Goal: Task Accomplishment & Management: Use online tool/utility

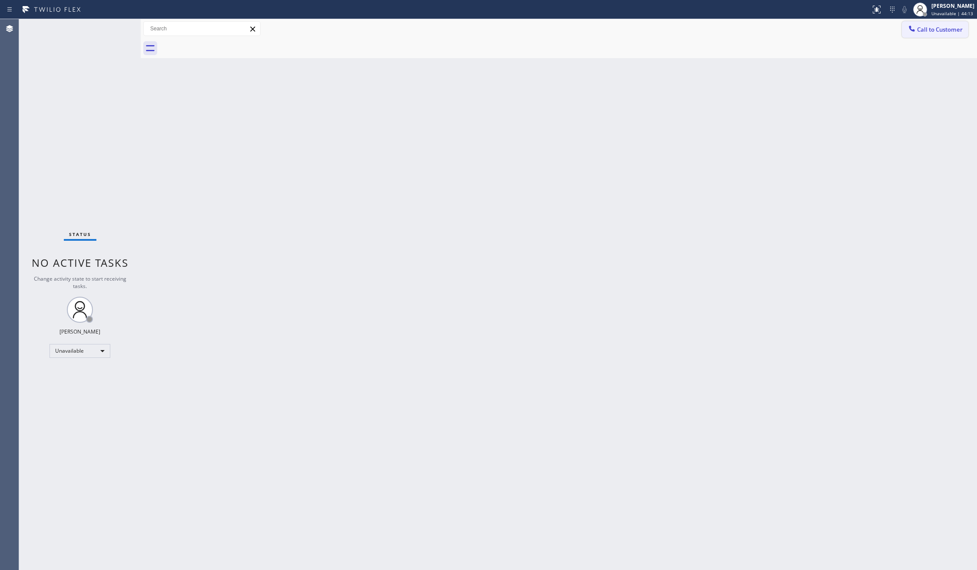
click at [929, 34] on button "Call to Customer" at bounding box center [935, 29] width 66 height 16
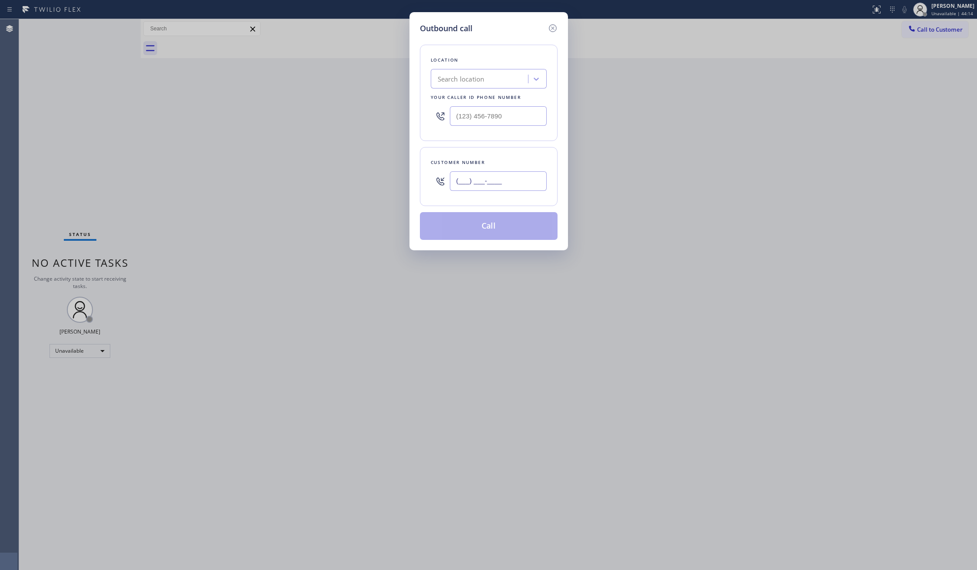
click at [499, 178] on input "(___) ___-____" at bounding box center [498, 181] width 97 height 20
paste input "979) 229-7361"
type input "[PHONE_NUMBER]"
click at [492, 85] on div "Search location" at bounding box center [480, 79] width 95 height 15
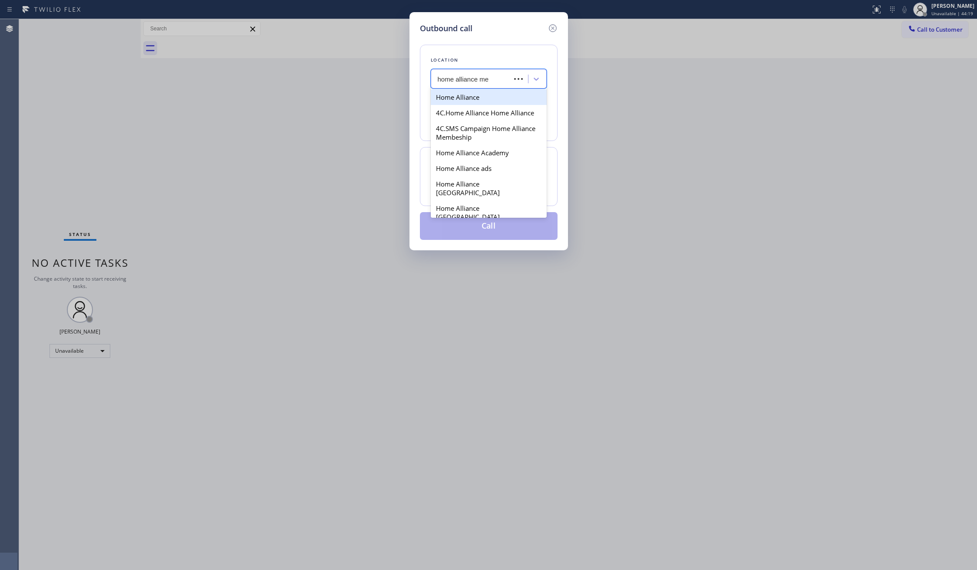
type input "home alliance mem"
click at [489, 99] on div "Home Alliance Membership" at bounding box center [489, 97] width 116 height 16
type input "[PHONE_NUMBER]"
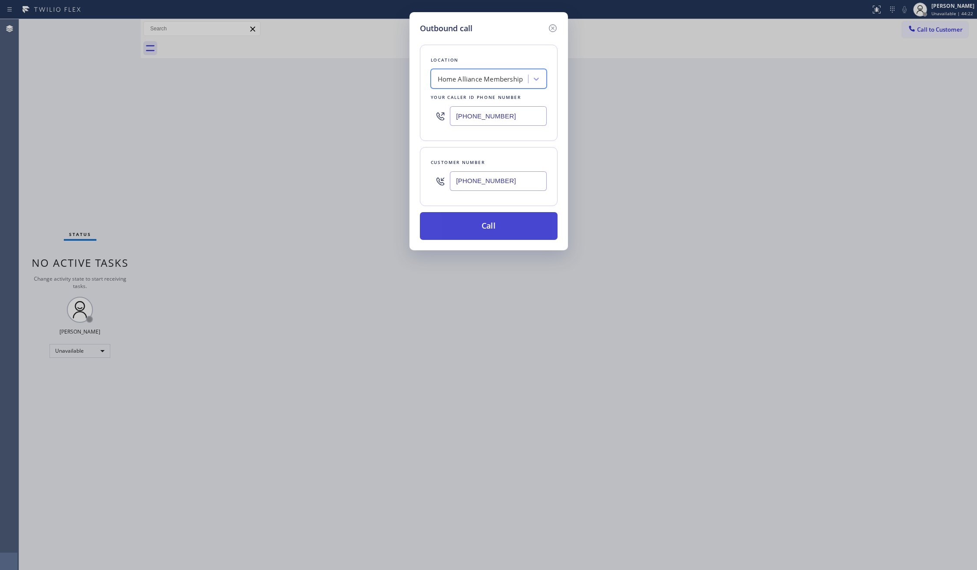
click at [464, 231] on button "Call" at bounding box center [489, 226] width 138 height 28
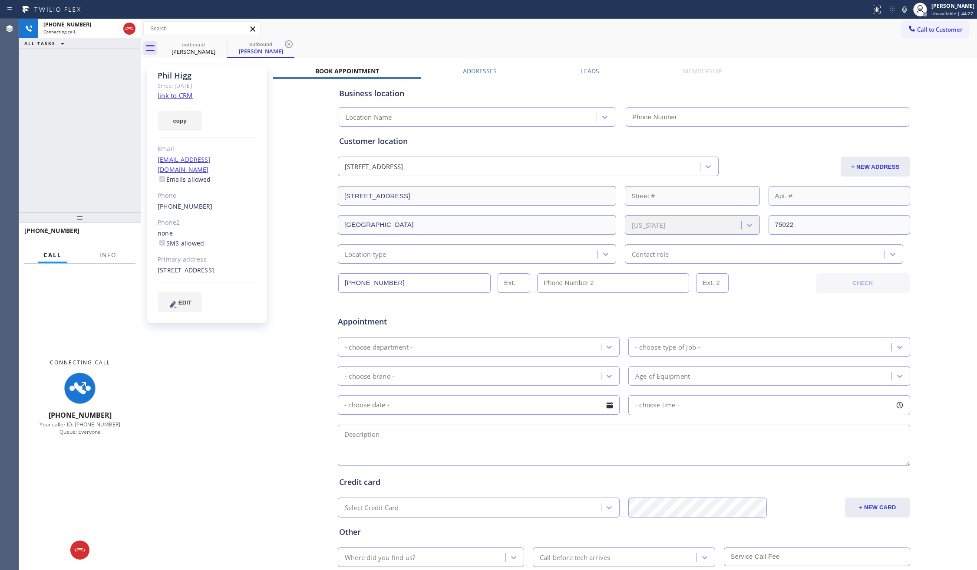
type input "[PHONE_NUMBER]"
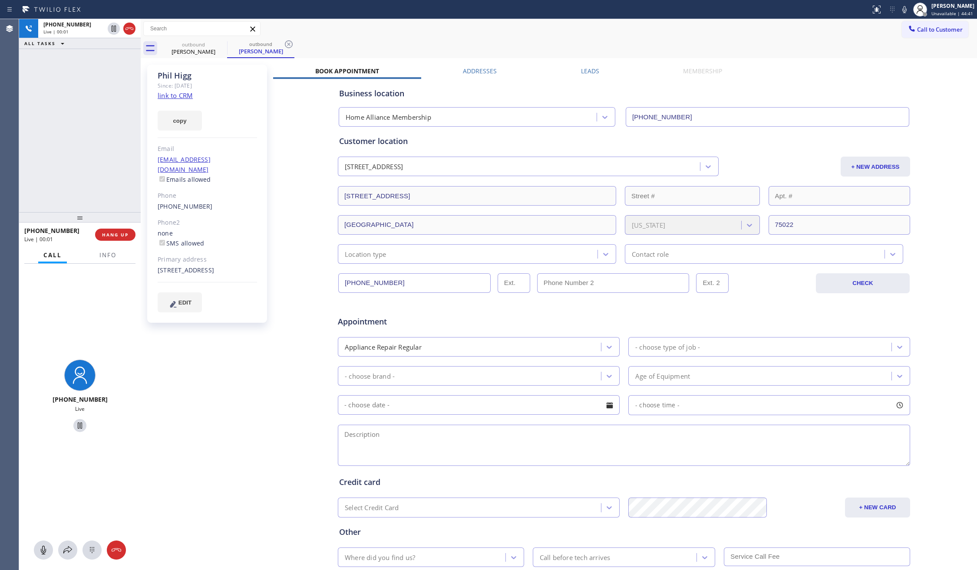
click at [182, 95] on link "link to CRM" at bounding box center [175, 95] width 35 height 9
drag, startPoint x: 116, startPoint y: 179, endPoint x: 118, endPoint y: 246, distance: 67.3
click at [116, 178] on div "[PHONE_NUMBER] Live | 00:45 ALL TASKS ALL TASKS ACTIVE TASKS TASKS IN WRAP UP" at bounding box center [80, 115] width 122 height 193
click at [120, 237] on button "HANG UP" at bounding box center [115, 235] width 40 height 12
drag, startPoint x: 98, startPoint y: 116, endPoint x: 92, endPoint y: 124, distance: 10.2
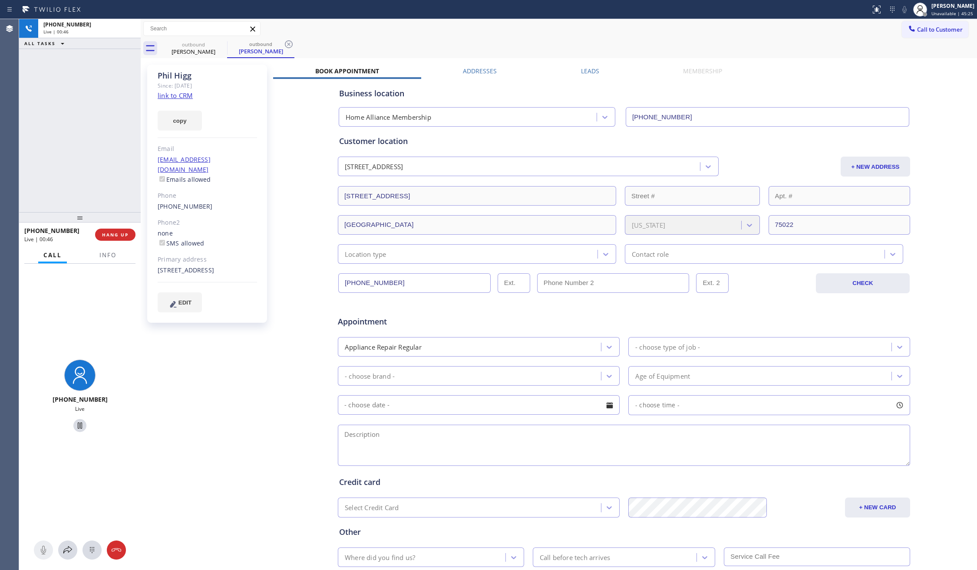
click at [98, 116] on div "[PHONE_NUMBER] Live | 00:46 ALL TASKS ALL TASKS ACTIVE TASKS TASKS IN WRAP UP" at bounding box center [80, 115] width 122 height 193
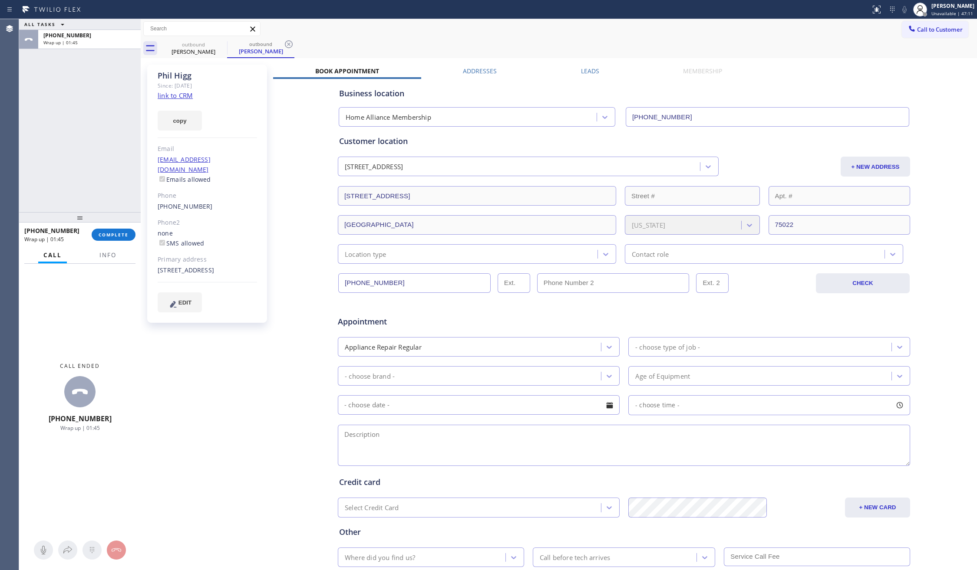
drag, startPoint x: 89, startPoint y: 136, endPoint x: 170, endPoint y: 135, distance: 81.2
click at [96, 137] on div "ALL TASKS ALL TASKS ACTIVE TASKS TASKS IN WRAP UP [PHONE_NUMBER] Wrap up | 01:45" at bounding box center [80, 115] width 122 height 193
click at [917, 26] on span "Call to Customer" at bounding box center [940, 30] width 46 height 8
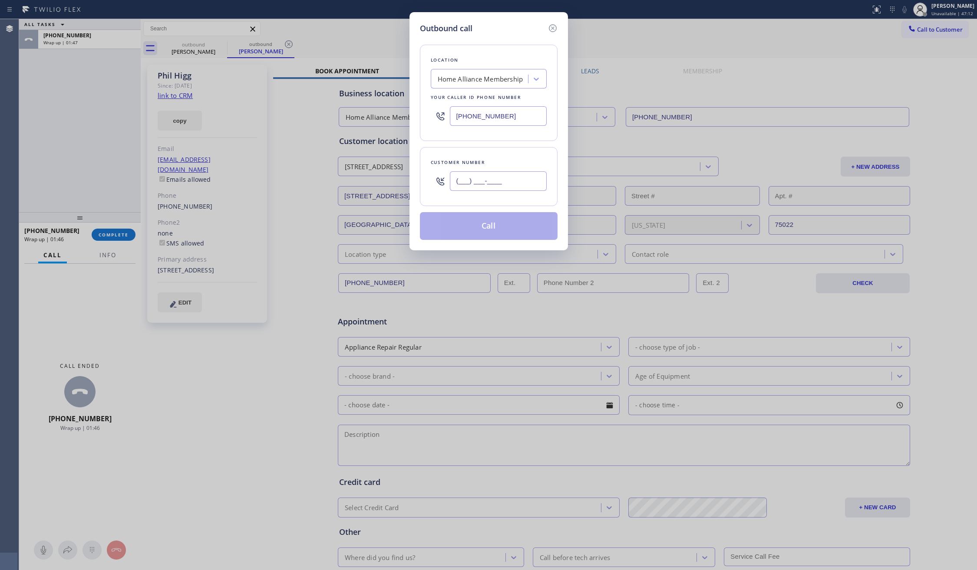
click at [535, 184] on input "(___) ___-____" at bounding box center [498, 181] width 97 height 20
paste input "773) 269-8088"
type input "[PHONE_NUMBER]"
click at [511, 227] on button "Call" at bounding box center [489, 226] width 138 height 28
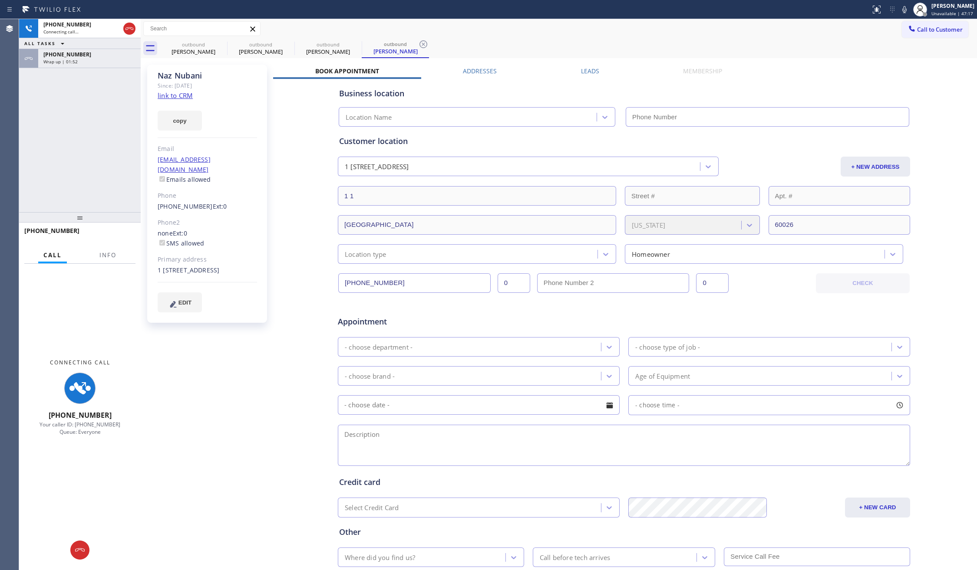
click at [79, 57] on span "[PHONE_NUMBER]" at bounding box center [67, 54] width 48 height 7
type input "[PHONE_NUMBER]"
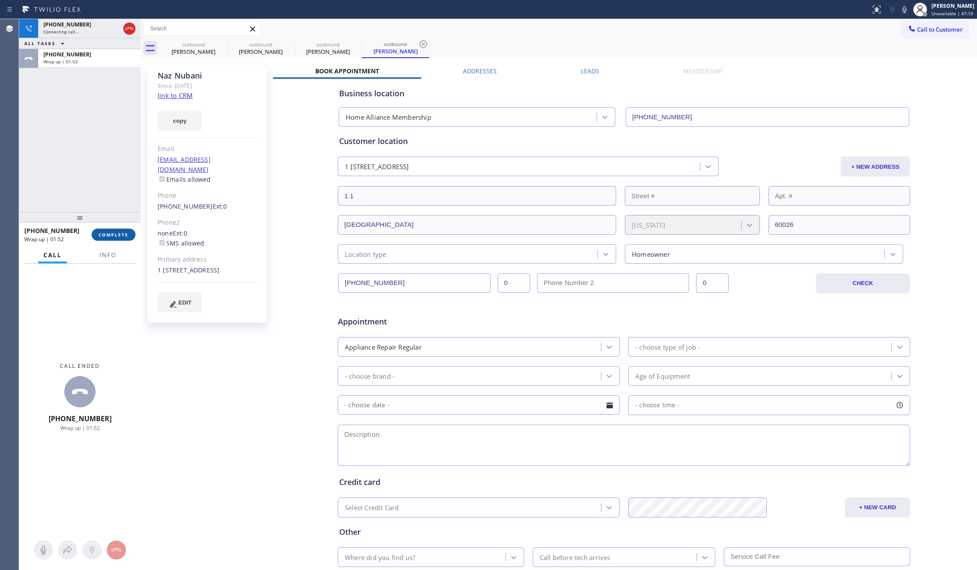
drag, startPoint x: 112, startPoint y: 231, endPoint x: 107, endPoint y: 175, distance: 56.2
click at [112, 231] on button "COMPLETE" at bounding box center [114, 235] width 44 height 12
click at [104, 158] on div "[PHONE_NUMBER] Connecting call… ALL TASKS ALL TASKS ACTIVE TASKS TASKS IN WRAP …" at bounding box center [80, 115] width 122 height 193
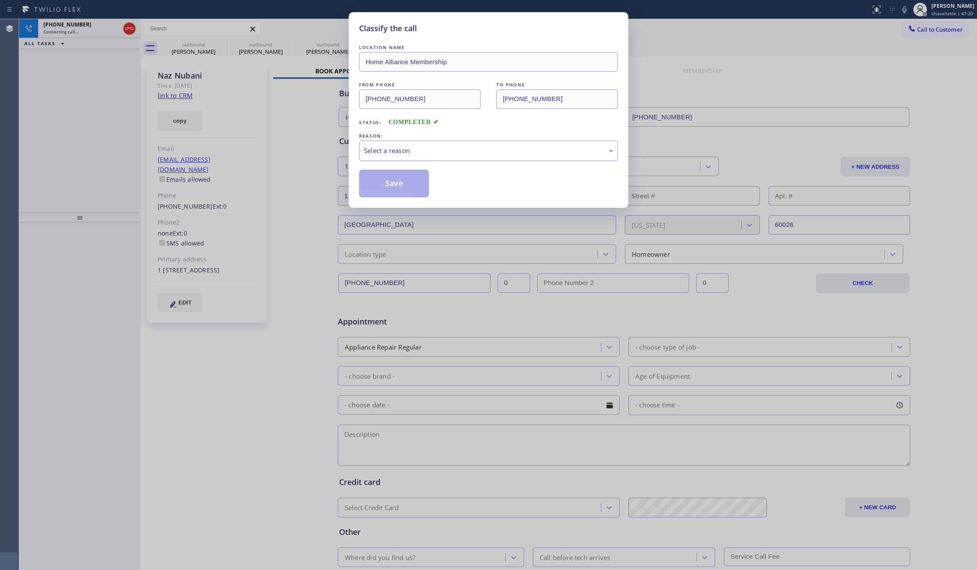
click at [396, 154] on div "Select a reason" at bounding box center [488, 151] width 249 height 10
click at [394, 189] on button "Save" at bounding box center [394, 184] width 70 height 28
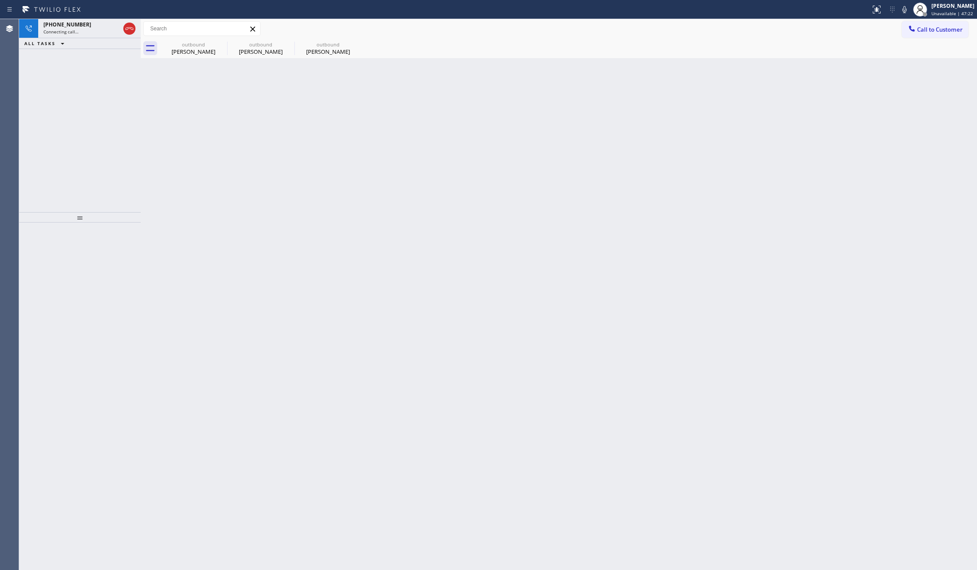
click at [372, 188] on div "Back to Dashboard Change Sender ID Customers Technicians Select a contact Outbo…" at bounding box center [559, 294] width 836 height 551
click at [315, 46] on div "outbound" at bounding box center [328, 44] width 66 height 7
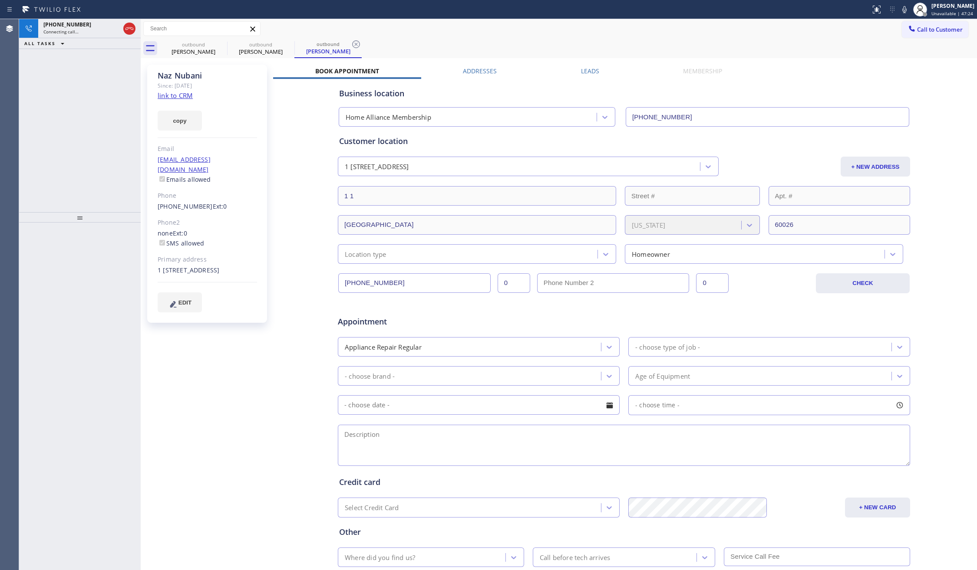
click at [300, 254] on div "Business location Home Alliance Membership [PHONE_NUMBER] Personal information …" at bounding box center [624, 342] width 702 height 527
click at [134, 30] on icon at bounding box center [129, 28] width 10 height 10
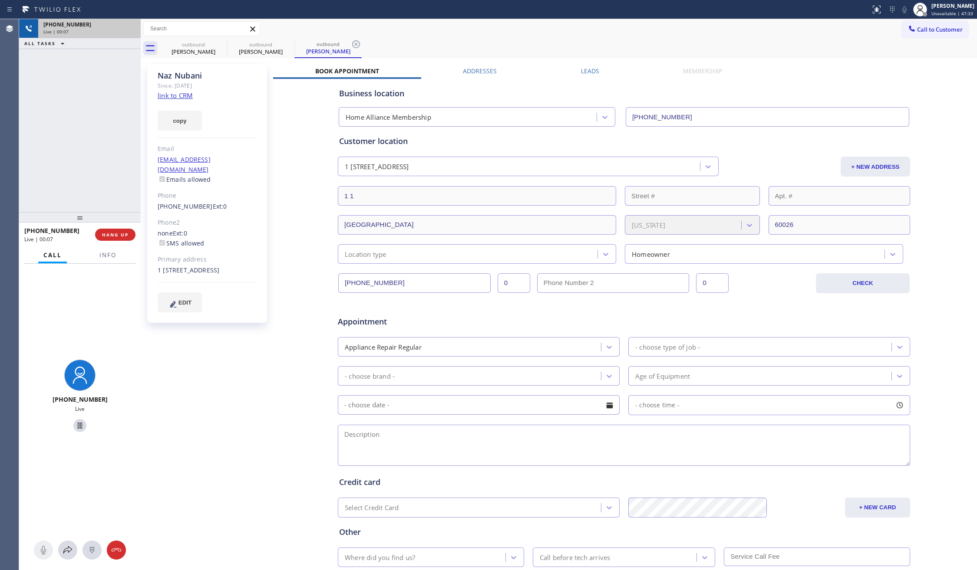
click at [79, 163] on div "[PHONE_NUMBER] Live | 00:07 ALL TASKS ALL TASKS ACTIVE TASKS TASKS IN WRAP UP" at bounding box center [80, 115] width 122 height 193
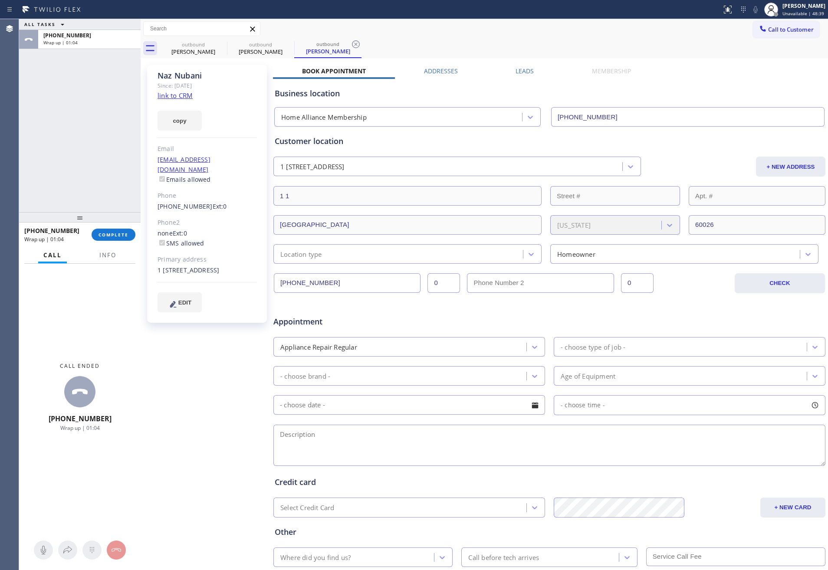
click at [56, 161] on div "ALL TASKS ALL TASKS ACTIVE TASKS TASKS IN WRAP UP [PHONE_NUMBER] Wrap up | 01:04" at bounding box center [80, 115] width 122 height 193
click at [104, 213] on div at bounding box center [80, 217] width 122 height 10
click at [105, 238] on button "COMPLETE" at bounding box center [114, 235] width 44 height 12
click at [103, 138] on div "ALL TASKS ALL TASKS ACTIVE TASKS TASKS IN WRAP UP [PHONE_NUMBER] Wrap up | 01:06" at bounding box center [80, 115] width 122 height 193
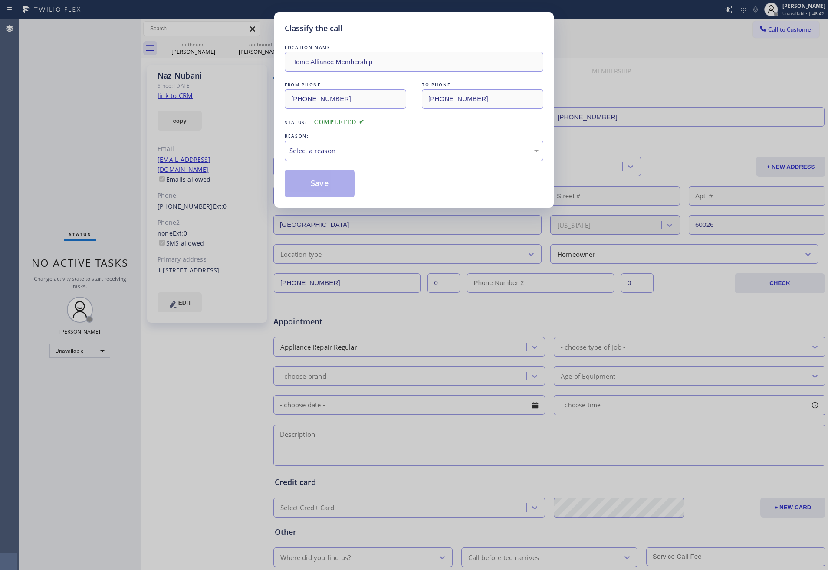
drag, startPoint x: 341, startPoint y: 150, endPoint x: 342, endPoint y: 156, distance: 6.1
click at [342, 151] on div "Select a reason" at bounding box center [414, 151] width 249 height 10
click at [327, 186] on button "Save" at bounding box center [320, 184] width 70 height 28
click at [89, 137] on div "Status No active tasks Change activity state to start receiving tasks. [PERSON_…" at bounding box center [80, 294] width 122 height 551
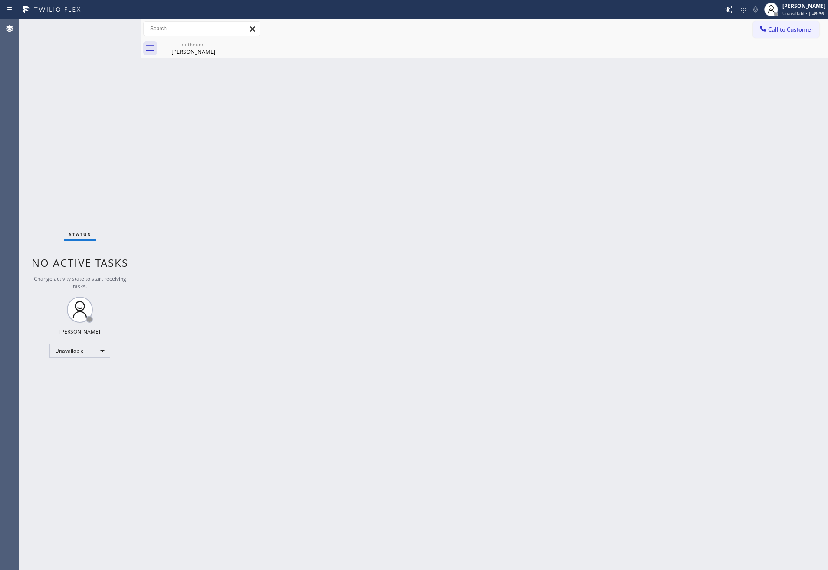
drag, startPoint x: 517, startPoint y: 353, endPoint x: 562, endPoint y: 7, distance: 349.7
click at [520, 317] on div "Back to Dashboard Change Sender ID Customers Technicians Select a contact Outbo…" at bounding box center [485, 294] width 688 height 551
click at [755, 25] on button "Call to Customer" at bounding box center [786, 29] width 66 height 16
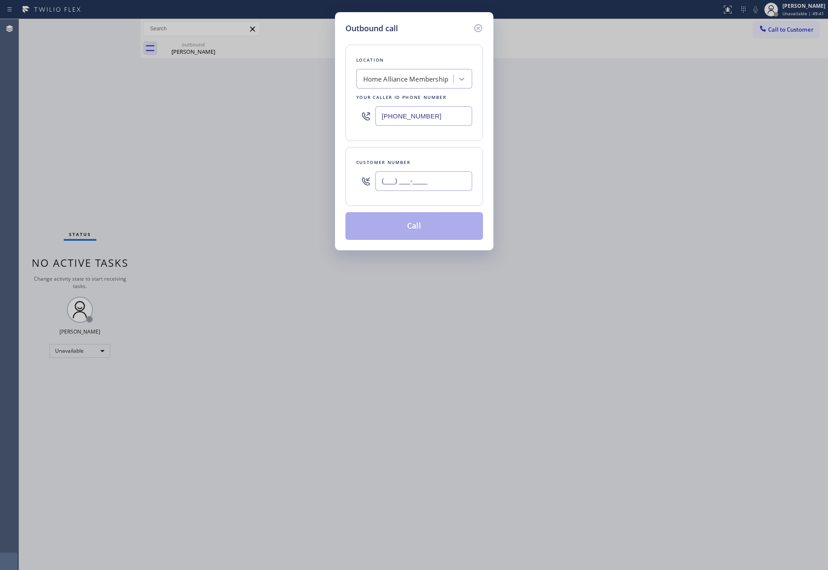
click at [456, 179] on input "(___) ___-____" at bounding box center [424, 181] width 97 height 20
paste input "773) 269-8088"
type input "[PHONE_NUMBER]"
click at [455, 232] on button "Call" at bounding box center [415, 226] width 138 height 28
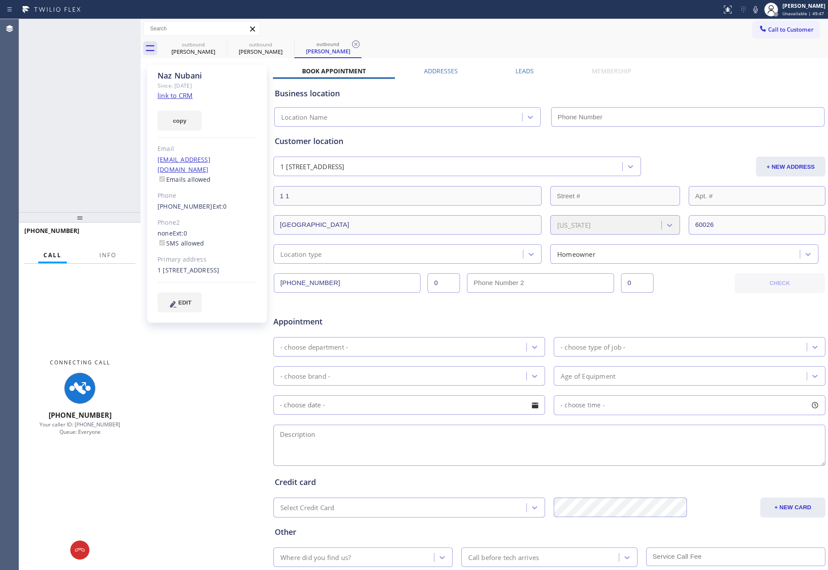
type input "[PHONE_NUMBER]"
click at [375, 284] on input "[PHONE_NUMBER]" at bounding box center [347, 283] width 147 height 20
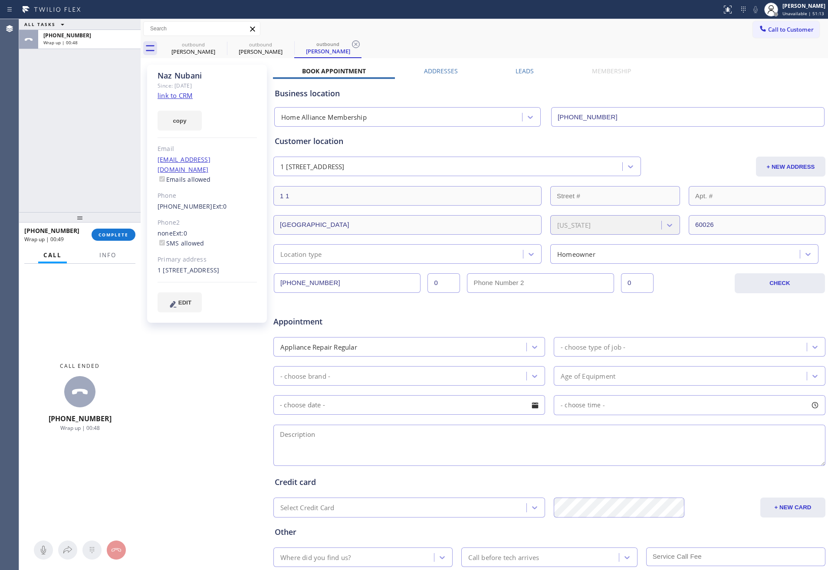
drag, startPoint x: 48, startPoint y: 163, endPoint x: 55, endPoint y: 167, distance: 7.8
click at [50, 163] on div "ALL TASKS ALL TASKS ACTIVE TASKS TASKS IN WRAP UP [PHONE_NUMBER] Wrap up | 00:48" at bounding box center [80, 115] width 122 height 193
click at [108, 229] on button "COMPLETE" at bounding box center [114, 235] width 44 height 12
click at [99, 103] on div "ALL TASKS ALL TASKS ACTIVE TASKS TASKS IN WRAP UP [PHONE_NUMBER] Wrap up | 00:49" at bounding box center [80, 115] width 122 height 193
click at [103, 102] on div "ALL TASKS ALL TASKS ACTIVE TASKS TASKS IN WRAP UP [PHONE_NUMBER] Wrap up | 00:49" at bounding box center [80, 115] width 122 height 193
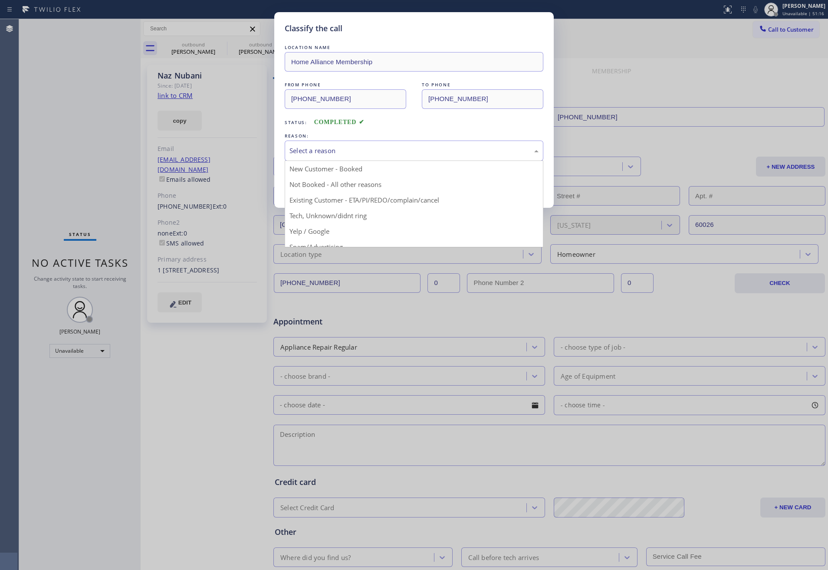
click at [353, 148] on div "Select a reason" at bounding box center [414, 151] width 249 height 10
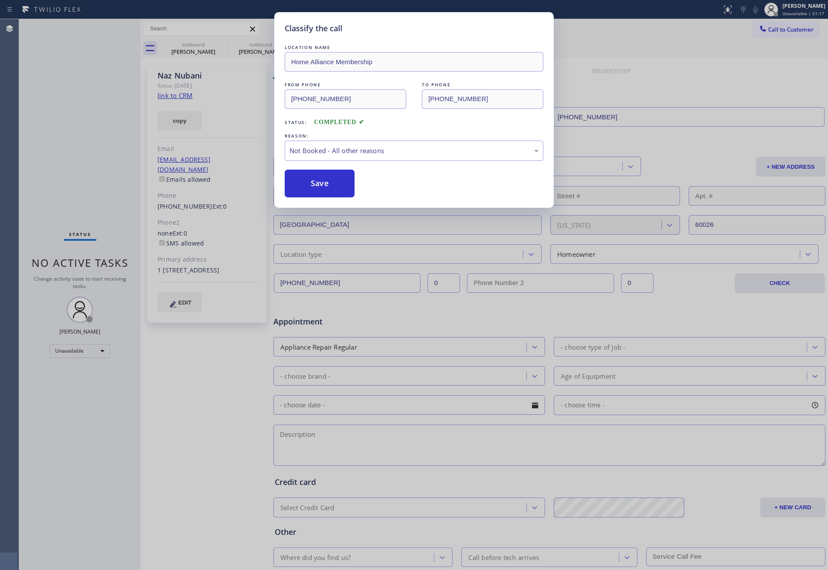
click at [320, 190] on button "Save" at bounding box center [320, 184] width 70 height 28
click at [56, 132] on div "Classify the call LOCATION NAME Home Alliance Membership FROM PHONE [PHONE_NUMB…" at bounding box center [414, 285] width 828 height 570
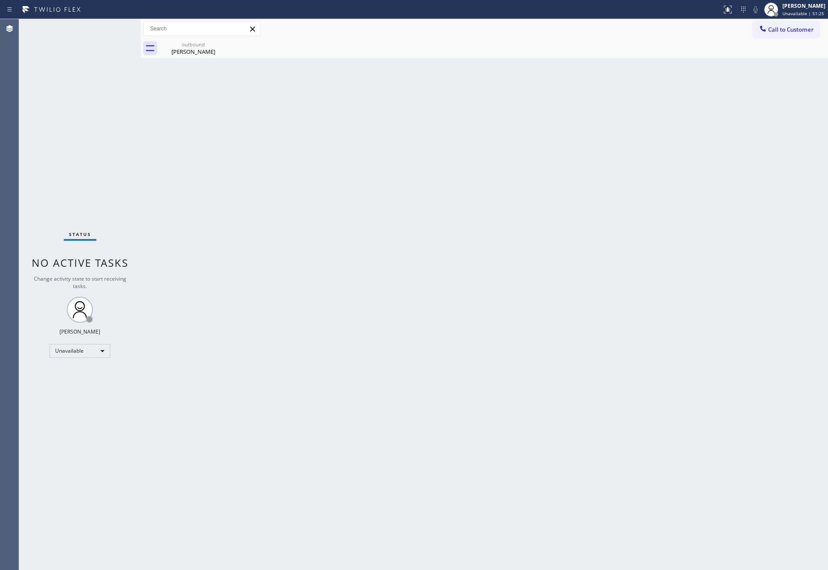
drag, startPoint x: 530, startPoint y: 266, endPoint x: 490, endPoint y: 170, distance: 104.1
click at [528, 263] on div "Back to Dashboard Change Sender ID Customers Technicians Select a contact Outbo…" at bounding box center [485, 294] width 688 height 551
click at [178, 198] on div "Back to Dashboard Change Sender ID Customers Technicians Select a contact Outbo…" at bounding box center [485, 294] width 688 height 551
click at [512, 286] on div "Back to Dashboard Change Sender ID Customers Technicians Select a contact Outbo…" at bounding box center [485, 294] width 688 height 551
click at [619, 214] on div "Back to Dashboard Change Sender ID Customers Technicians Select a contact Outbo…" at bounding box center [485, 294] width 688 height 551
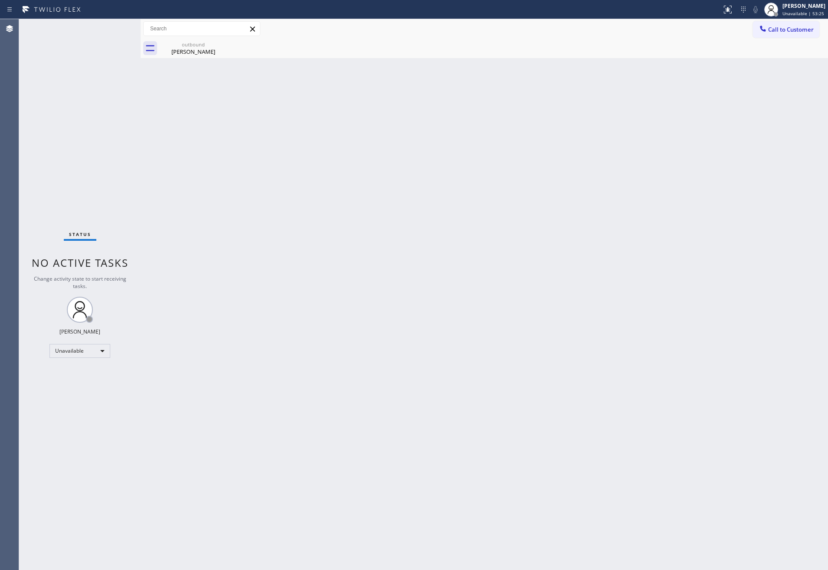
click at [792, 30] on span "Call to Customer" at bounding box center [791, 30] width 46 height 8
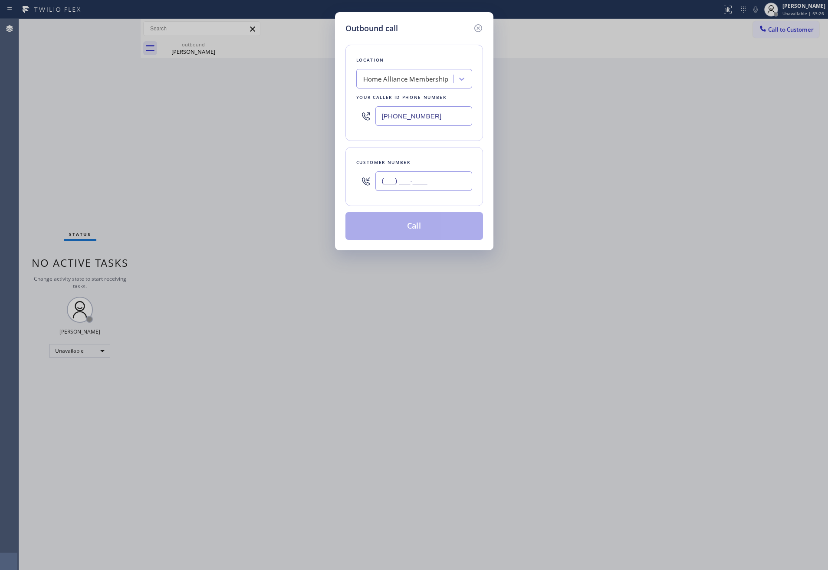
click at [413, 189] on input "(___) ___-____" at bounding box center [424, 181] width 97 height 20
paste input "214) 738-0022"
type input "[PHONE_NUMBER]"
click at [422, 234] on button "Call" at bounding box center [415, 226] width 138 height 28
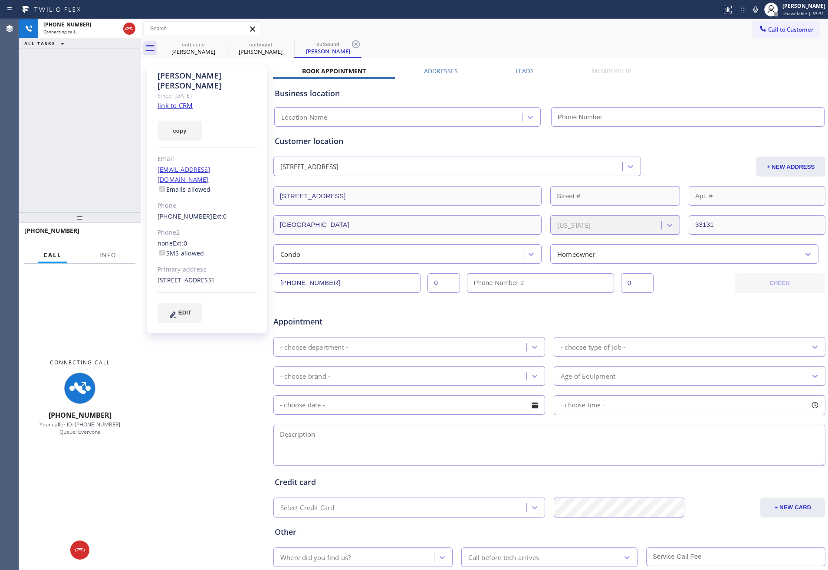
type input "[PHONE_NUMBER]"
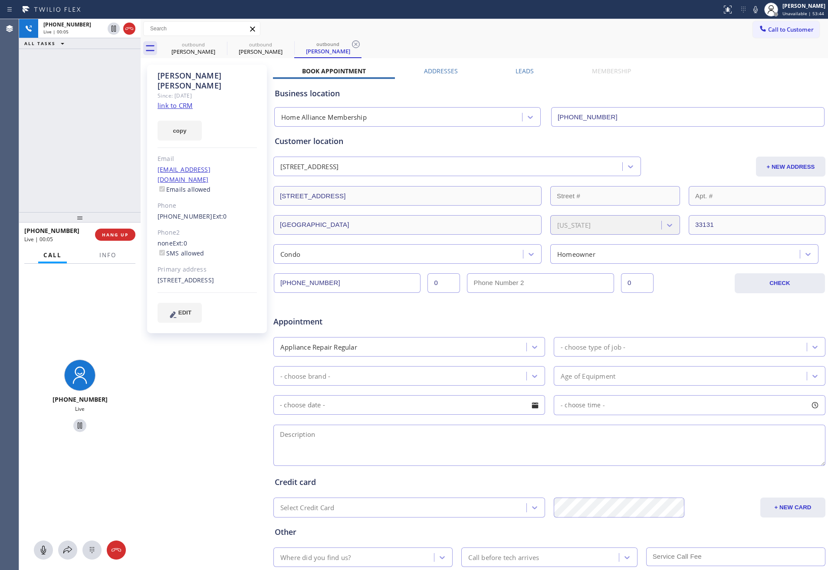
drag, startPoint x: 97, startPoint y: 140, endPoint x: 105, endPoint y: 145, distance: 9.4
click at [99, 140] on div "[PHONE_NUMBER] Live | 00:05 ALL TASKS ALL TASKS ACTIVE TASKS TASKS IN WRAP UP" at bounding box center [80, 115] width 122 height 193
click at [527, 79] on div "Business location Home Alliance Membership [PHONE_NUMBER]" at bounding box center [549, 103] width 553 height 48
click at [517, 73] on label "Leads" at bounding box center [525, 71] width 18 height 8
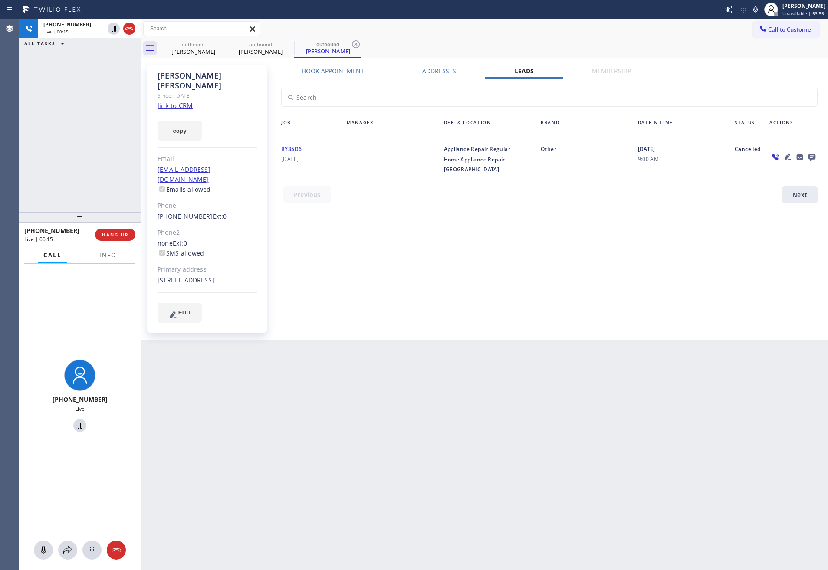
drag, startPoint x: 775, startPoint y: 306, endPoint x: 764, endPoint y: 300, distance: 12.7
click at [776, 305] on div "Book Appointment Addresses Leads Membership Business location Home Alliance Mem…" at bounding box center [549, 202] width 553 height 271
click at [814, 157] on icon at bounding box center [812, 157] width 7 height 7
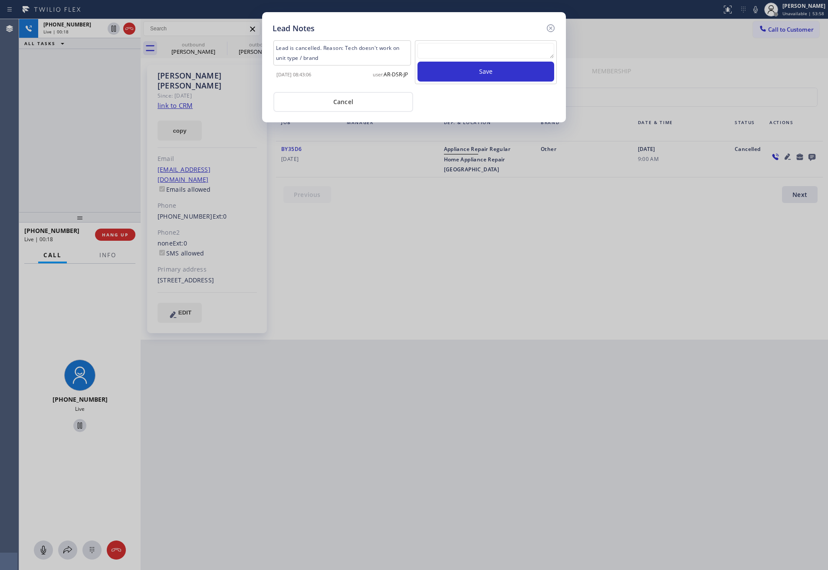
click at [495, 50] on textarea at bounding box center [486, 51] width 137 height 16
paste textarea "PLEASE TRANSFER FOR MEMBERSHIP"
type textarea "PLEASE TRANSFER FOR MEMBERSHIP"
click at [483, 21] on div "Lead Notes Lead is cancelled. Reason: Tech doesn't work on unit type / brand [D…" at bounding box center [414, 67] width 304 height 110
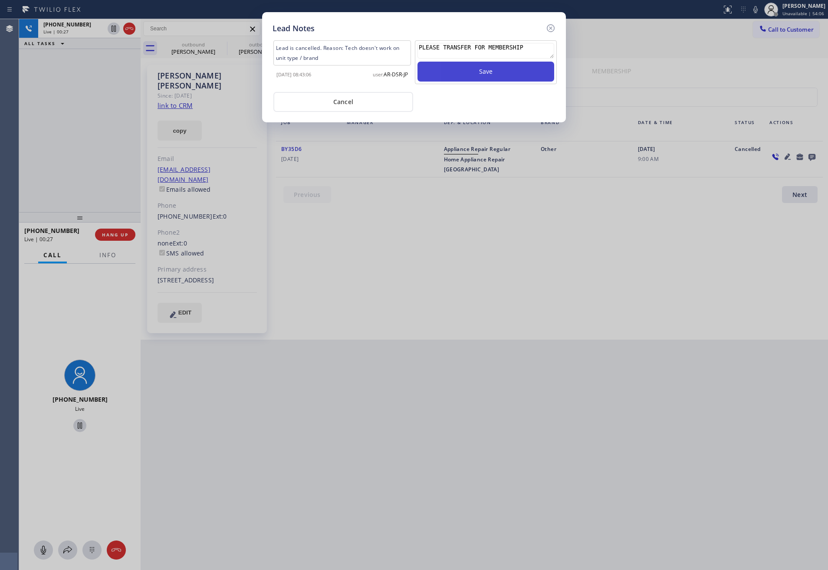
click at [498, 68] on button "Save" at bounding box center [486, 72] width 137 height 20
click at [544, 273] on div "Lead Notes Lead is cancelled. Reason: Tech doesn't work on unit type / brand [D…" at bounding box center [414, 285] width 828 height 570
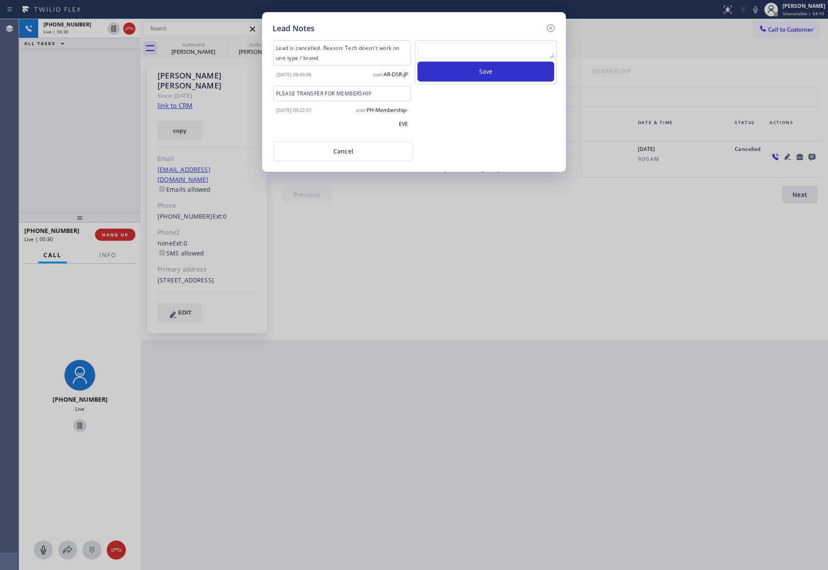
click at [490, 140] on div "Cancel" at bounding box center [414, 151] width 283 height 22
click at [335, 154] on button "Cancel" at bounding box center [343, 152] width 140 height 20
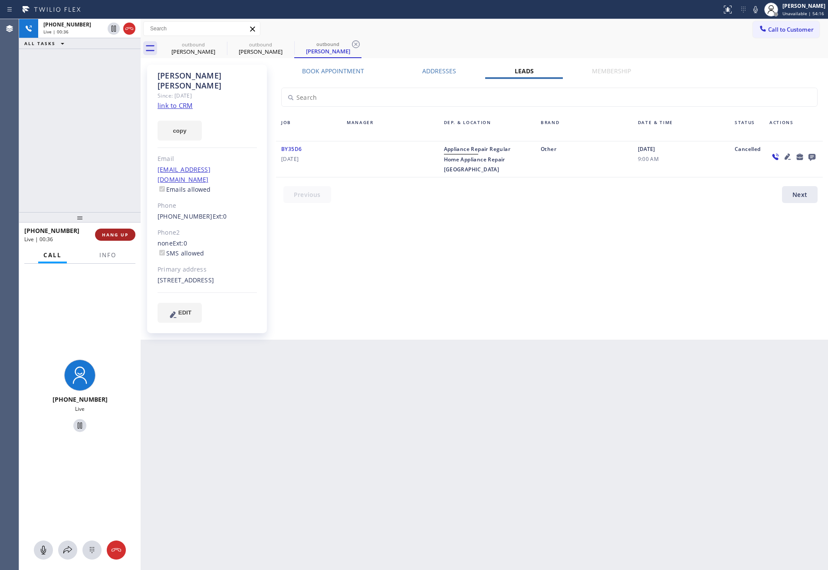
click at [120, 235] on span "HANG UP" at bounding box center [115, 235] width 26 height 6
click at [86, 161] on div "[PHONE_NUMBER] Live | 00:37 ALL TASKS ALL TASKS ACTIVE TASKS TASKS IN WRAP UP" at bounding box center [80, 115] width 122 height 193
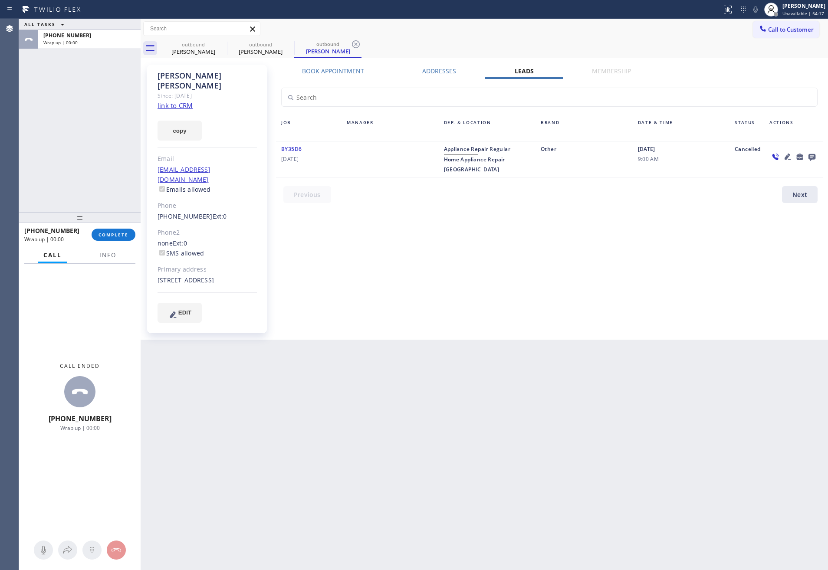
click at [471, 202] on div "Book Appointment Addresses Leads Membership Business location Home Alliance Mem…" at bounding box center [549, 202] width 553 height 271
click at [792, 52] on div "outbound [PERSON_NAME] outbound [PERSON_NAME] outbound [PERSON_NAME]" at bounding box center [494, 49] width 669 height 20
click at [786, 26] on span "Call to Customer" at bounding box center [791, 30] width 46 height 8
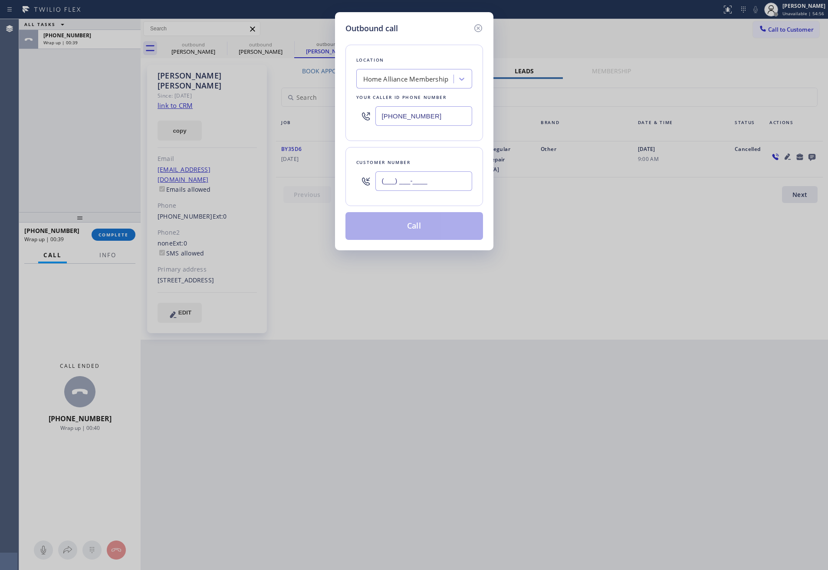
click at [441, 182] on input "(___) ___-____" at bounding box center [424, 181] width 97 height 20
paste input "602) 818-7844"
type input "[PHONE_NUMBER]"
click at [443, 232] on button "Call" at bounding box center [415, 226] width 138 height 28
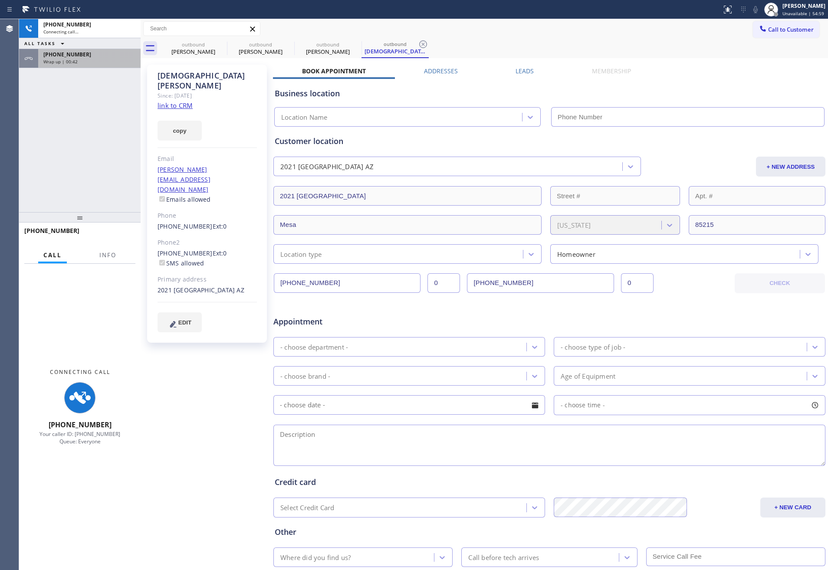
click at [63, 56] on span "[PHONE_NUMBER]" at bounding box center [67, 54] width 48 height 7
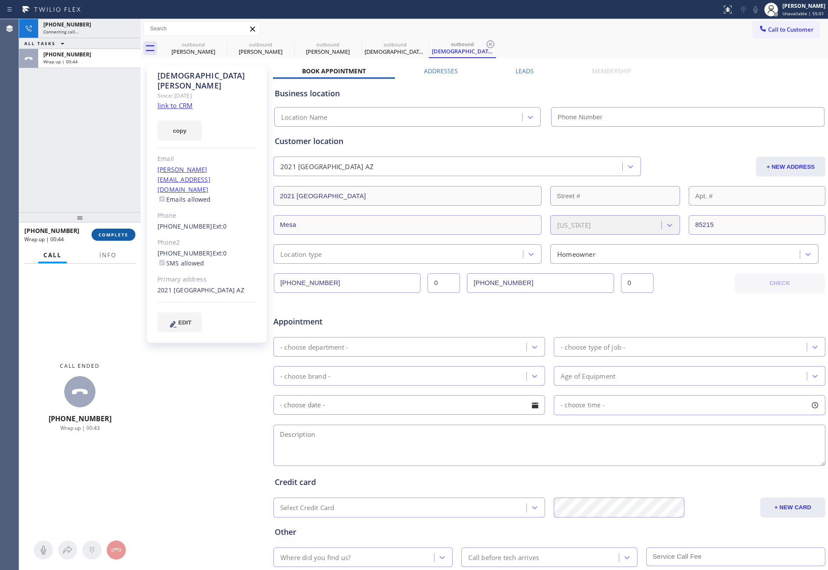
click at [122, 232] on span "COMPLETE" at bounding box center [114, 235] width 30 height 6
click at [107, 117] on div "[PHONE_NUMBER] Connecting call… ALL TASKS ALL TASKS ACTIVE TASKS TASKS IN WRAP …" at bounding box center [80, 115] width 122 height 193
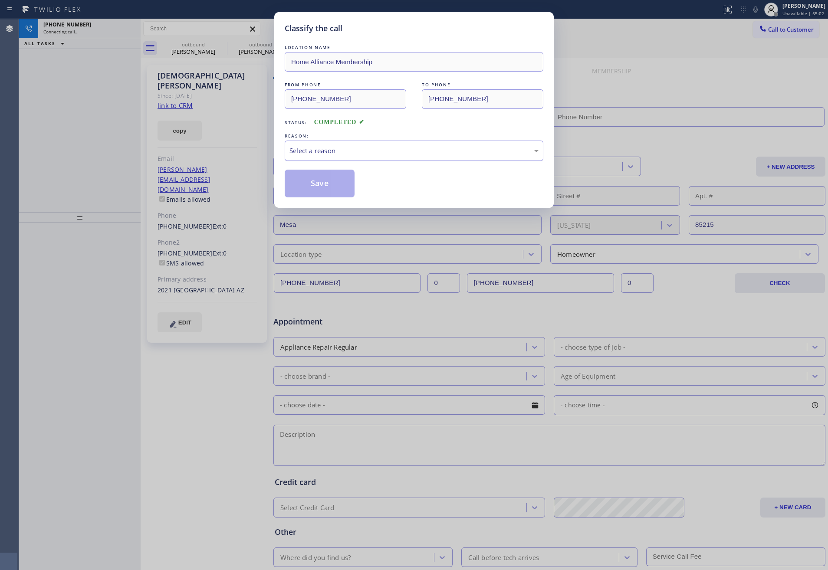
type input "[PHONE_NUMBER]"
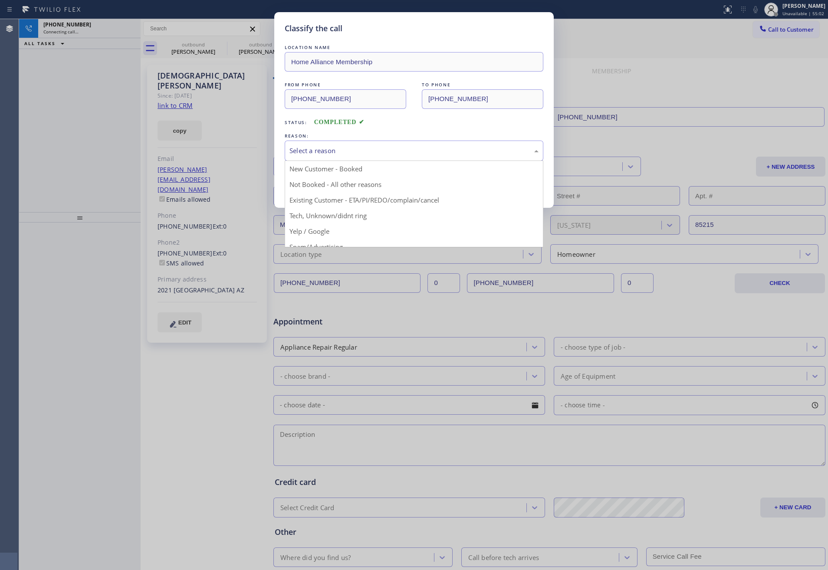
click at [324, 158] on div "Select a reason" at bounding box center [414, 151] width 259 height 20
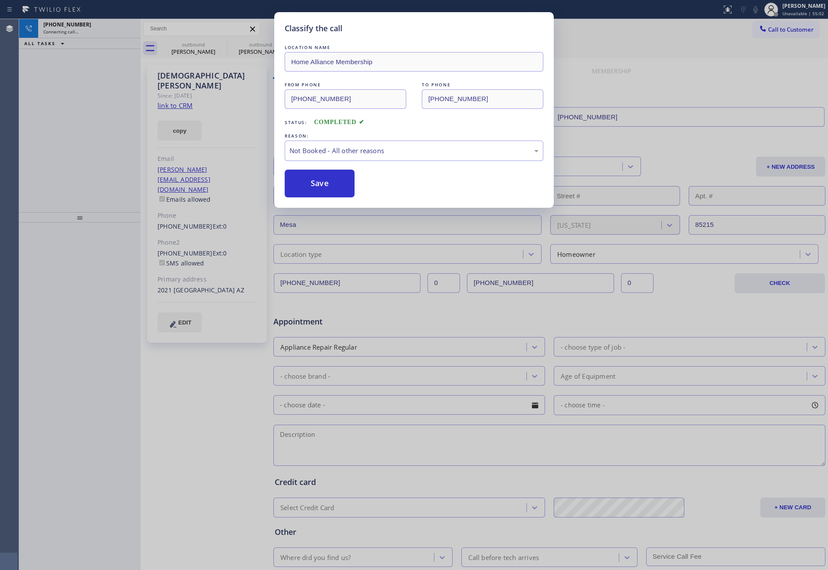
click at [316, 182] on button "Save" at bounding box center [320, 184] width 70 height 28
click at [30, 136] on div "Classify the call LOCATION NAME Home Alliance Membership FROM PHONE [PHONE_NUMB…" at bounding box center [414, 285] width 828 height 570
click at [46, 123] on div "Classify the call LOCATION NAME Home Alliance Membership FROM PHONE [PHONE_NUMB…" at bounding box center [414, 285] width 828 height 570
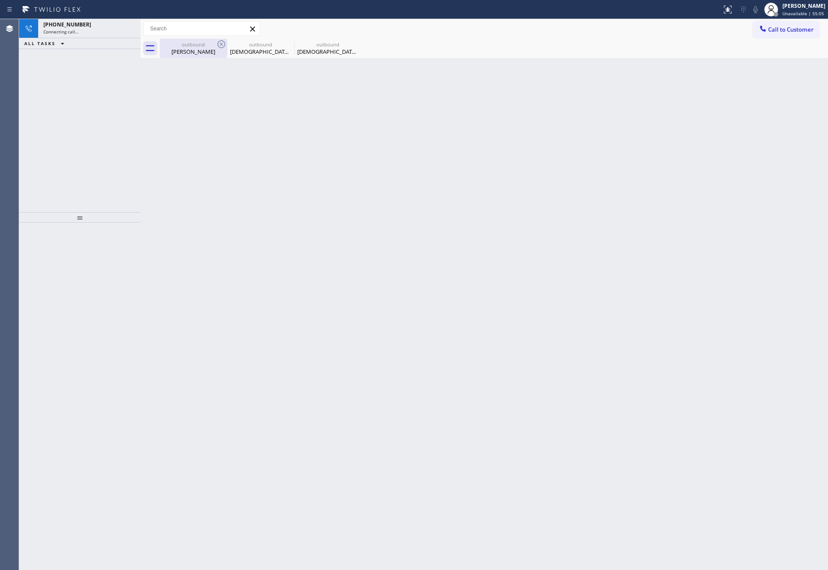
click at [191, 46] on div "outbound" at bounding box center [194, 44] width 66 height 7
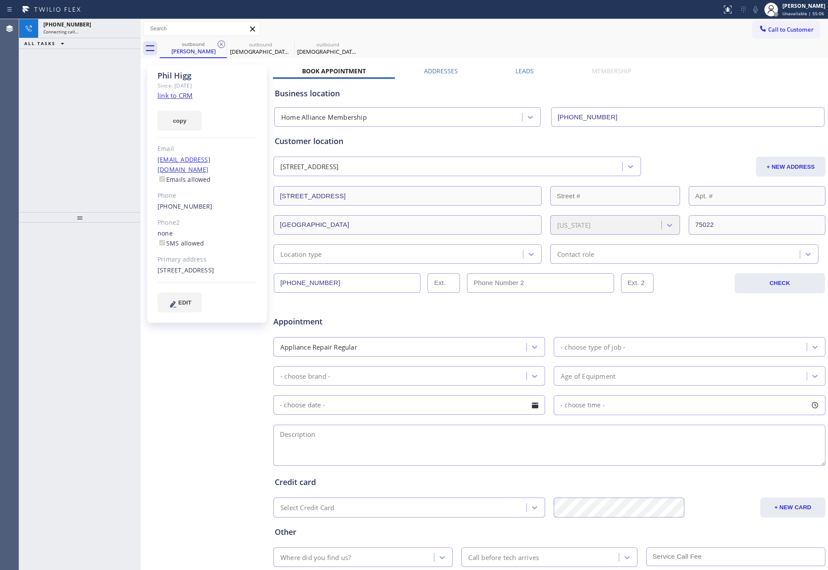
drag, startPoint x: 112, startPoint y: 116, endPoint x: 123, endPoint y: 114, distance: 10.6
click at [123, 114] on div "[PHONE_NUMBER] Connecting call… ALL TASKS ALL TASKS ACTIVE TASKS TASKS IN WRAP …" at bounding box center [80, 115] width 122 height 193
click at [219, 44] on icon at bounding box center [221, 44] width 10 height 10
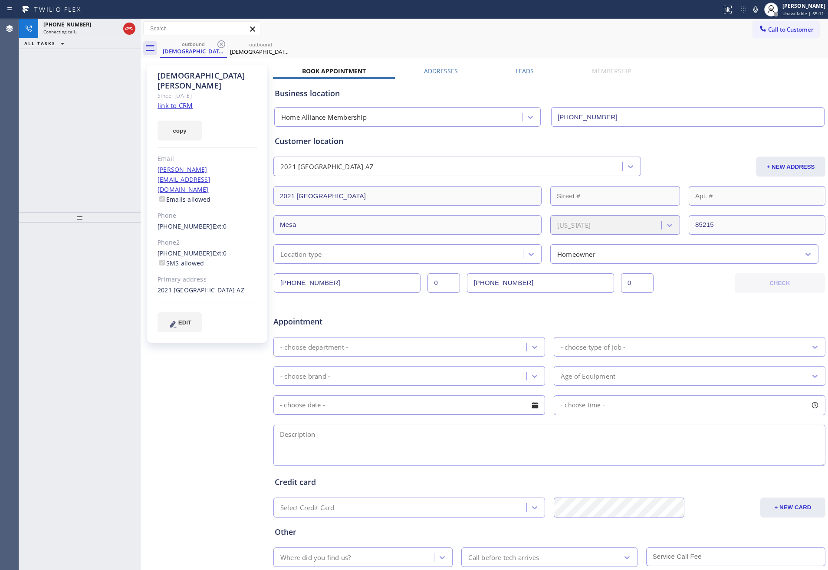
click at [529, 70] on label "Leads" at bounding box center [525, 71] width 18 height 8
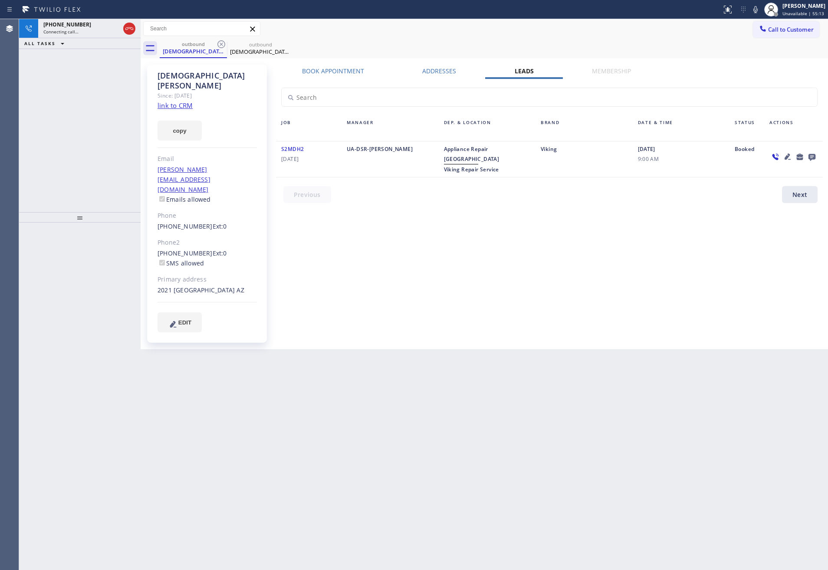
click at [602, 228] on div "Book Appointment Addresses Leads Membership Business location Home Alliance Mem…" at bounding box center [549, 207] width 553 height 280
click at [511, 260] on div "Book Appointment Addresses Leads Membership Business location Home Alliance Mem…" at bounding box center [549, 207] width 553 height 280
click at [501, 277] on div "Book Appointment Addresses Leads Membership Business location Home Alliance Mem…" at bounding box center [549, 207] width 553 height 280
click at [499, 277] on div "Book Appointment Addresses Leads Membership Business location Home Alliance Mem…" at bounding box center [549, 207] width 553 height 280
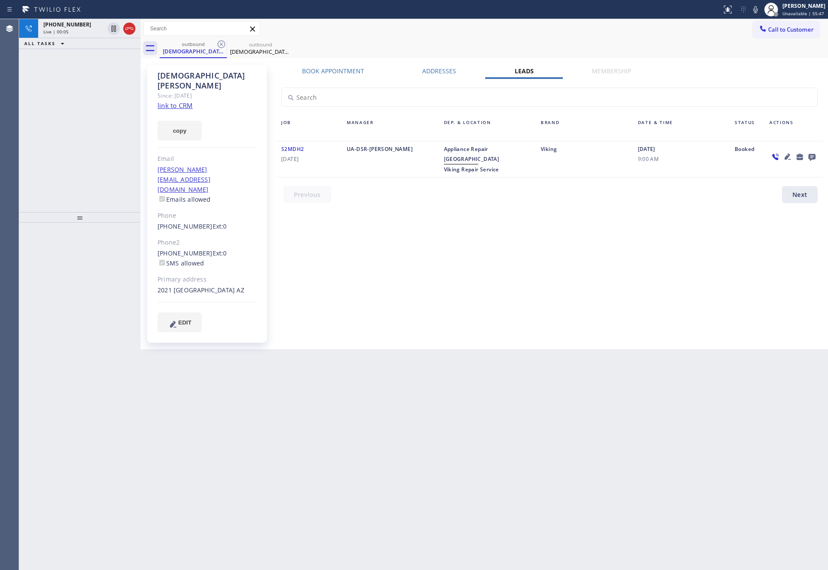
click at [499, 277] on div "Book Appointment Addresses Leads Membership Business location Home Alliance Mem…" at bounding box center [549, 207] width 553 height 280
click at [184, 101] on link "link to CRM" at bounding box center [175, 105] width 35 height 9
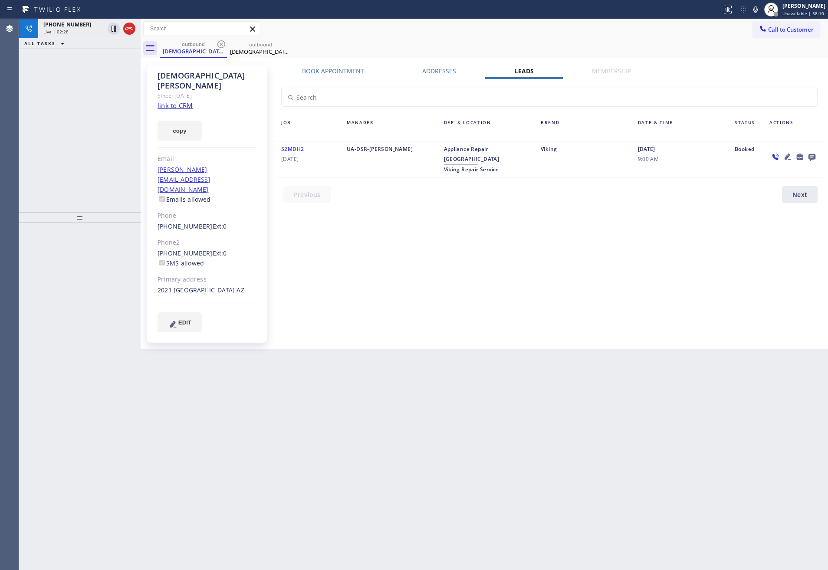
click at [380, 247] on div "Book Appointment Addresses Leads Membership Business location Home Alliance Mem…" at bounding box center [549, 207] width 553 height 280
drag, startPoint x: 95, startPoint y: 146, endPoint x: 103, endPoint y: 148, distance: 8.1
click at [100, 148] on div "[PHONE_NUMBER] Live | 02:31 ALL TASKS ALL TASKS ACTIVE TASKS TASKS IN WRAP UP" at bounding box center [80, 115] width 122 height 193
click at [105, 148] on div "[PHONE_NUMBER] Live | 02:33 ALL TASKS ALL TASKS ACTIVE TASKS TASKS IN WRAP UP" at bounding box center [80, 115] width 122 height 193
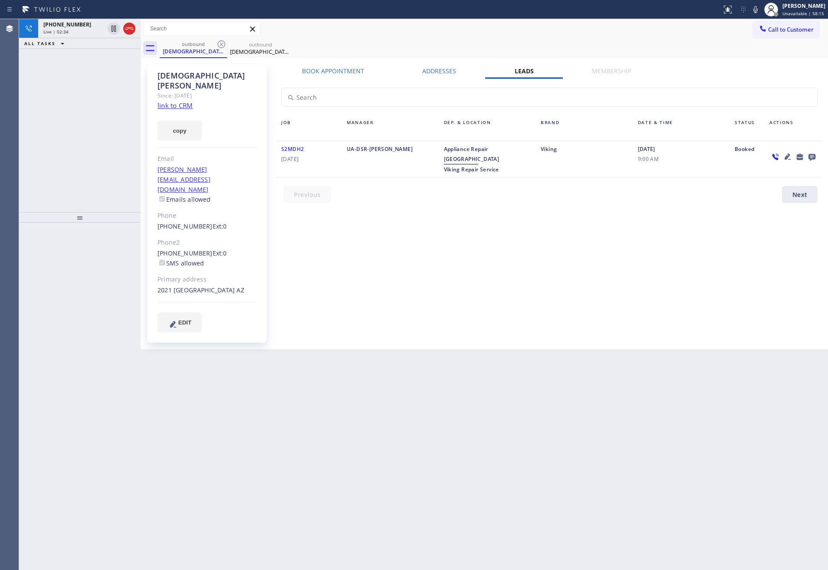
click at [105, 148] on div "[PHONE_NUMBER] Live | 02:34 ALL TASKS ALL TASKS ACTIVE TASKS TASKS IN WRAP UP" at bounding box center [80, 115] width 122 height 193
drag, startPoint x: 92, startPoint y: 151, endPoint x: 100, endPoint y: 133, distance: 19.8
click at [95, 147] on div "[PHONE_NUMBER] Live | 02:43 ALL TASKS ALL TASKS ACTIVE TASKS TASKS IN WRAP UP" at bounding box center [80, 115] width 122 height 193
click at [576, 291] on div "Book Appointment Addresses Leads Membership Business location Home Alliance Mem…" at bounding box center [549, 207] width 553 height 280
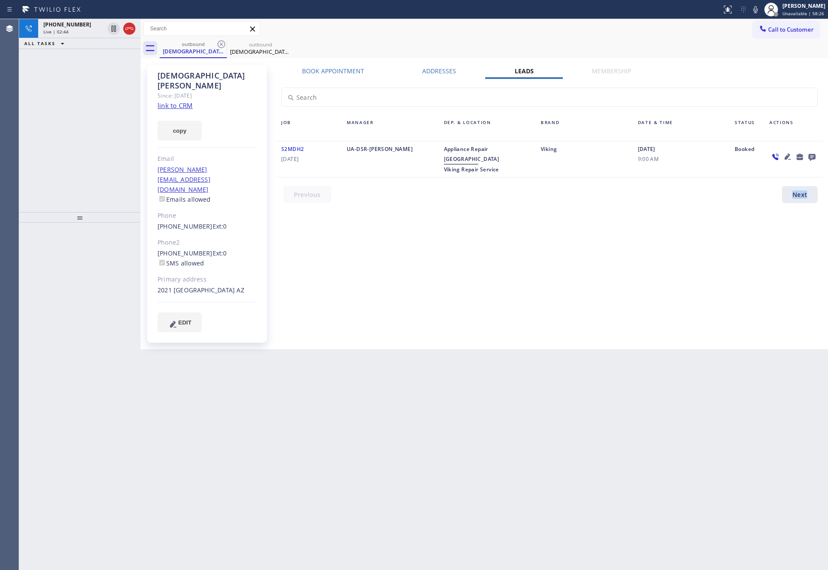
click at [576, 291] on div "Book Appointment Addresses Leads Membership Business location Home Alliance Mem…" at bounding box center [549, 207] width 553 height 280
click at [69, 32] on div "Live | 02:46" at bounding box center [73, 32] width 61 height 6
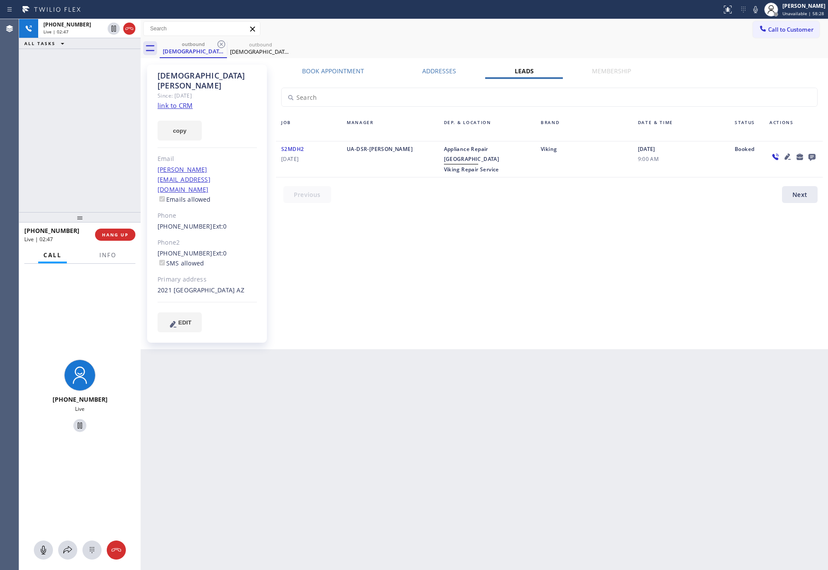
click at [69, 139] on div "[PHONE_NUMBER] Live | 02:47 ALL TASKS ALL TASKS ACTIVE TASKS TASKS IN WRAP UP" at bounding box center [80, 115] width 122 height 193
click at [69, 139] on div "[PHONE_NUMBER] Live | 02:48 ALL TASKS ALL TASKS ACTIVE TASKS TASKS IN WRAP UP" at bounding box center [80, 115] width 122 height 193
click at [69, 139] on div "[PHONE_NUMBER] Live | 02:49 ALL TASKS ALL TASKS ACTIVE TASKS TASKS IN WRAP UP" at bounding box center [80, 115] width 122 height 193
click at [158, 200] on div "[DEMOGRAPHIC_DATA][PERSON_NAME] Since: [DATE] link to CRM copy Email [PERSON_NA…" at bounding box center [207, 204] width 120 height 278
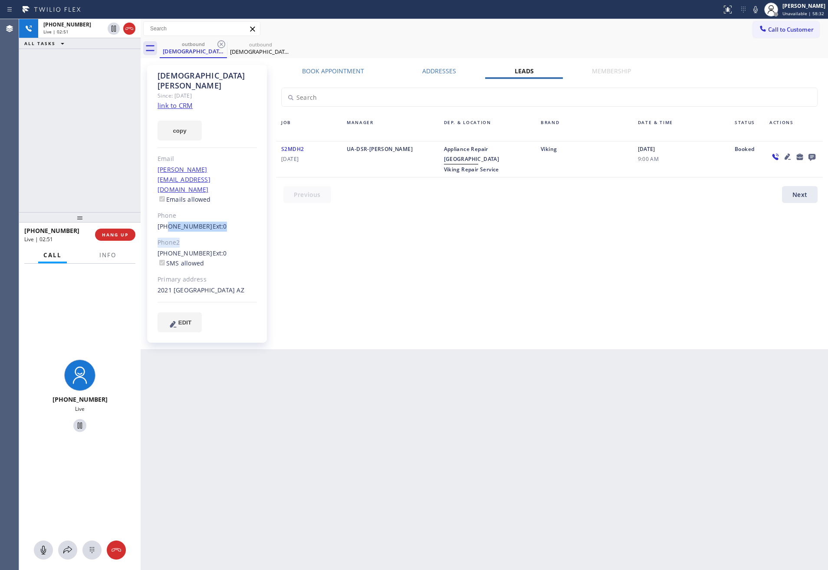
drag, startPoint x: 167, startPoint y: 200, endPoint x: 208, endPoint y: 203, distance: 41.4
click at [208, 203] on div "[DEMOGRAPHIC_DATA][PERSON_NAME] Since: [DATE] link to CRM copy Email [PERSON_NA…" at bounding box center [207, 204] width 120 height 278
click at [197, 222] on link "[PHONE_NUMBER]" at bounding box center [185, 226] width 55 height 8
click at [0, 0] on div "Outbound call Location Home Alliance Membership Your caller id phone number [PH…" at bounding box center [0, 0] width 0 height 0
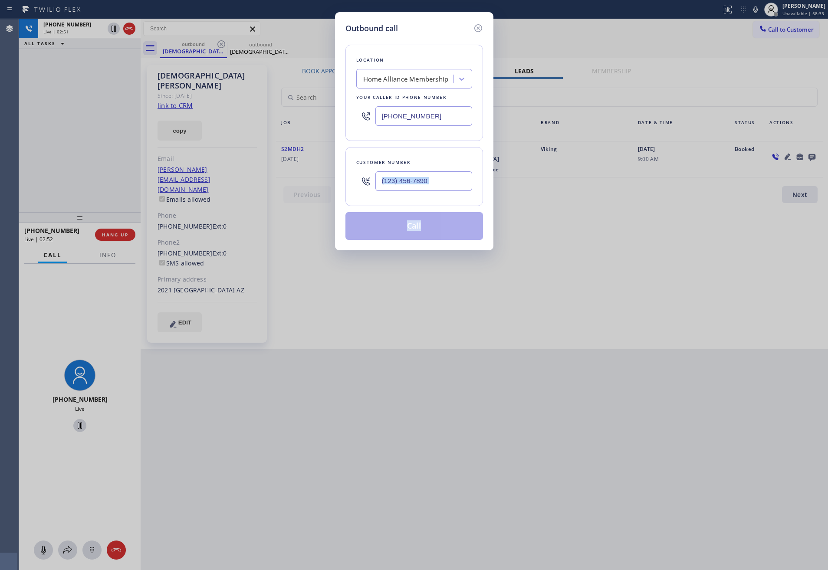
click at [91, 176] on div "Outbound call Location Home Alliance Membership Your caller id phone number [PH…" at bounding box center [414, 285] width 828 height 570
type input "[PHONE_NUMBER]"
click at [478, 28] on icon at bounding box center [478, 28] width 8 height 8
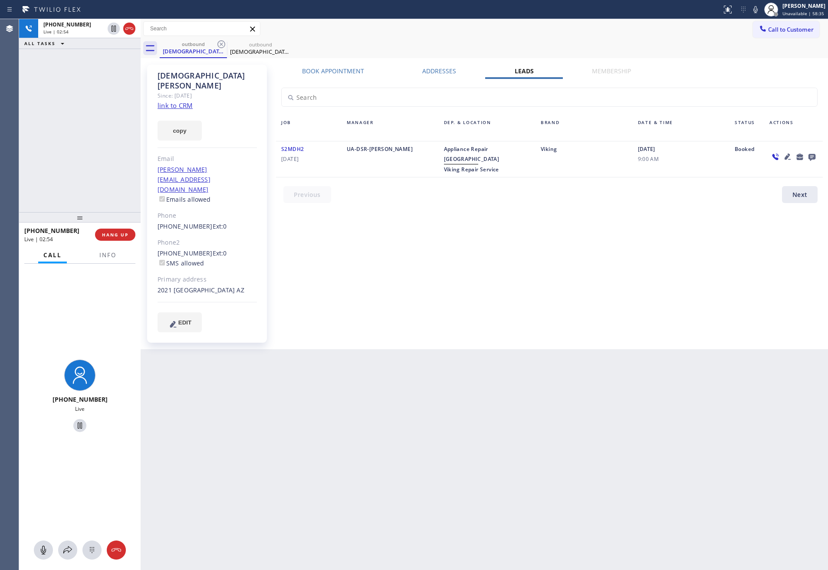
click at [105, 154] on div "[PHONE_NUMBER] Live | 02:54 ALL TASKS ALL TASKS ACTIVE TASKS TASKS IN WRAP UP" at bounding box center [80, 115] width 122 height 193
click at [118, 235] on span "HANG UP" at bounding box center [115, 235] width 26 height 6
click at [69, 130] on div "[PHONE_NUMBER] Live | 02:56 ALL TASKS ALL TASKS ACTIVE TASKS TASKS IN WRAP UP" at bounding box center [80, 115] width 122 height 193
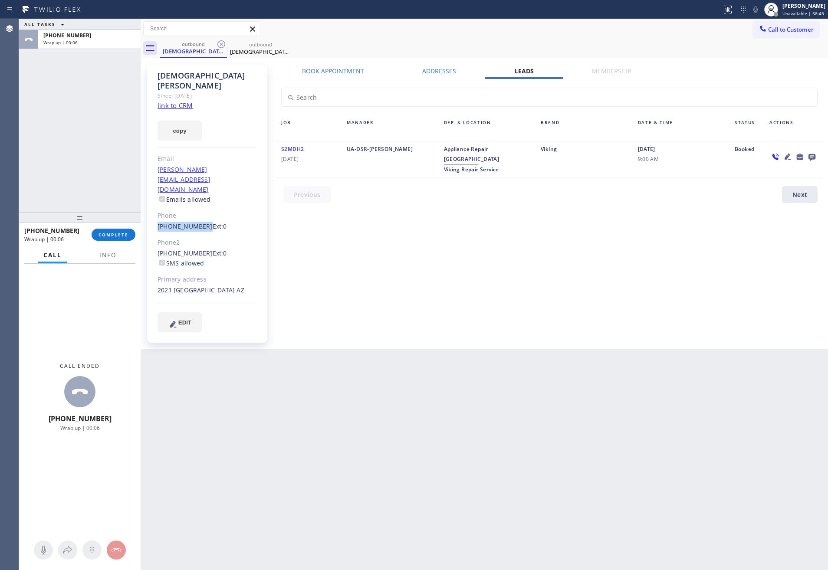
drag, startPoint x: 155, startPoint y: 198, endPoint x: 201, endPoint y: 197, distance: 46.0
click at [201, 197] on div "[DEMOGRAPHIC_DATA][PERSON_NAME] Since: [DATE] link to CRM copy Email [PERSON_NA…" at bounding box center [207, 204] width 120 height 278
copy link "[PHONE_NUMBER]"
click at [783, 30] on span "Call to Customer" at bounding box center [791, 30] width 46 height 8
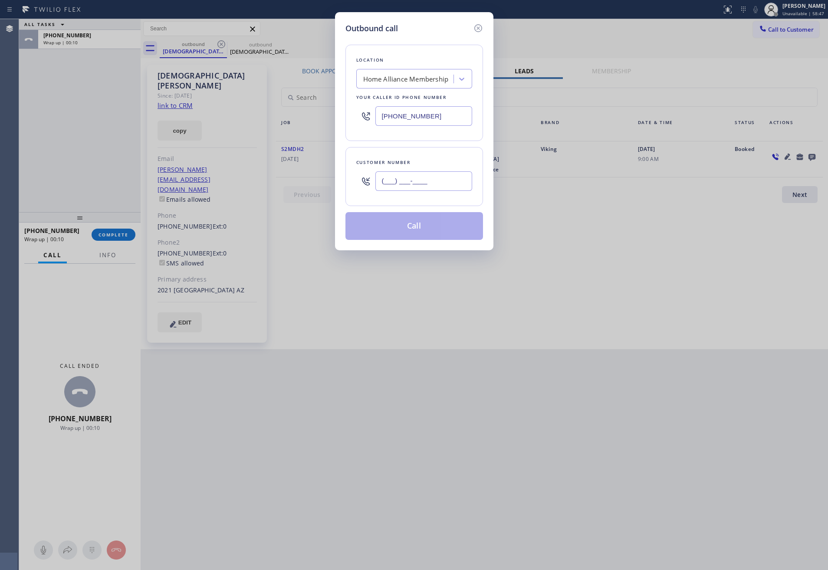
click at [424, 181] on input "(___) ___-____" at bounding box center [424, 181] width 97 height 20
paste input "602) 818-7844"
type input "[PHONE_NUMBER]"
click at [452, 232] on button "Call" at bounding box center [415, 226] width 138 height 28
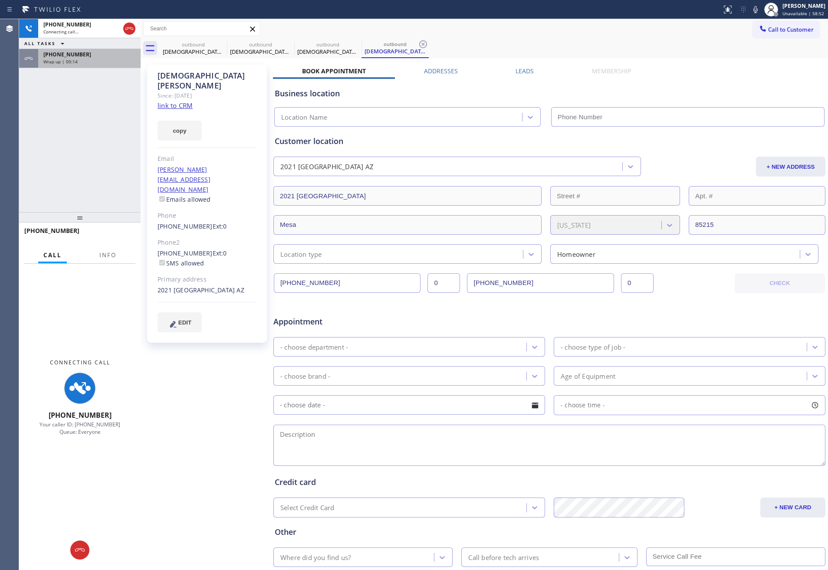
click at [92, 64] on div "Wrap up | 00:14" at bounding box center [89, 62] width 92 height 6
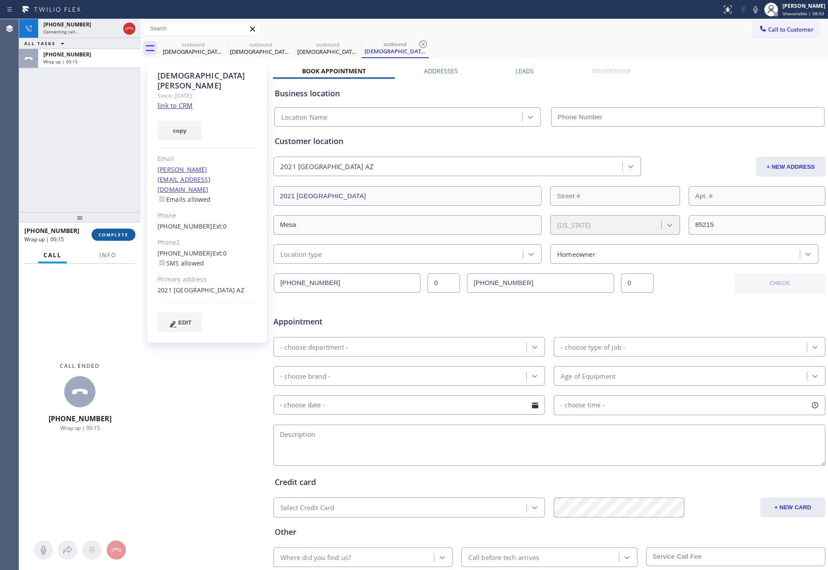
type input "[PHONE_NUMBER]"
click at [122, 237] on button "COMPLETE" at bounding box center [114, 235] width 44 height 12
click at [107, 142] on div "[PHONE_NUMBER] Connecting call… ALL TASKS ALL TASKS ACTIVE TASKS TASKS IN WRAP …" at bounding box center [80, 115] width 122 height 193
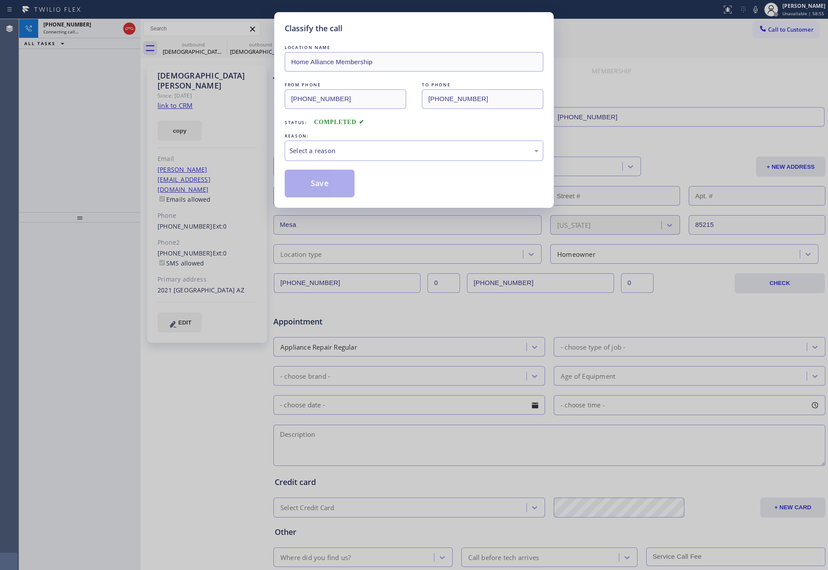
click at [107, 142] on div "Classify the call LOCATION NAME Home Alliance Membership FROM PHONE [PHONE_NUMB…" at bounding box center [414, 285] width 828 height 570
drag, startPoint x: 366, startPoint y: 154, endPoint x: 368, endPoint y: 161, distance: 7.1
click at [368, 155] on div "Select a reason" at bounding box center [414, 151] width 249 height 10
click at [327, 188] on button "Save" at bounding box center [320, 184] width 70 height 28
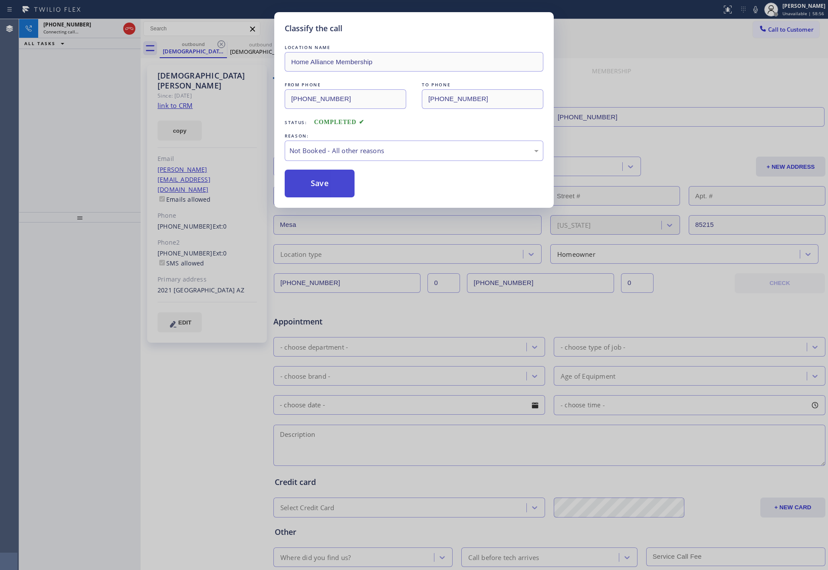
click at [327, 188] on button "Save" at bounding box center [320, 184] width 70 height 28
drag, startPoint x: 86, startPoint y: 111, endPoint x: 98, endPoint y: 116, distance: 12.8
click at [96, 115] on div "Classify the call LOCATION NAME Home Alliance Membership FROM PHONE [PHONE_NUMB…" at bounding box center [414, 285] width 828 height 570
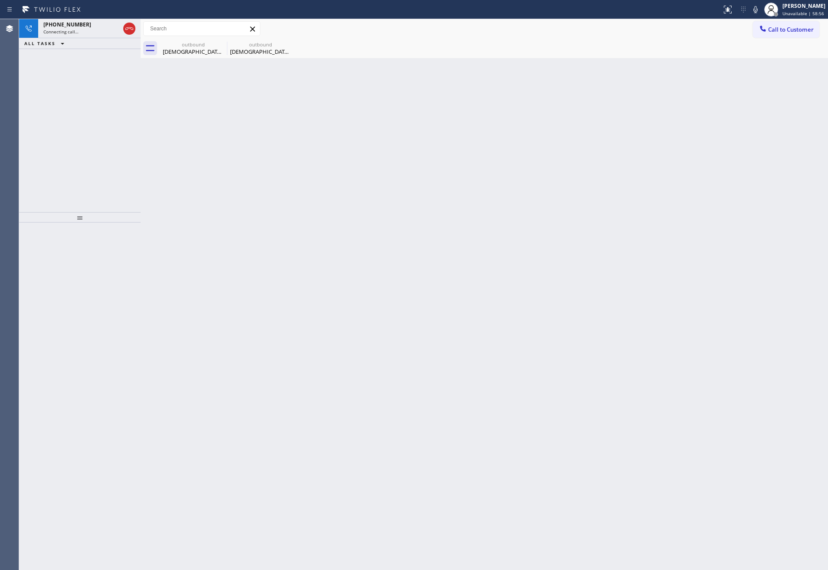
click at [98, 116] on div "[PHONE_NUMBER] Connecting call… ALL TASKS ALL TASKS ACTIVE TASKS TASKS IN WRAP …" at bounding box center [80, 115] width 122 height 193
click at [128, 29] on icon at bounding box center [129, 28] width 10 height 10
click at [258, 241] on div "Back to Dashboard Change Sender ID Customers Technicians Select a contact Outbo…" at bounding box center [485, 294] width 688 height 551
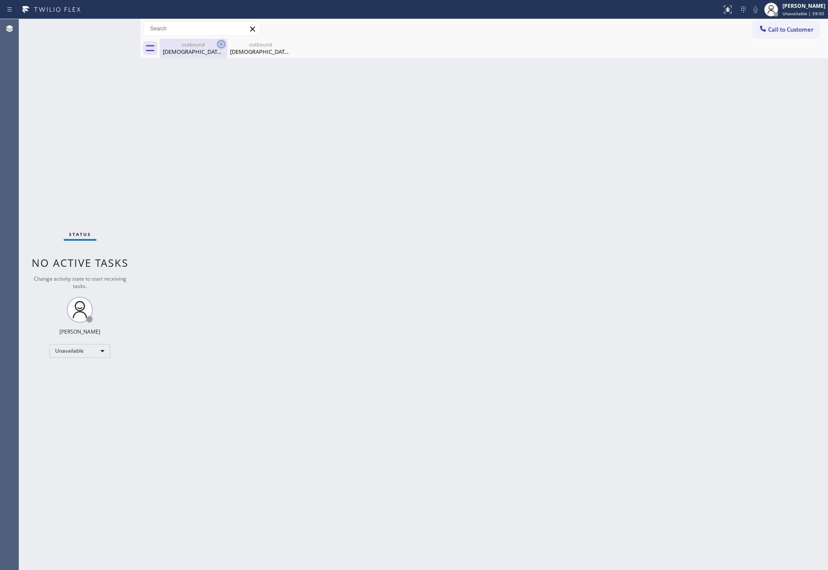
click at [180, 46] on div "outbound" at bounding box center [194, 44] width 66 height 7
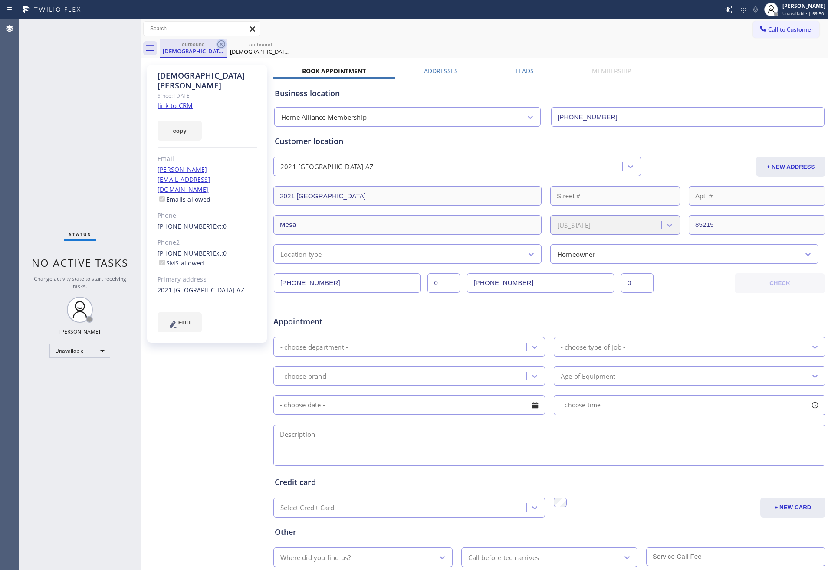
click at [224, 43] on icon at bounding box center [221, 44] width 8 height 8
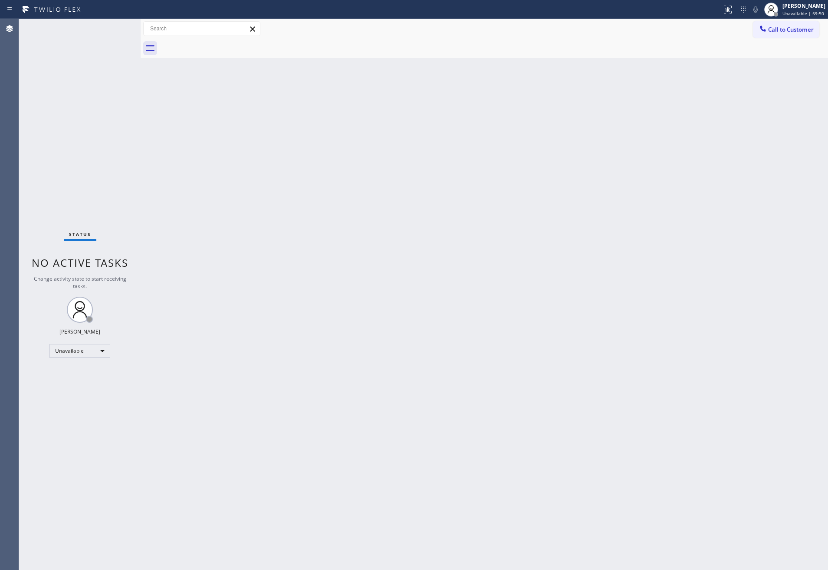
click at [224, 43] on div at bounding box center [494, 49] width 669 height 20
click at [775, 34] on button "Call to Customer" at bounding box center [786, 29] width 66 height 16
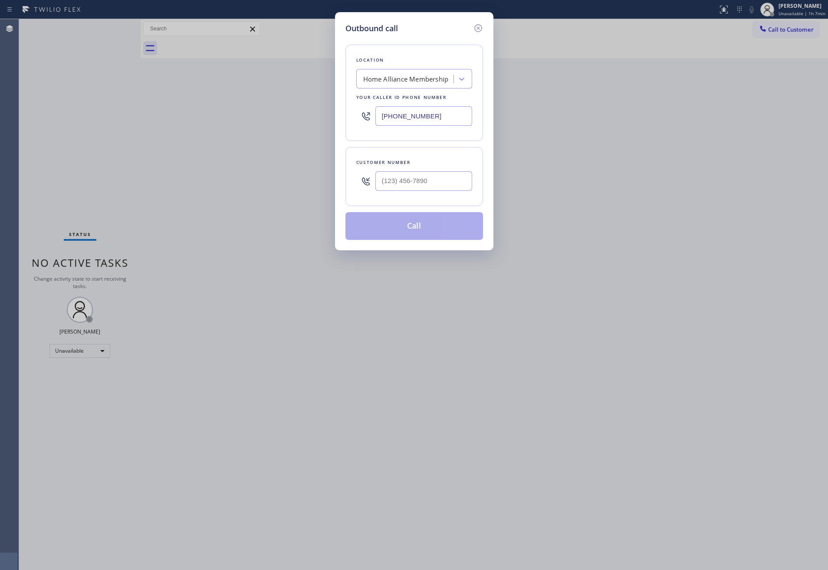
drag, startPoint x: 472, startPoint y: 180, endPoint x: 447, endPoint y: 184, distance: 25.5
click at [471, 181] on div "Customer number" at bounding box center [415, 176] width 138 height 59
click at [447, 184] on input "(___) ___-____" at bounding box center [424, 181] width 97 height 20
paste input "206) 399-7934"
type input "[PHONE_NUMBER]"
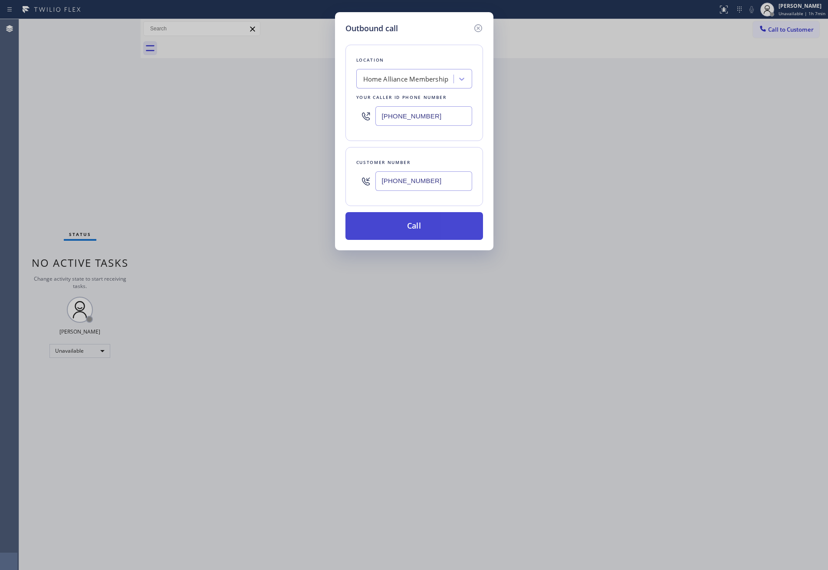
click at [441, 238] on button "Call" at bounding box center [415, 226] width 138 height 28
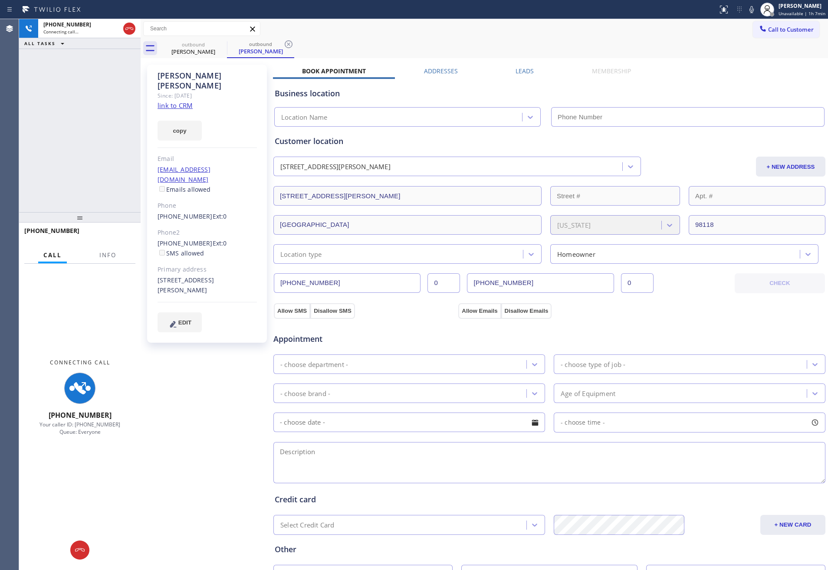
type input "[PHONE_NUMBER]"
click at [64, 110] on div "[PHONE_NUMBER] Connecting call… ALL TASKS ALL TASKS ACTIVE TASKS TASKS IN WRAP …" at bounding box center [80, 115] width 122 height 193
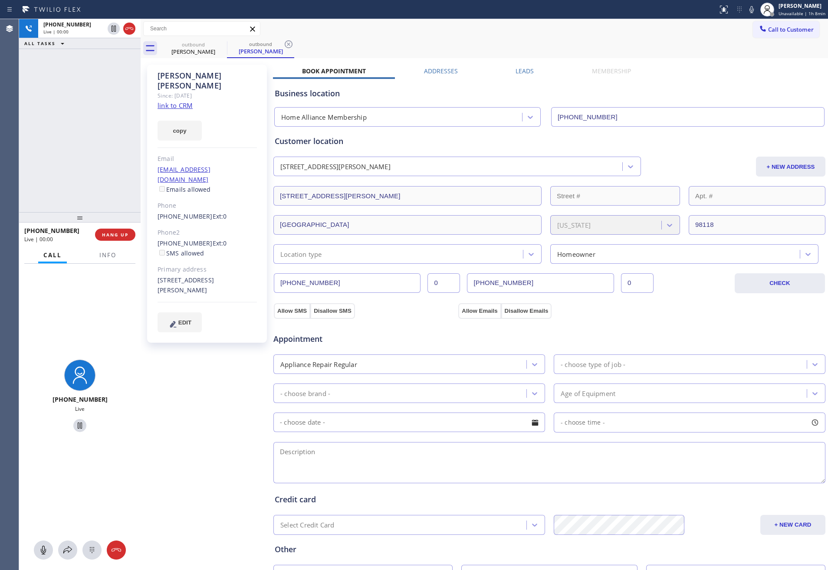
click at [63, 94] on div "[PHONE_NUMBER] Live | 00:00 ALL TASKS ALL TASKS ACTIVE TASKS TASKS IN WRAP UP" at bounding box center [80, 115] width 122 height 193
click at [516, 68] on label "Leads" at bounding box center [525, 71] width 18 height 8
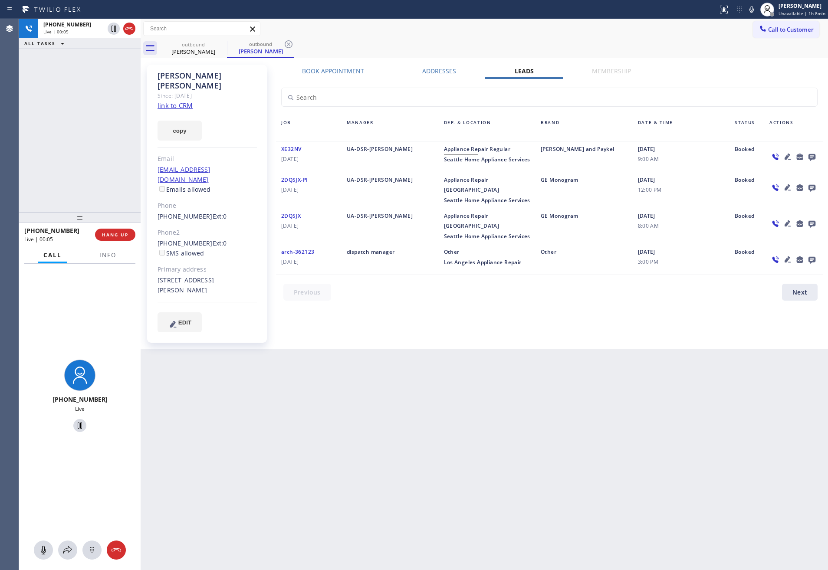
click at [705, 90] on input "text" at bounding box center [550, 97] width 536 height 18
click at [813, 155] on icon at bounding box center [812, 157] width 10 height 11
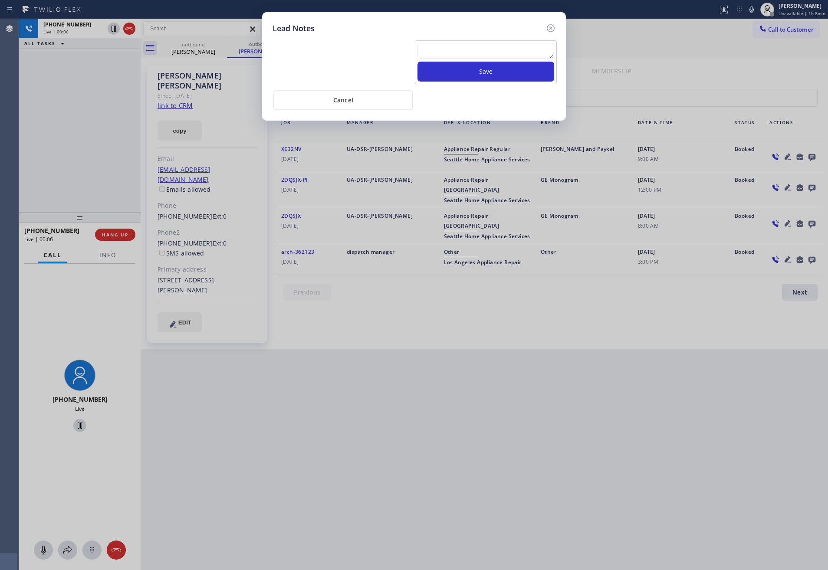
click at [508, 55] on textarea at bounding box center [486, 51] width 137 height 16
paste textarea "PLEASE TRANSFER FOR MEMBERSHIP"
type textarea "PLEASE TRANSFER FOR MEMBERSHIP"
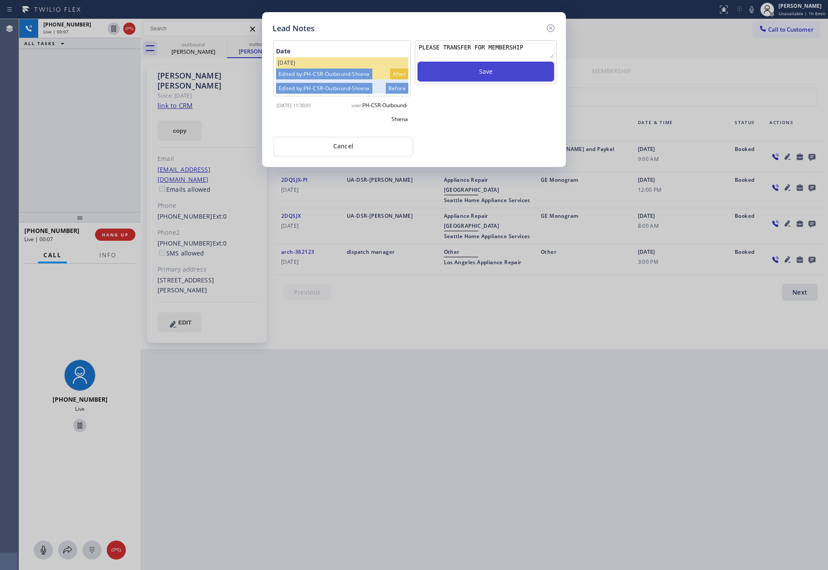
click at [508, 72] on button "Save" at bounding box center [486, 72] width 137 height 20
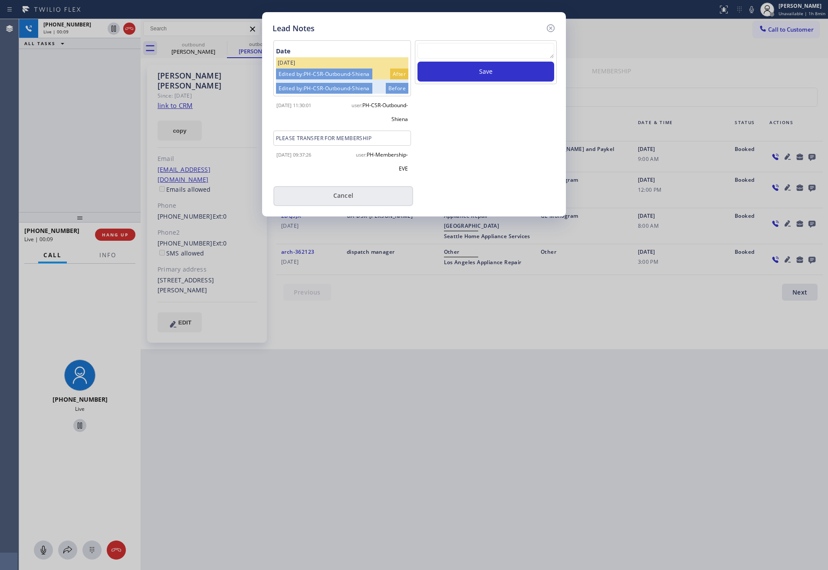
click at [334, 199] on button "Cancel" at bounding box center [343, 196] width 140 height 20
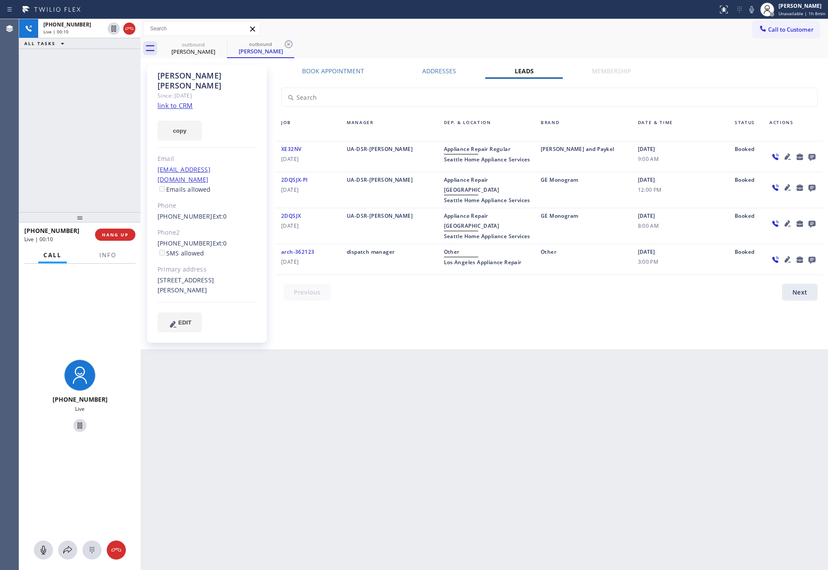
click at [77, 156] on div "[PHONE_NUMBER] Live | 00:10 ALL TASKS ALL TASKS ACTIVE TASKS TASKS IN WRAP UP" at bounding box center [80, 115] width 122 height 193
click at [112, 230] on button "HANG UP" at bounding box center [115, 235] width 40 height 12
click at [102, 151] on div "[PHONE_NUMBER] Live | 00:11 ALL TASKS ALL TASKS ACTIVE TASKS TASKS IN WRAP UP" at bounding box center [80, 115] width 122 height 193
drag, startPoint x: 102, startPoint y: 151, endPoint x: 105, endPoint y: 158, distance: 7.0
click at [104, 154] on div "[PHONE_NUMBER] Live | 00:11 ALL TASKS ALL TASKS ACTIVE TASKS TASKS IN WRAP UP" at bounding box center [80, 115] width 122 height 193
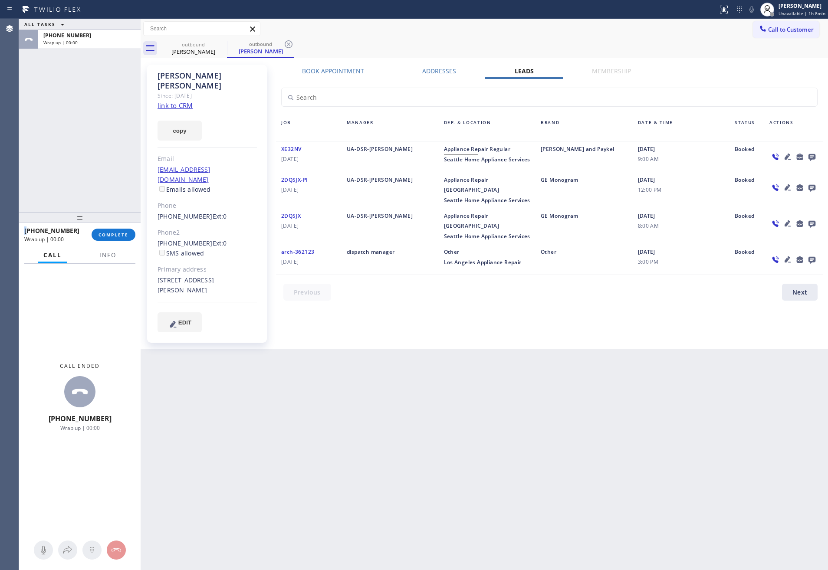
click at [112, 227] on div "[PHONE_NUMBER] Wrap up | 00:00 COMPLETE" at bounding box center [79, 235] width 111 height 23
drag, startPoint x: 110, startPoint y: 140, endPoint x: 111, endPoint y: 147, distance: 7.5
click at [110, 145] on div "ALL TASKS ALL TASKS ACTIVE TASKS TASKS IN WRAP UP [PHONE_NUMBER] Wrap up | 00:00" at bounding box center [80, 115] width 122 height 193
click at [84, 119] on div "ALL TASKS ALL TASKS ACTIVE TASKS TASKS IN WRAP UP [PHONE_NUMBER] Wrap up | 00:02" at bounding box center [80, 115] width 122 height 193
click at [109, 229] on button "COMPLETE" at bounding box center [114, 235] width 44 height 12
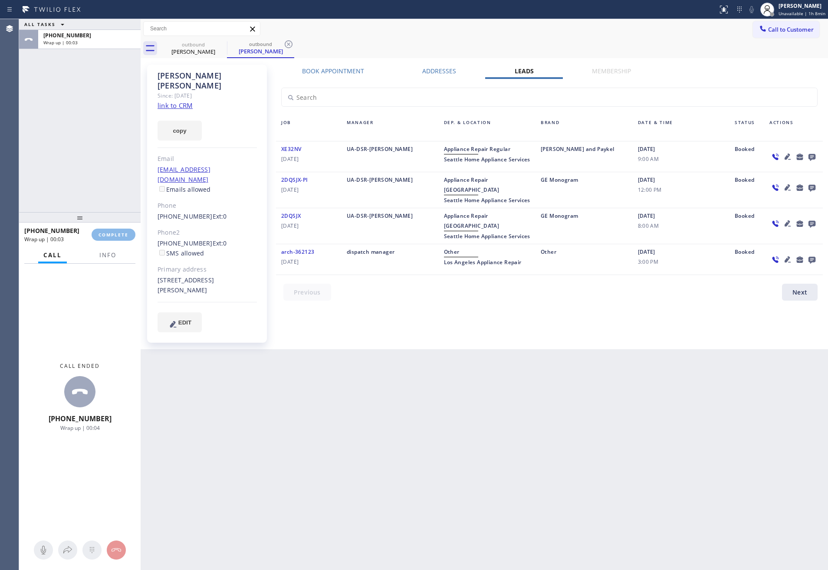
click at [116, 134] on div "ALL TASKS ALL TASKS ACTIVE TASKS TASKS IN WRAP UP [PHONE_NUMBER] Wrap up | 00:03" at bounding box center [80, 115] width 122 height 193
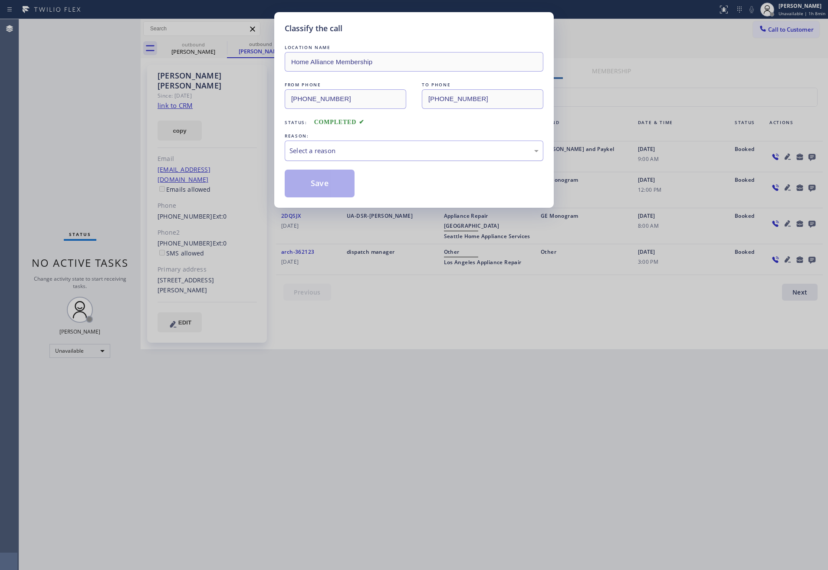
click at [340, 150] on div "Select a reason" at bounding box center [414, 151] width 249 height 10
click at [329, 181] on button "Save" at bounding box center [320, 184] width 70 height 28
drag, startPoint x: 329, startPoint y: 181, endPoint x: 388, endPoint y: 168, distance: 60.1
click at [344, 181] on button "Save" at bounding box center [320, 184] width 70 height 28
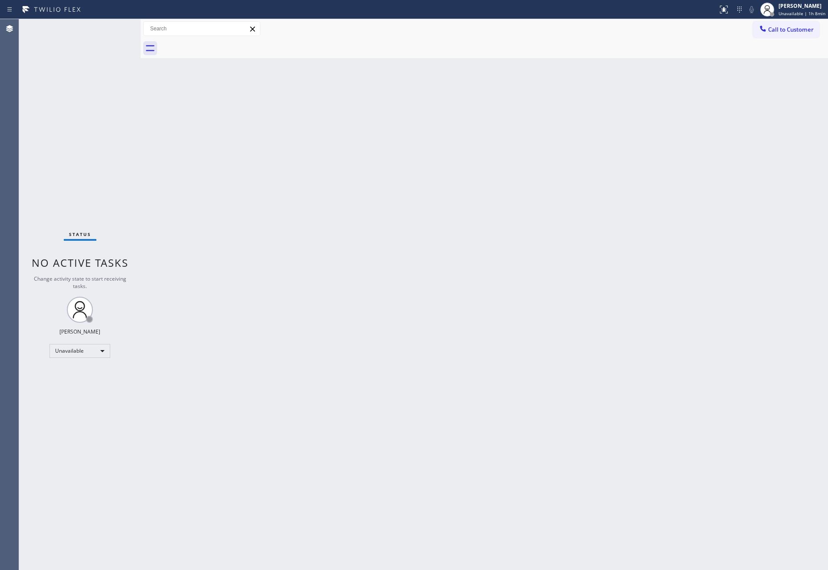
click at [662, 237] on div "Back to Dashboard Change Sender ID Customers Technicians Select a contact Outbo…" at bounding box center [485, 294] width 688 height 551
click at [788, 19] on div "Call to Customer Outbound call Location Home Alliance Membership Your caller id…" at bounding box center [485, 29] width 688 height 20
click at [789, 32] on span "Call to Customer" at bounding box center [791, 30] width 46 height 8
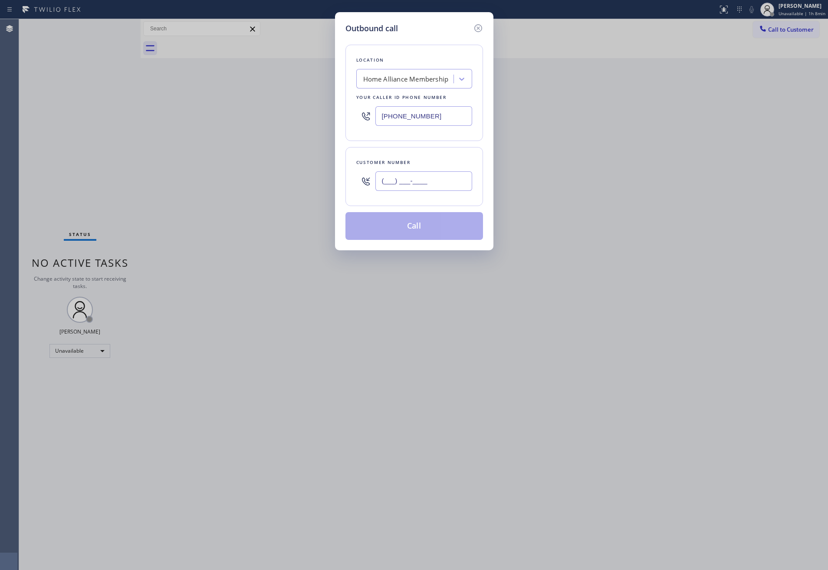
click at [399, 184] on input "(___) ___-____" at bounding box center [424, 181] width 97 height 20
paste input "310) 889-4304"
type input "[PHONE_NUMBER]"
click at [454, 229] on button "Call" at bounding box center [415, 226] width 138 height 28
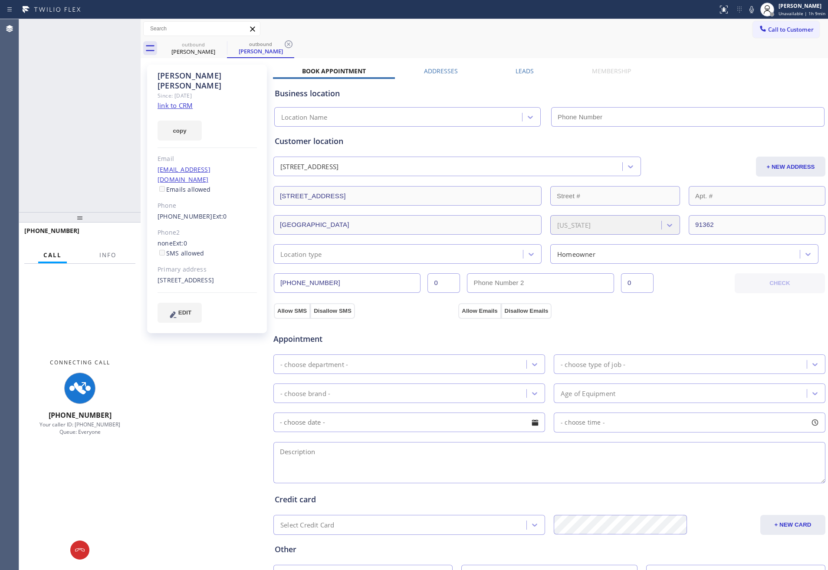
type input "[PHONE_NUMBER]"
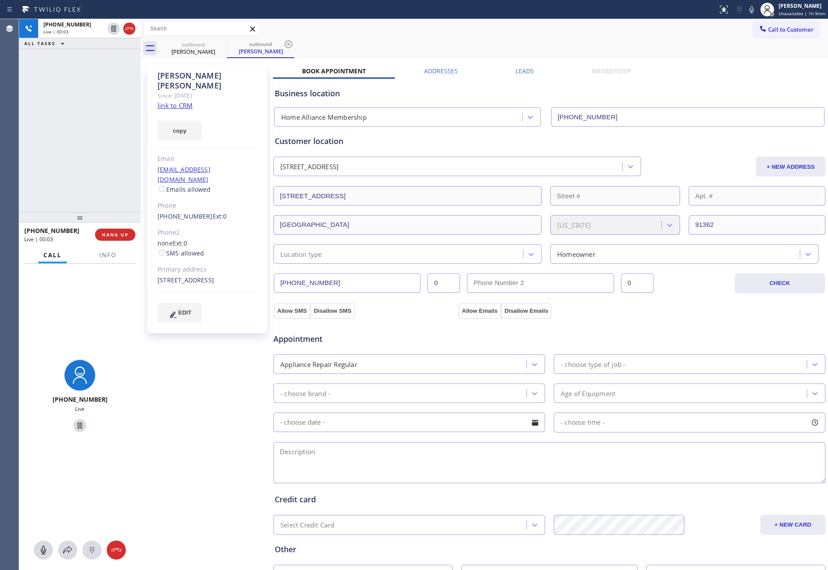
click at [517, 67] on label "Leads" at bounding box center [525, 71] width 18 height 8
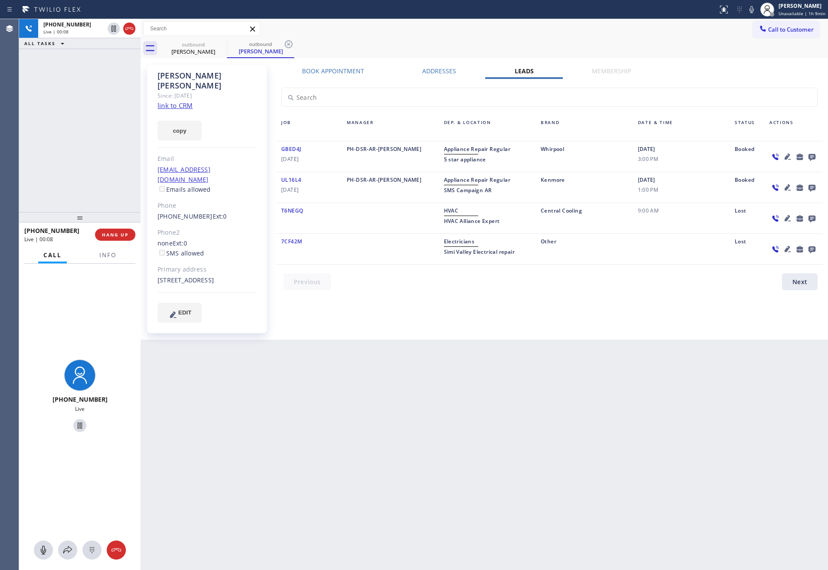
click at [176, 101] on link "link to CRM" at bounding box center [175, 105] width 35 height 9
click at [93, 133] on div "[PHONE_NUMBER] Live | 00:08 ALL TASKS ALL TASKS ACTIVE TASKS TASKS IN WRAP UP" at bounding box center [80, 115] width 122 height 193
drag, startPoint x: 59, startPoint y: 140, endPoint x: 357, endPoint y: 362, distance: 372.2
click at [75, 146] on div "[PHONE_NUMBER] Live | 03:10 ALL TASKS ALL TASKS ACTIVE TASKS TASKS IN WRAP UP" at bounding box center [80, 115] width 122 height 193
click at [481, 383] on div "Back to Dashboard Change Sender ID Customers Technicians Select a contact Outbo…" at bounding box center [485, 294] width 688 height 551
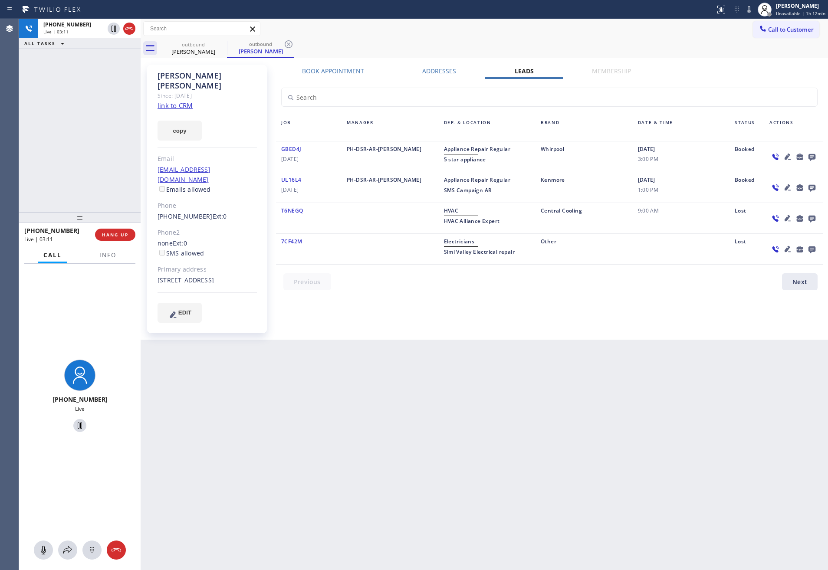
click at [335, 72] on label "Book Appointment" at bounding box center [333, 71] width 62 height 8
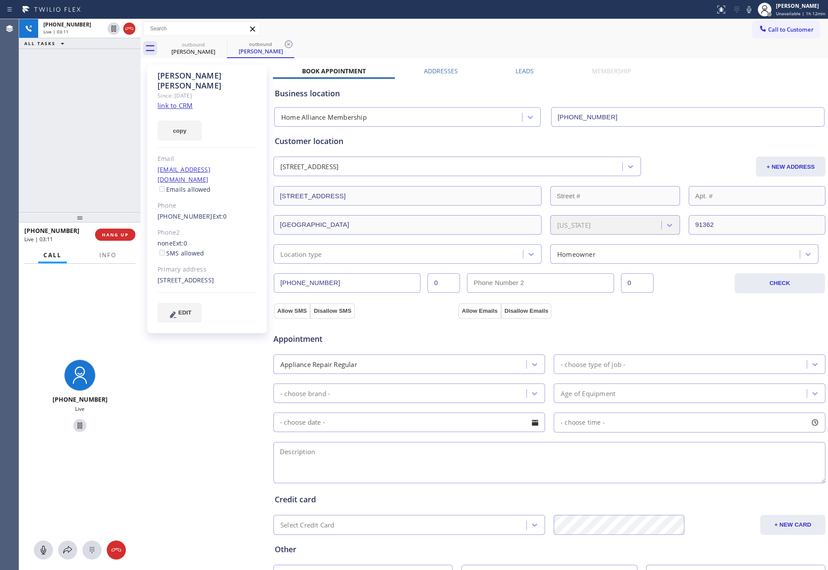
drag, startPoint x: 108, startPoint y: 135, endPoint x: 111, endPoint y: 149, distance: 14.6
click at [110, 141] on div "[PHONE_NUMBER] Live | 03:11 ALL TASKS ALL TASKS ACTIVE TASKS TASKS IN WRAP UP" at bounding box center [80, 115] width 122 height 193
click at [375, 365] on div "Appliance Repair Regular" at bounding box center [401, 364] width 250 height 15
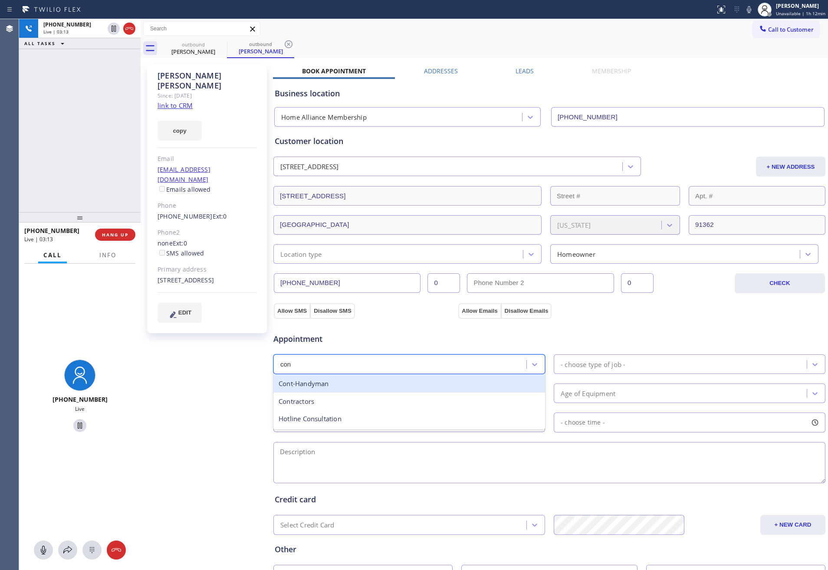
type input "cont"
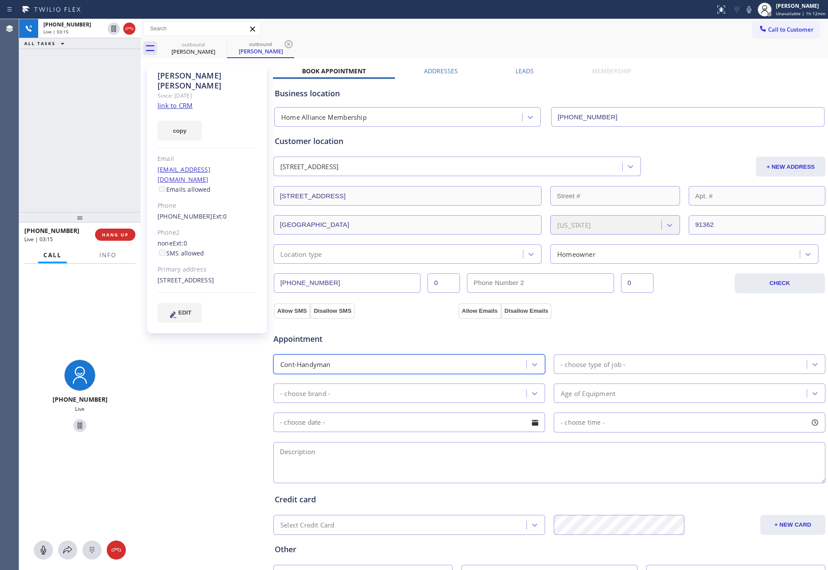
click at [595, 365] on div "- choose type of job -" at bounding box center [593, 364] width 65 height 10
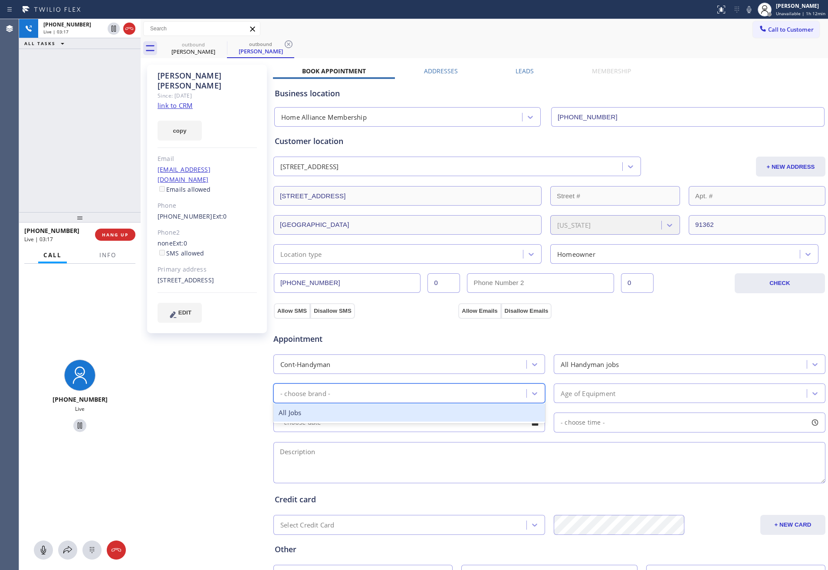
click at [516, 397] on div "- choose brand -" at bounding box center [401, 393] width 250 height 15
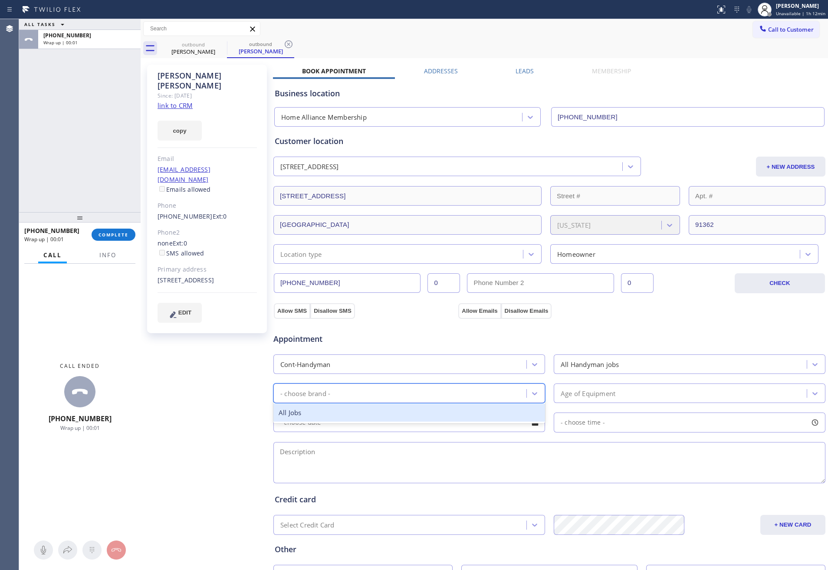
click at [520, 397] on div "- choose brand -" at bounding box center [401, 393] width 250 height 15
click at [292, 418] on div "All Jobs" at bounding box center [409, 413] width 272 height 18
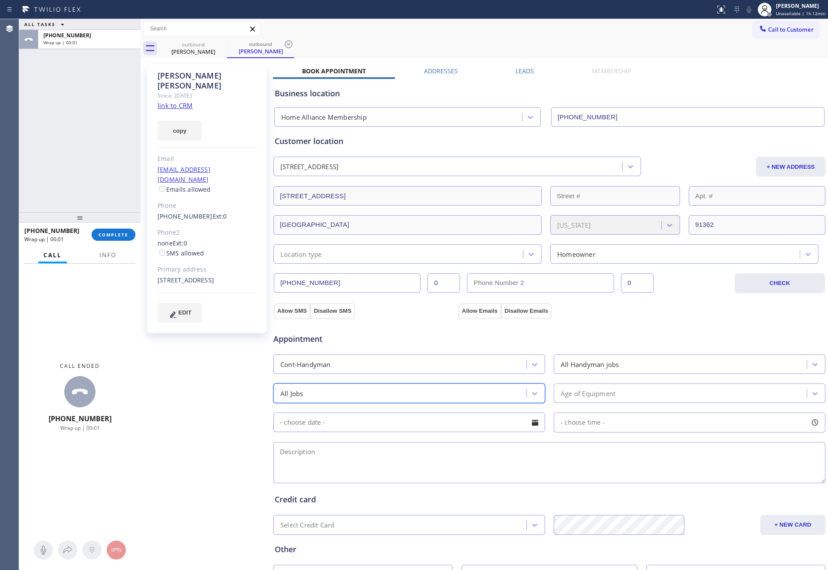
click at [613, 401] on div "Age of Equipment" at bounding box center [682, 393] width 250 height 15
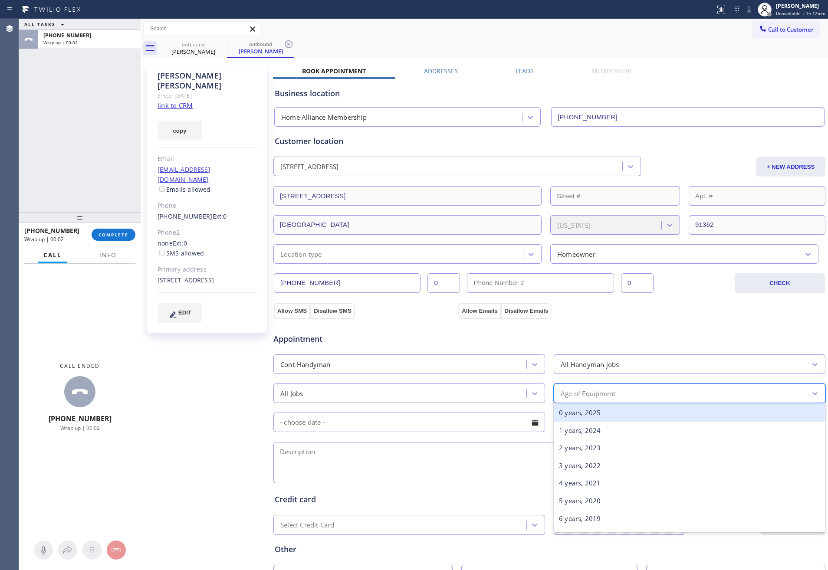
click at [607, 417] on div "0 years, 2025" at bounding box center [690, 413] width 272 height 18
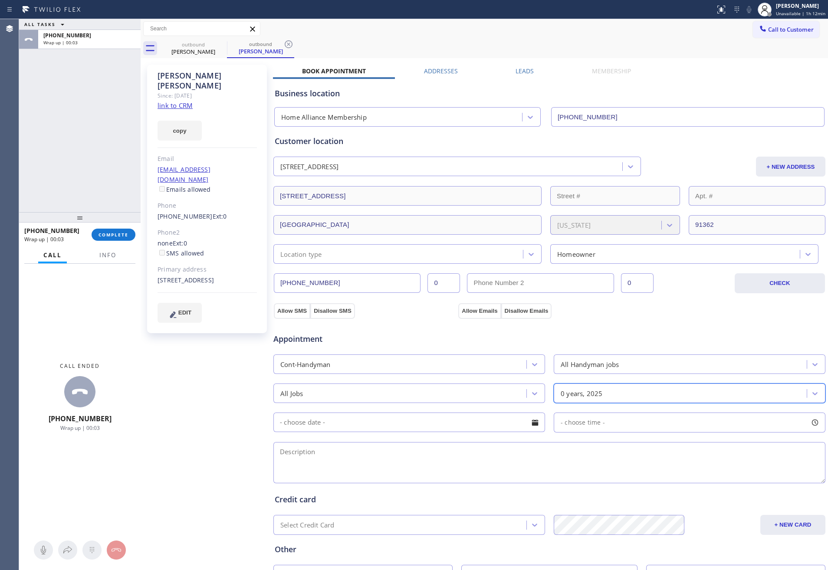
click at [517, 420] on input "text" at bounding box center [409, 423] width 272 height 20
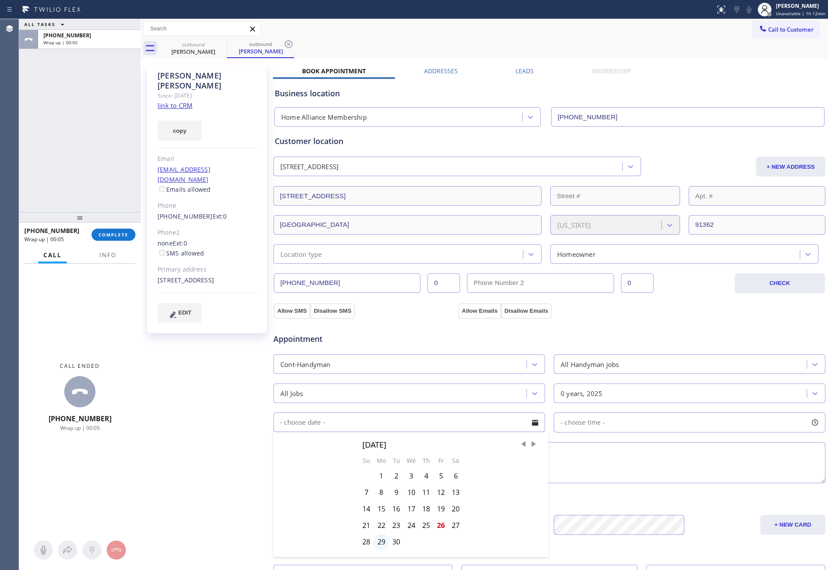
click at [382, 546] on div "29" at bounding box center [381, 542] width 15 height 16
type input "[DATE]"
click at [639, 419] on div "- choose time -" at bounding box center [690, 423] width 272 height 20
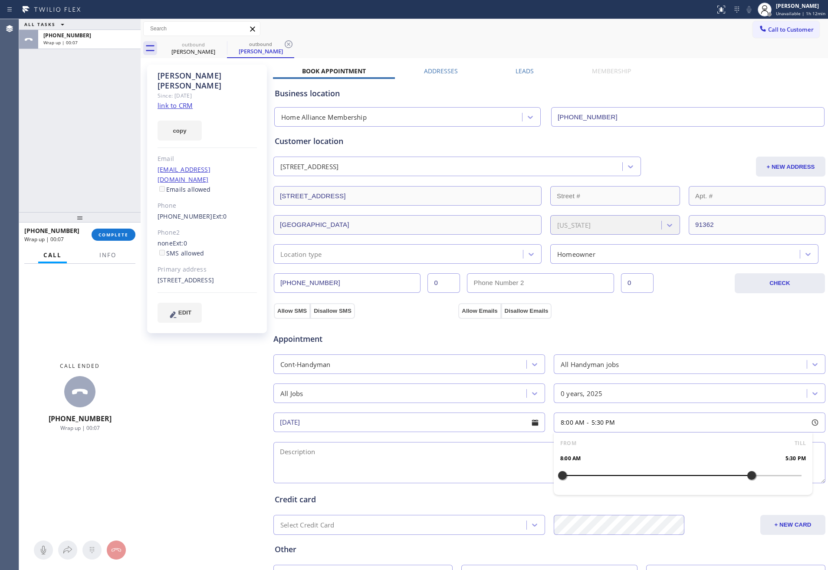
drag, startPoint x: 558, startPoint y: 477, endPoint x: 751, endPoint y: 482, distance: 193.7
click at [751, 482] on div at bounding box center [752, 476] width 10 height 18
click at [757, 482] on div at bounding box center [762, 476] width 10 height 18
drag, startPoint x: 560, startPoint y: 478, endPoint x: 370, endPoint y: 460, distance: 191.0
click at [697, 485] on div at bounding box center [702, 476] width 10 height 18
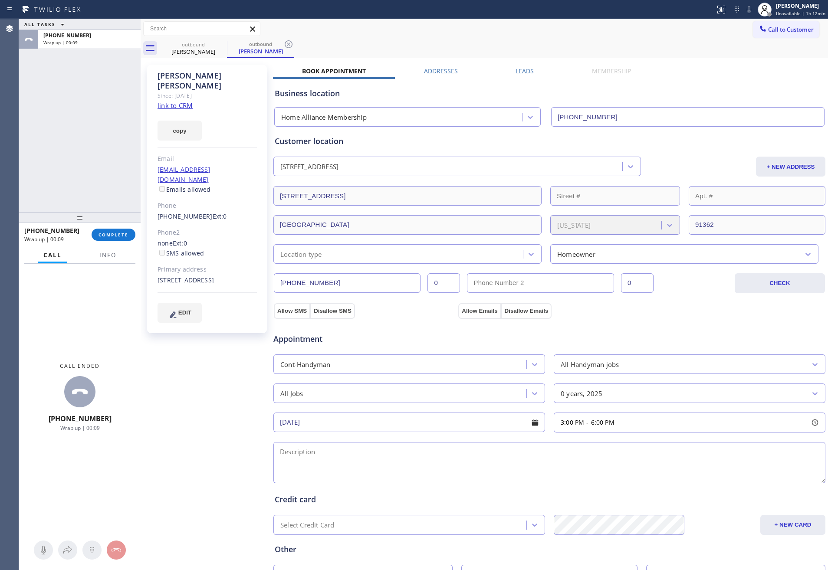
click at [370, 454] on textarea at bounding box center [549, 462] width 552 height 41
click at [339, 464] on textarea "3-6 || Free Home Check up Service ||" at bounding box center [549, 462] width 552 height 41
drag, startPoint x: 210, startPoint y: 271, endPoint x: 153, endPoint y: 258, distance: 58.8
click at [152, 258] on div "[PERSON_NAME] Since: [DATE] link to CRM copy Email [EMAIL_ADDRESS][DOMAIN_NAME]…" at bounding box center [207, 199] width 120 height 269
copy div "[STREET_ADDRESS]"
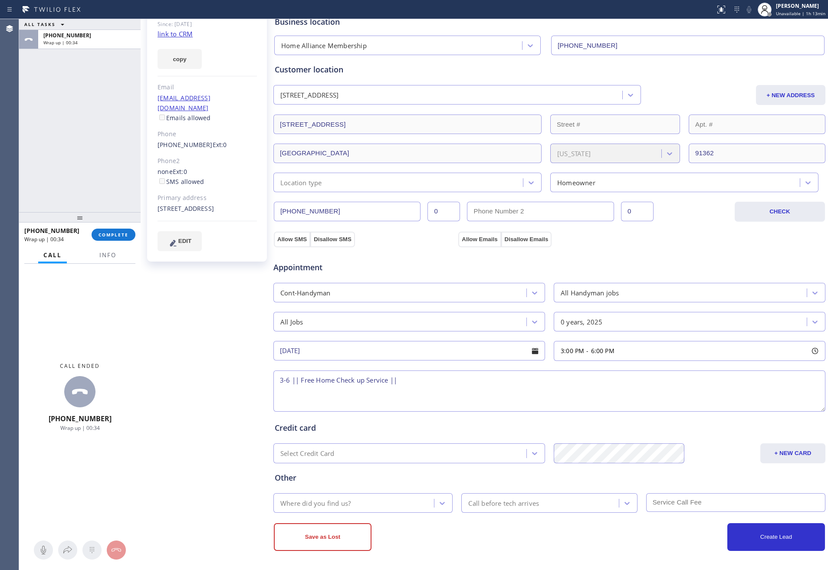
scroll to position [74, 0]
click at [369, 389] on textarea "3-6 || Free Home Check up Service ||" at bounding box center [549, 390] width 552 height 41
paste textarea "[STREET_ADDRESS]"
type textarea "3-6 || Free Home Check up Service || [STREET_ADDRESS] house-ho please call 30 m…"
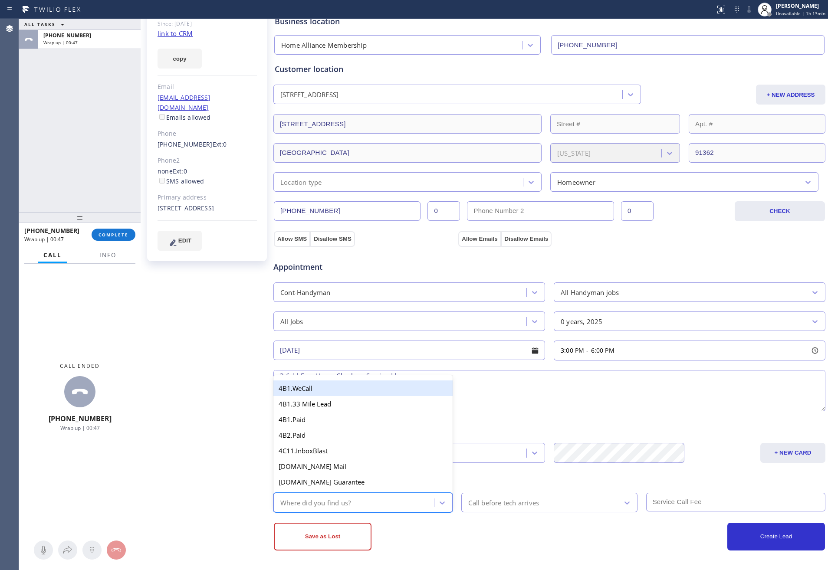
click at [360, 507] on div "Where did you find us?" at bounding box center [355, 502] width 158 height 15
type input "mem"
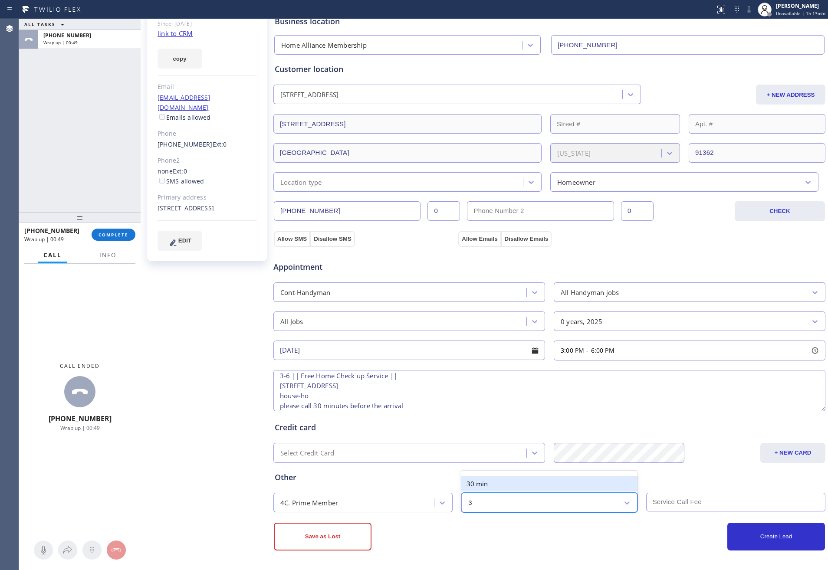
type input "30"
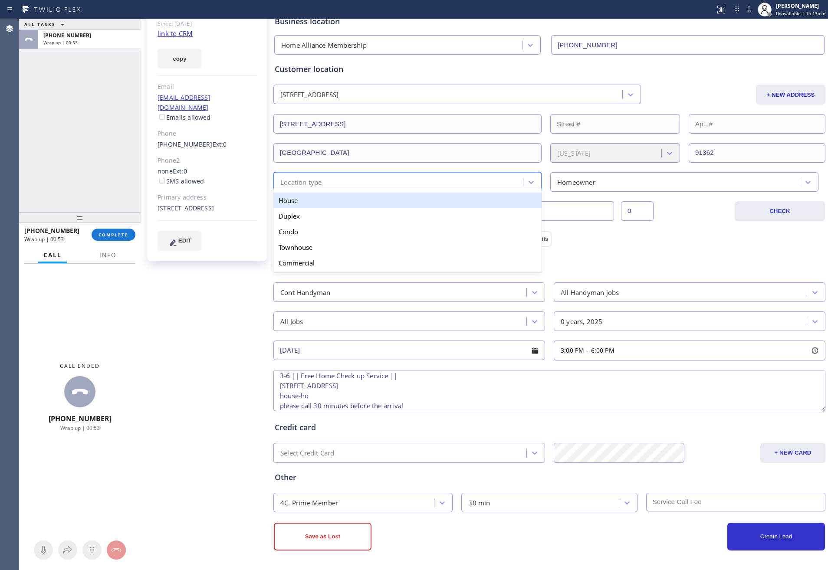
click at [382, 185] on div "Location type" at bounding box center [399, 182] width 247 height 15
type input "hou"
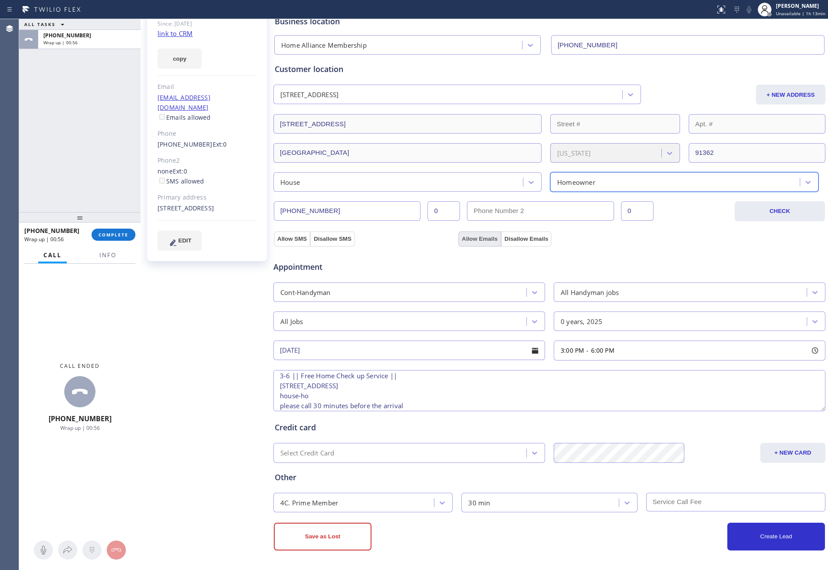
click at [466, 235] on button "Allow Emails" at bounding box center [479, 239] width 43 height 16
drag, startPoint x: 296, startPoint y: 238, endPoint x: 428, endPoint y: 271, distance: 135.9
click at [294, 239] on button "Allow SMS" at bounding box center [292, 239] width 36 height 16
checkbox input "true"
click at [429, 271] on span "Appointment" at bounding box center [364, 267] width 183 height 12
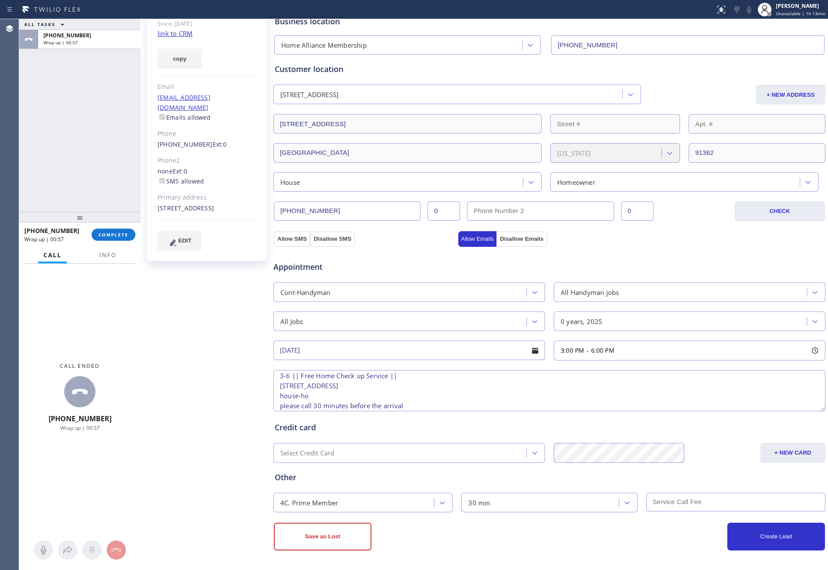
checkbox input "true"
drag, startPoint x: 672, startPoint y: 262, endPoint x: 677, endPoint y: 262, distance: 5.2
click at [672, 262] on div "Appointment" at bounding box center [550, 262] width 554 height 22
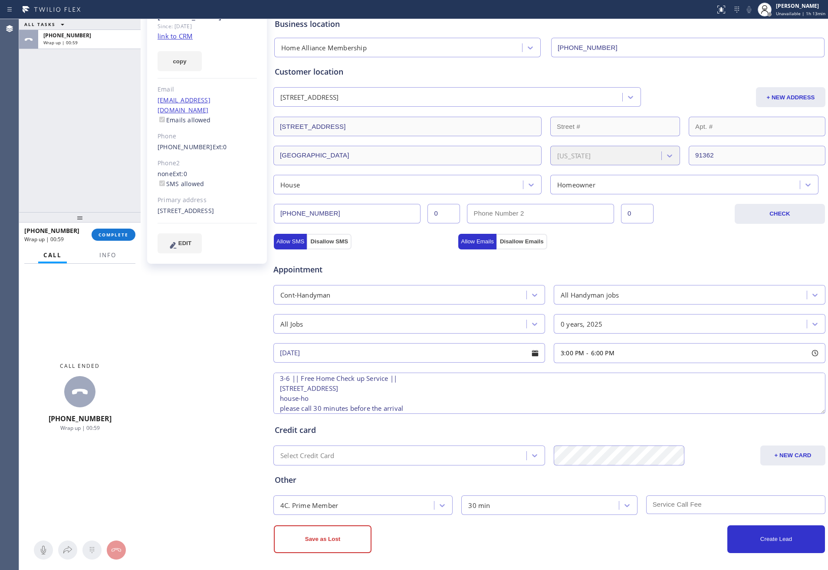
scroll to position [74, 0]
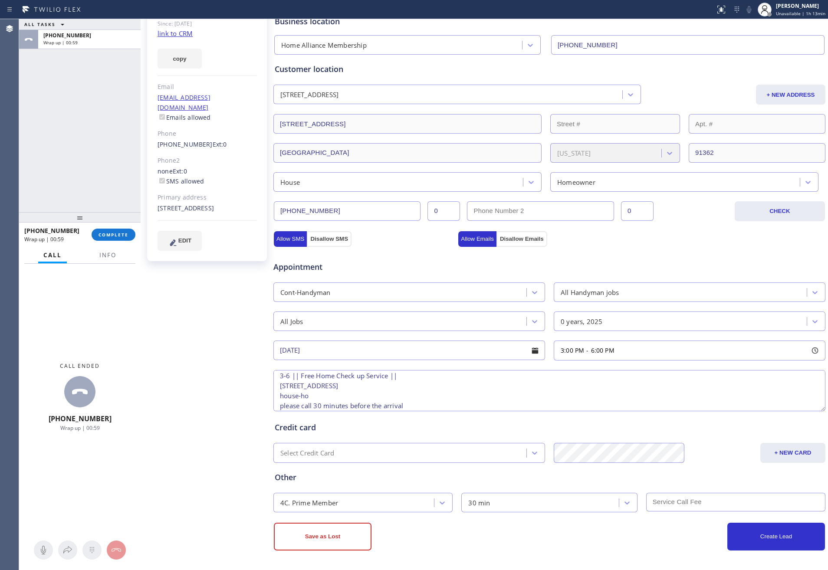
click at [604, 542] on div "Create Lead" at bounding box center [688, 537] width 276 height 28
click at [740, 539] on button "Create Lead" at bounding box center [777, 537] width 98 height 28
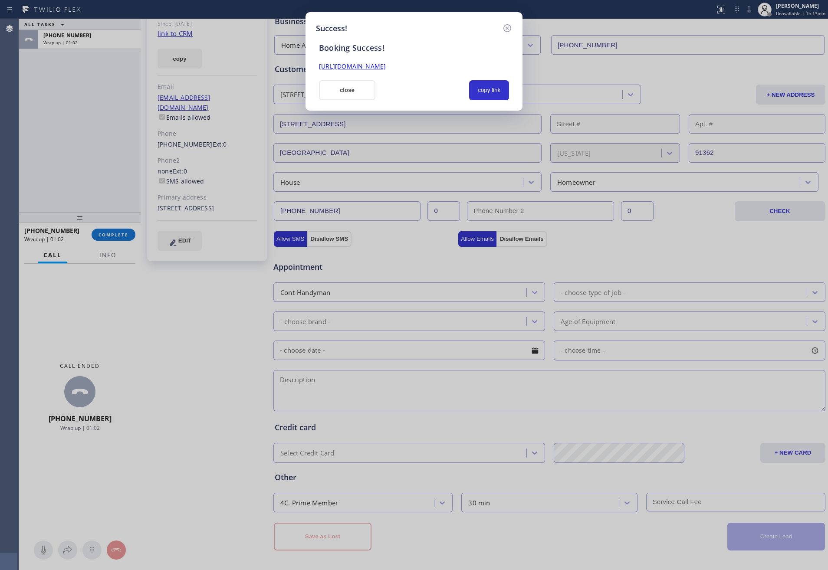
scroll to position [0, 0]
click at [481, 95] on button "copy link" at bounding box center [489, 90] width 40 height 20
click at [447, 93] on div at bounding box center [423, 90] width 84 height 20
click at [347, 87] on button "close" at bounding box center [347, 90] width 56 height 20
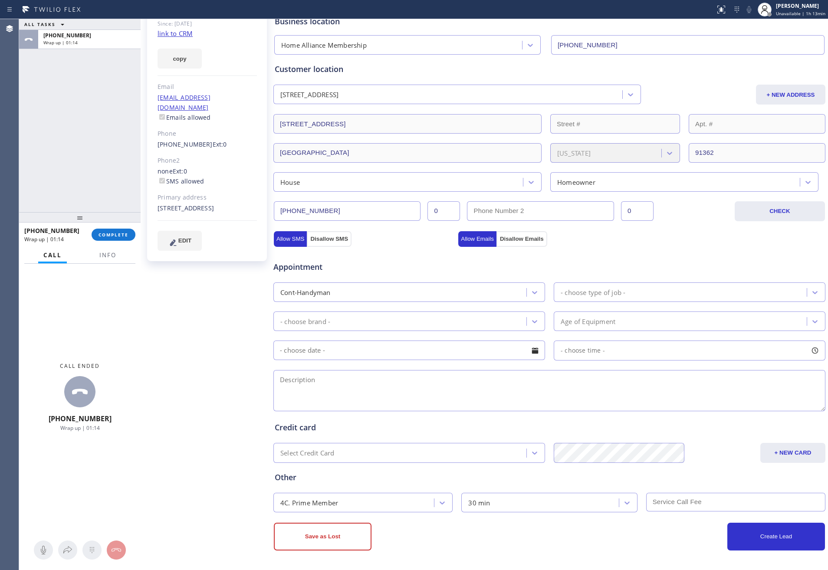
click at [39, 137] on div "ALL TASKS ALL TASKS ACTIVE TASKS TASKS IN WRAP UP [PHONE_NUMBER] Wrap up | 01:14" at bounding box center [80, 115] width 122 height 193
click at [427, 253] on div "Appointment" at bounding box center [365, 263] width 184 height 20
click at [353, 214] on input "[PHONE_NUMBER]" at bounding box center [347, 211] width 147 height 20
click at [353, 212] on input "[PHONE_NUMBER]" at bounding box center [347, 211] width 147 height 20
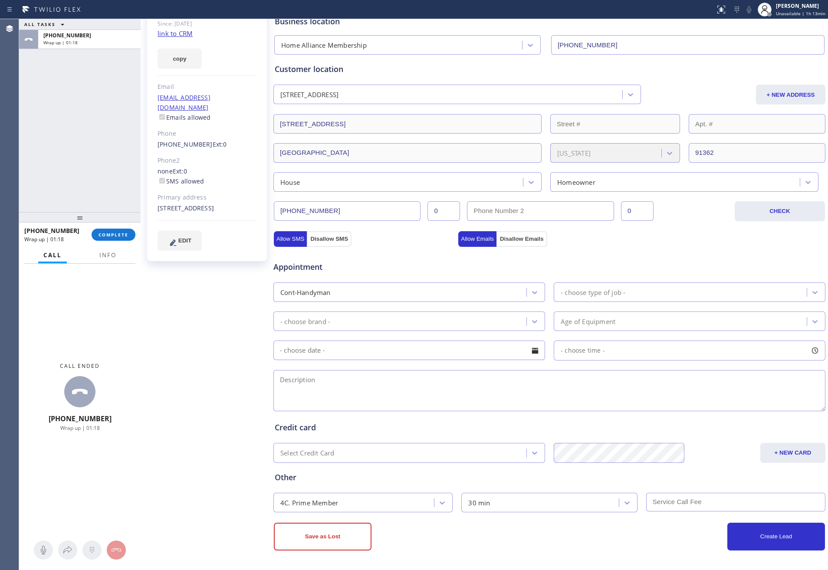
drag, startPoint x: 353, startPoint y: 211, endPoint x: 444, endPoint y: 223, distance: 91.4
click at [354, 211] on input "[PHONE_NUMBER]" at bounding box center [347, 211] width 147 height 20
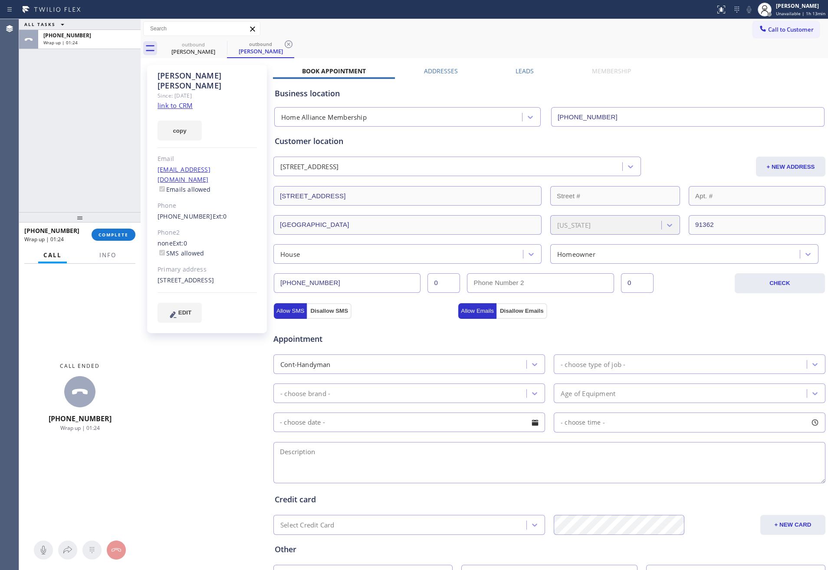
click at [224, 79] on div "[PERSON_NAME]" at bounding box center [207, 81] width 99 height 20
click at [224, 78] on div "[PERSON_NAME]" at bounding box center [207, 81] width 99 height 20
copy div "[PERSON_NAME]"
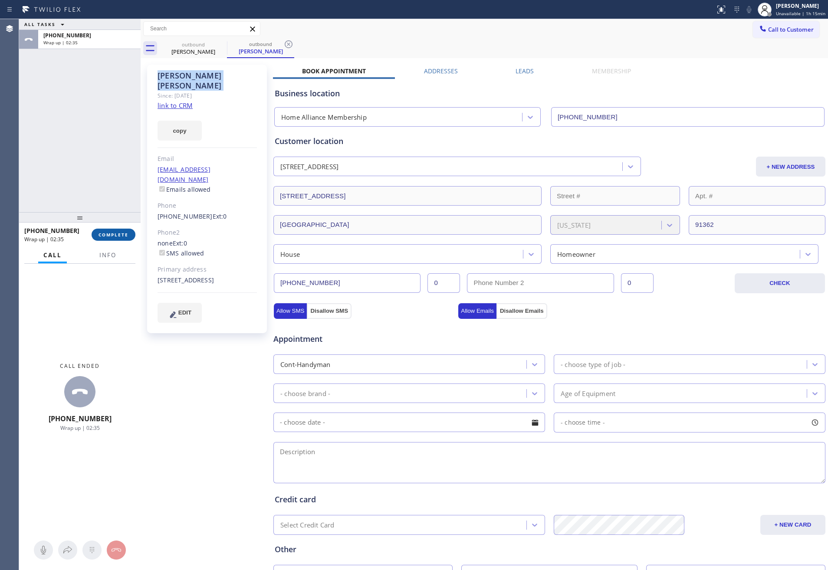
click at [120, 237] on span "COMPLETE" at bounding box center [114, 235] width 30 height 6
click at [109, 125] on div "ALL TASKS ALL TASKS ACTIVE TASKS TASKS IN WRAP UP [PHONE_NUMBER] Wrap up | 02:35" at bounding box center [80, 115] width 122 height 193
click at [109, 125] on div "ALL TASKS ALL TASKS ACTIVE TASKS TASKS IN WRAP UP [PHONE_NUMBER] Wrap up | 02:36" at bounding box center [80, 115] width 122 height 193
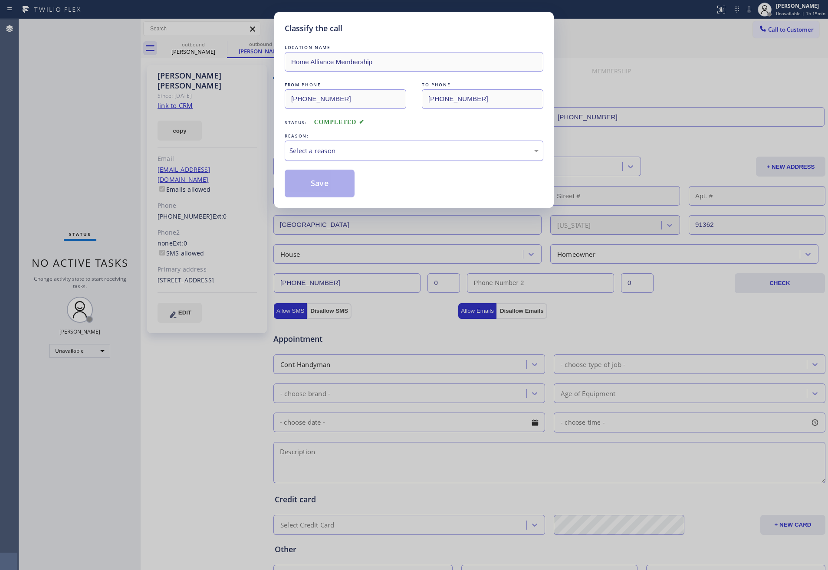
click at [346, 152] on div "Select a reason" at bounding box center [414, 151] width 249 height 10
click at [326, 180] on button "Save" at bounding box center [320, 184] width 70 height 28
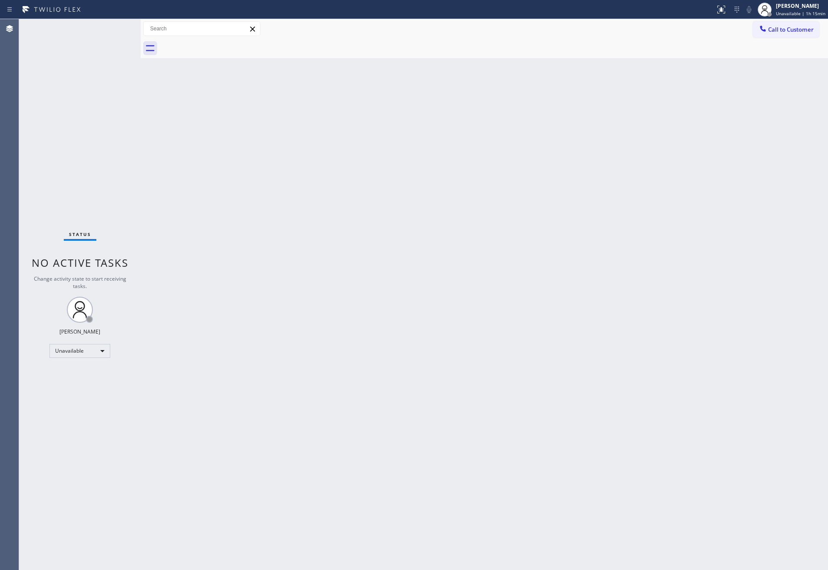
click at [511, 385] on div "Back to Dashboard Change Sender ID Customers Technicians Select a contact Outbo…" at bounding box center [485, 294] width 688 height 551
drag, startPoint x: 486, startPoint y: 317, endPoint x: 490, endPoint y: 320, distance: 4.7
click at [488, 319] on div "Back to Dashboard Change Sender ID Customers Technicians Select a contact Outbo…" at bounding box center [485, 294] width 688 height 551
click at [805, 34] on button "Call to Customer" at bounding box center [786, 29] width 66 height 16
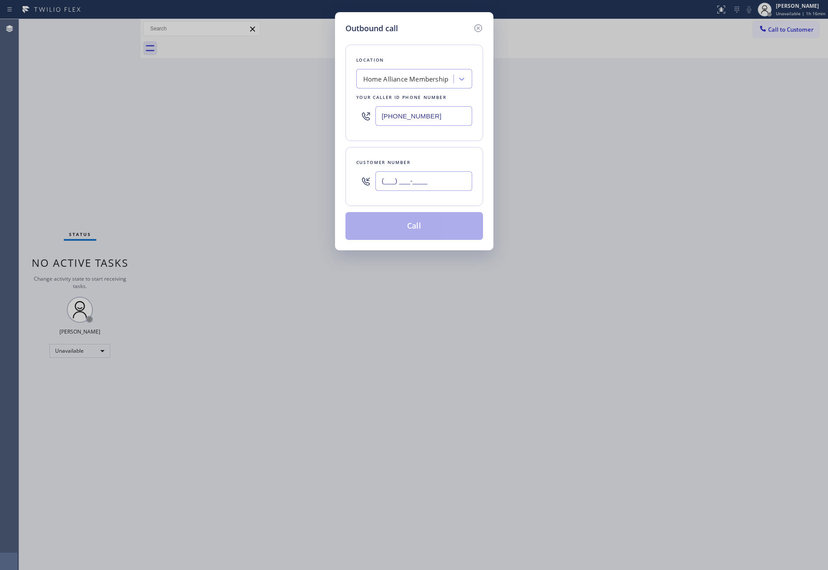
click at [444, 178] on input "(___) ___-____" at bounding box center [424, 181] width 97 height 20
paste input "773) 269-8088"
type input "[PHONE_NUMBER]"
drag, startPoint x: 444, startPoint y: 103, endPoint x: 439, endPoint y: 109, distance: 7.7
click at [439, 109] on div "[PHONE_NUMBER]" at bounding box center [414, 116] width 116 height 28
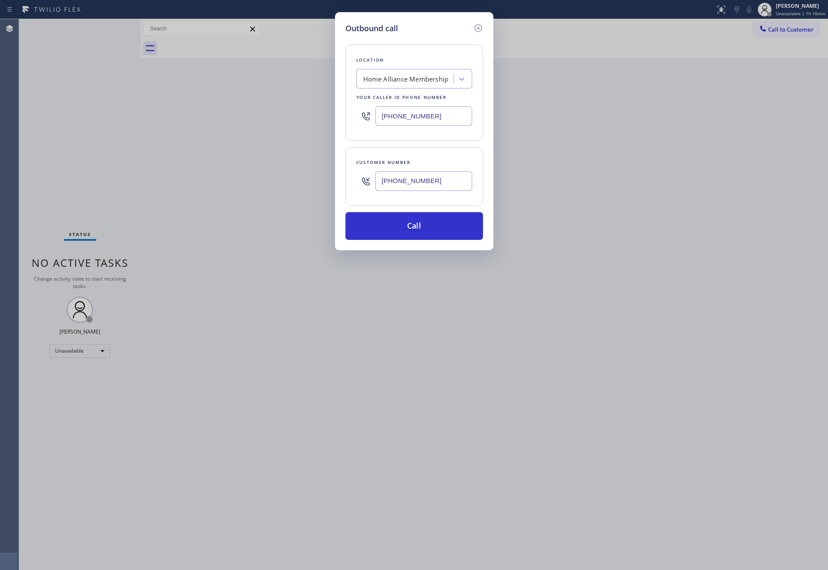
click at [448, 119] on input "[PHONE_NUMBER]" at bounding box center [424, 116] width 97 height 20
paste input "773) 917-0590"
type input "[PHONE_NUMBER]"
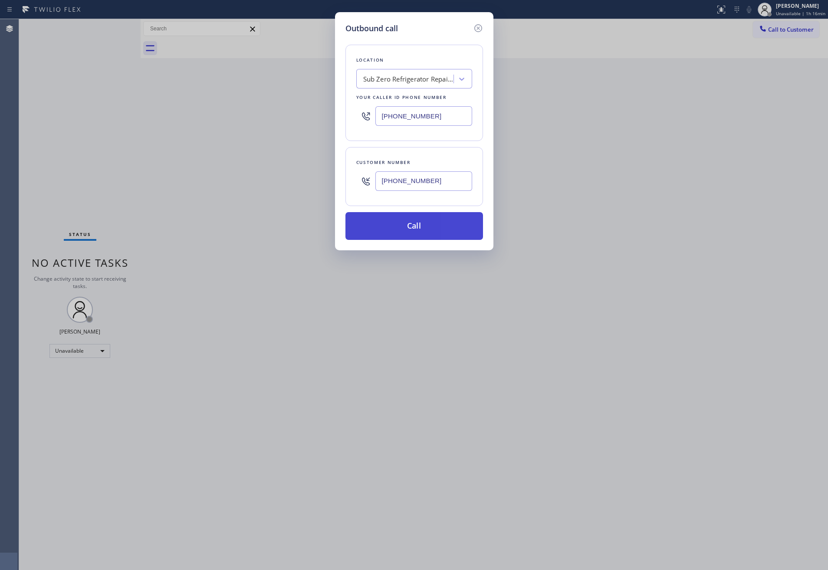
click at [448, 224] on button "Call" at bounding box center [415, 226] width 138 height 28
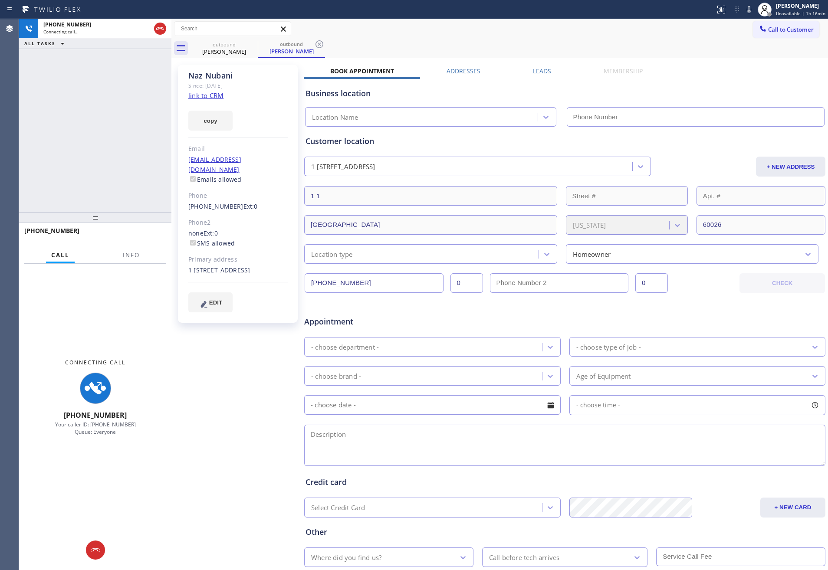
drag, startPoint x: 140, startPoint y: 92, endPoint x: 171, endPoint y: 91, distance: 30.8
click at [171, 91] on div at bounding box center [171, 294] width 0 height 551
click at [109, 101] on div "[PHONE_NUMBER] Connecting call… ALL TASKS ALL TASKS ACTIVE TASKS TASKS IN WRAP …" at bounding box center [95, 115] width 152 height 193
type input "[PHONE_NUMBER]"
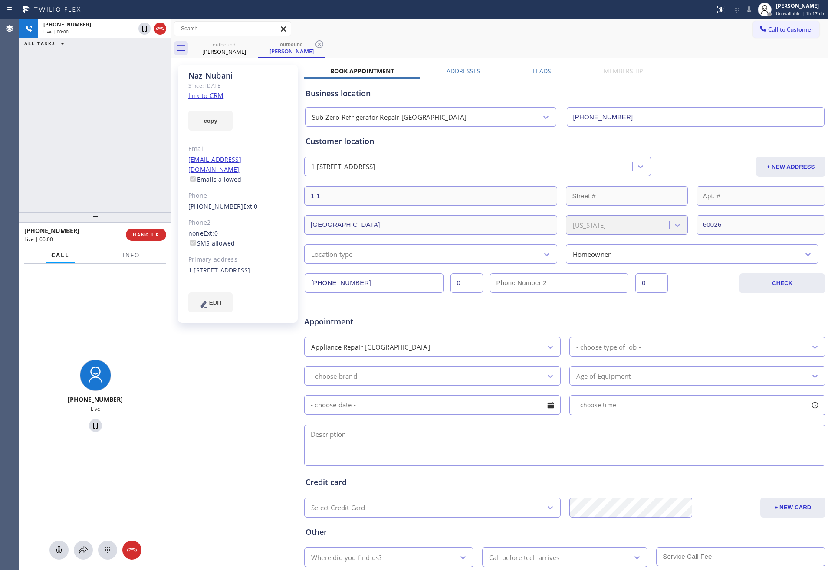
click at [152, 146] on div "[PHONE_NUMBER] Live | 00:00 ALL TASKS ALL TASKS ACTIVE TASKS TASKS IN WRAP UP" at bounding box center [95, 115] width 152 height 193
click at [152, 146] on div "[PHONE_NUMBER] Live | 00:02 ALL TASKS ALL TASKS ACTIVE TASKS TASKS IN WRAP UP" at bounding box center [95, 115] width 152 height 193
click at [458, 39] on div "outbound [PERSON_NAME] outbound [PERSON_NAME]" at bounding box center [510, 49] width 638 height 20
click at [458, 38] on div "Call to Customer Outbound call Location Sub Zero Refrigerator Repair [GEOGRAPHI…" at bounding box center [499, 38] width 657 height 39
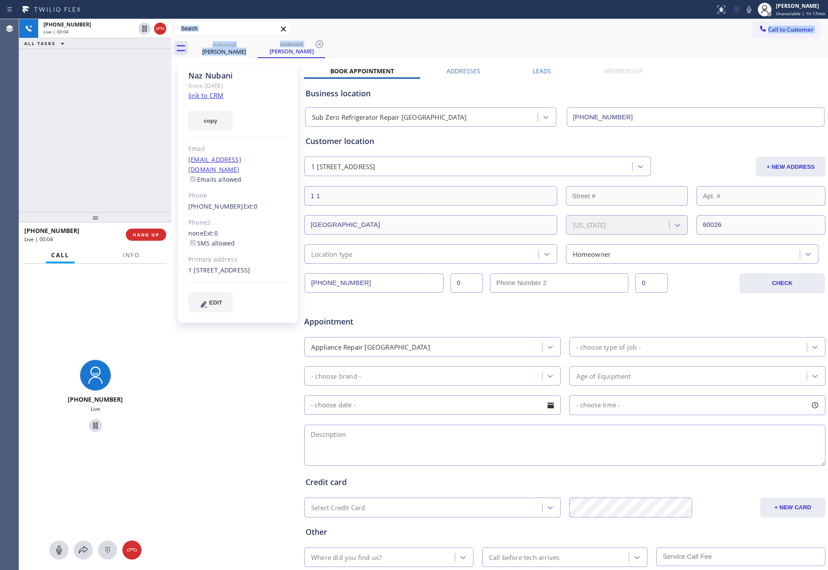
click at [458, 38] on div "Call to Customer Outbound call Location Sub Zero Refrigerator Repair [GEOGRAPHI…" at bounding box center [499, 29] width 657 height 20
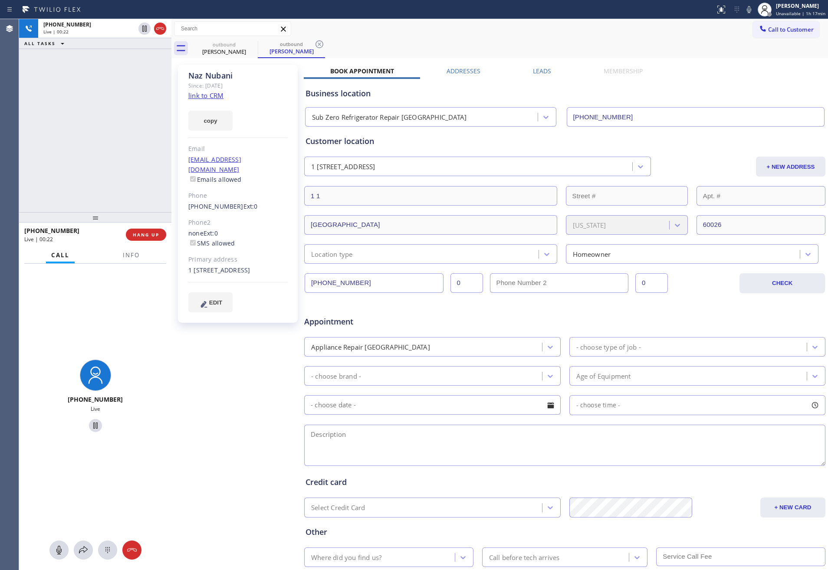
click at [70, 165] on div "[PHONE_NUMBER] Live | 00:22 ALL TASKS ALL TASKS ACTIVE TASKS TASKS IN WRAP UP" at bounding box center [95, 115] width 152 height 193
click at [589, 346] on div "- choose type of job -" at bounding box center [609, 347] width 65 height 10
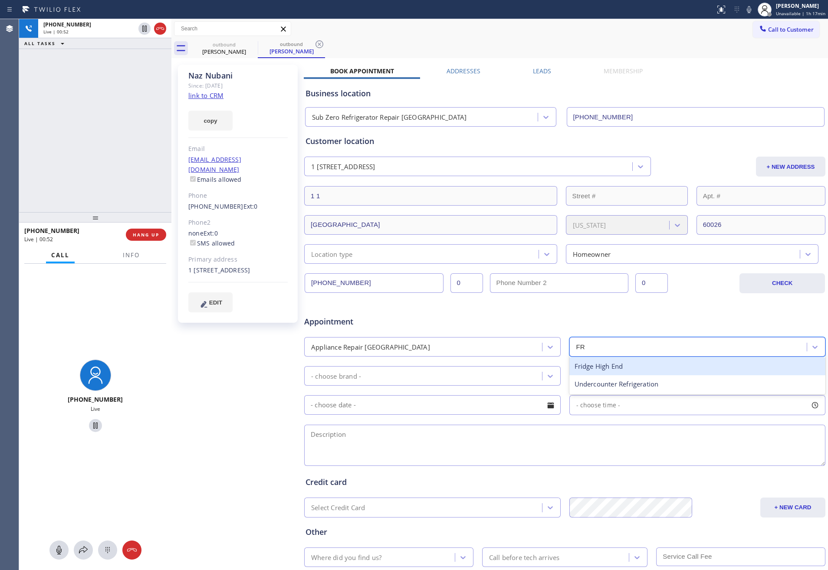
type input "FRI"
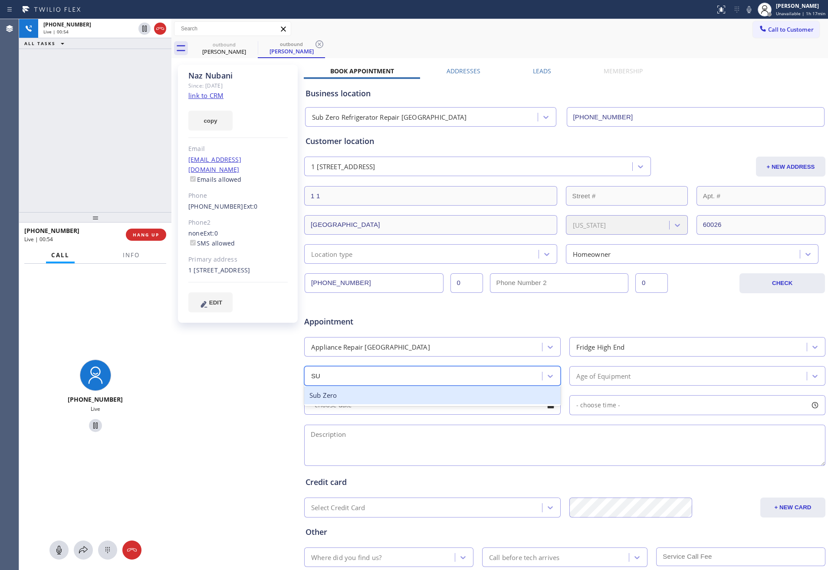
type input "SUB"
click at [71, 113] on div "[PHONE_NUMBER] Live | 01:14 ALL TASKS ALL TASKS ACTIVE TASKS TASKS IN WRAP UP" at bounding box center [95, 115] width 152 height 193
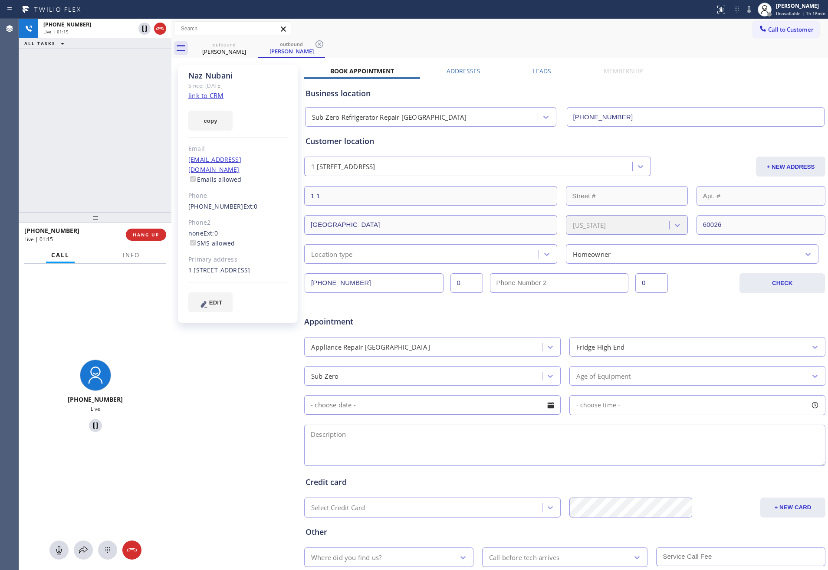
click at [71, 113] on div "[PHONE_NUMBER] Live | 01:15 ALL TASKS ALL TASKS ACTIVE TASKS TASKS IN WRAP UP" at bounding box center [95, 115] width 152 height 193
click at [64, 128] on div "[PHONE_NUMBER] Live | 01:18 ALL TASKS ALL TASKS ACTIVE TASKS TASKS IN WRAP UP" at bounding box center [95, 115] width 152 height 193
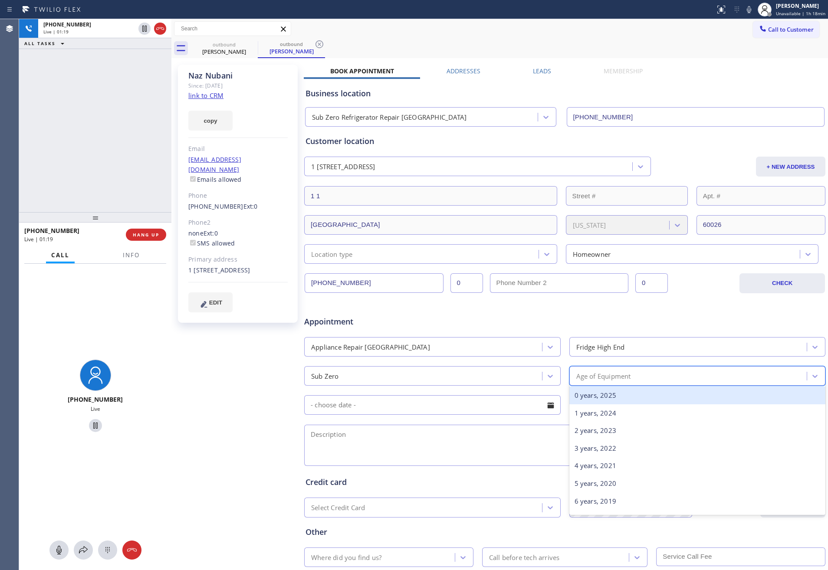
click at [590, 383] on div "Age of Equipment" at bounding box center [689, 376] width 235 height 15
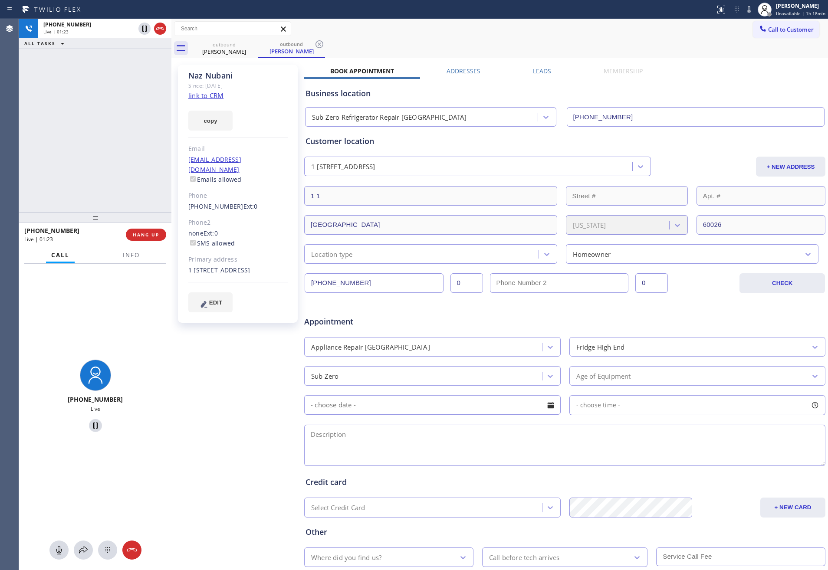
click at [135, 124] on div "[PHONE_NUMBER] Live | 01:23 ALL TASKS ALL TASKS ACTIVE TASKS TASKS IN WRAP UP" at bounding box center [95, 115] width 152 height 193
click at [160, 26] on icon at bounding box center [160, 28] width 10 height 10
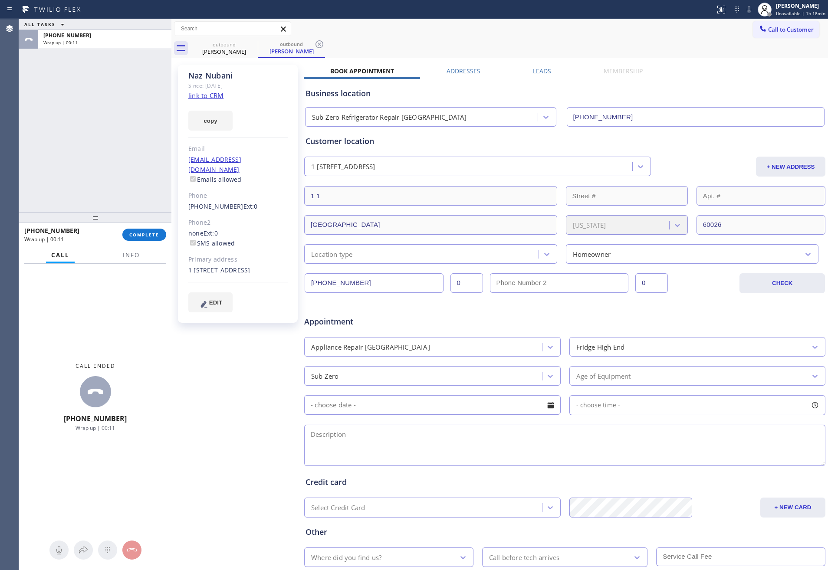
click at [622, 377] on div "Age of Equipment" at bounding box center [604, 376] width 55 height 10
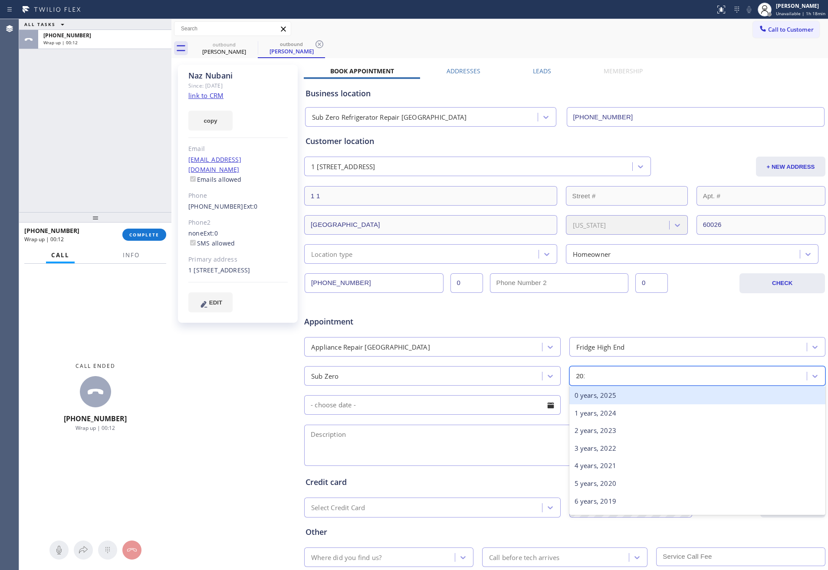
type input "2018"
click at [607, 399] on div "7 years, 2018" at bounding box center [698, 396] width 257 height 18
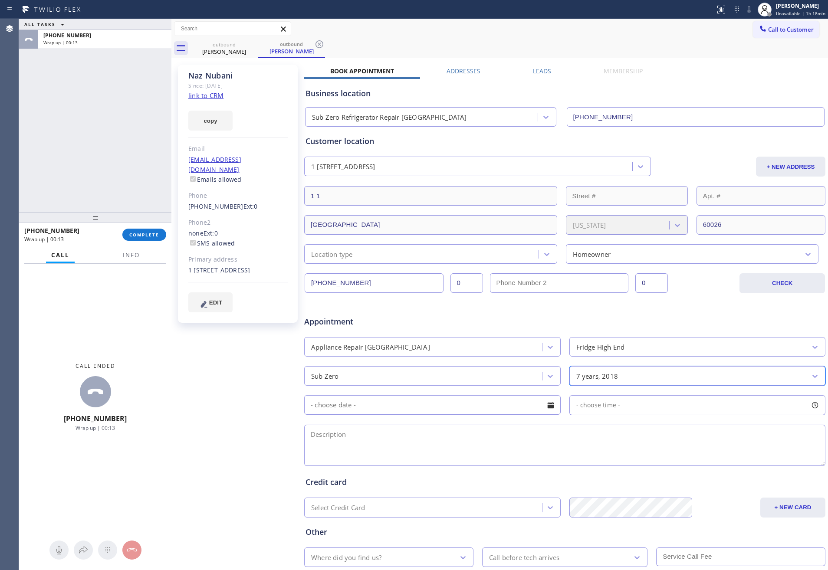
click at [545, 453] on textarea at bounding box center [564, 445] width 521 height 41
click at [194, 405] on div "ALL TASKS ALL TASKS ACTIVE TASKS TASKS IN WRAP UP [PHONE_NUMBER] Wrap up | 00:1…" at bounding box center [423, 294] width 809 height 551
click at [365, 438] on textarea at bounding box center [564, 445] width 521 height 41
click at [401, 398] on input "text" at bounding box center [432, 405] width 257 height 20
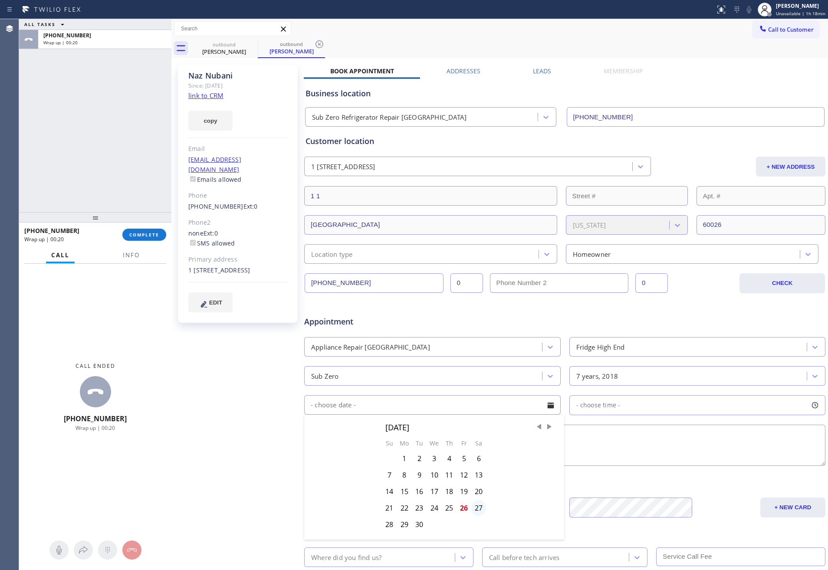
click at [476, 508] on div "27" at bounding box center [478, 508] width 15 height 16
type input "[DATE]"
drag, startPoint x: 626, startPoint y: 412, endPoint x: 619, endPoint y: 409, distance: 6.9
click at [627, 411] on div "- choose time -" at bounding box center [698, 405] width 257 height 20
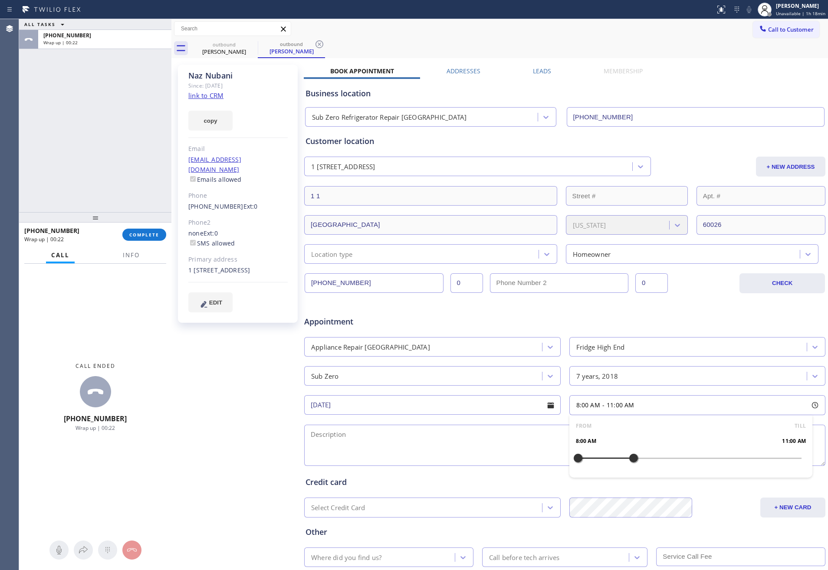
drag, startPoint x: 576, startPoint y: 460, endPoint x: 629, endPoint y: 464, distance: 54.0
click at [629, 464] on div at bounding box center [634, 458] width 10 height 18
drag, startPoint x: 581, startPoint y: 463, endPoint x: 590, endPoint y: 465, distance: 9.8
click at [591, 465] on div at bounding box center [596, 458] width 10 height 18
click at [447, 446] on textarea at bounding box center [564, 445] width 521 height 41
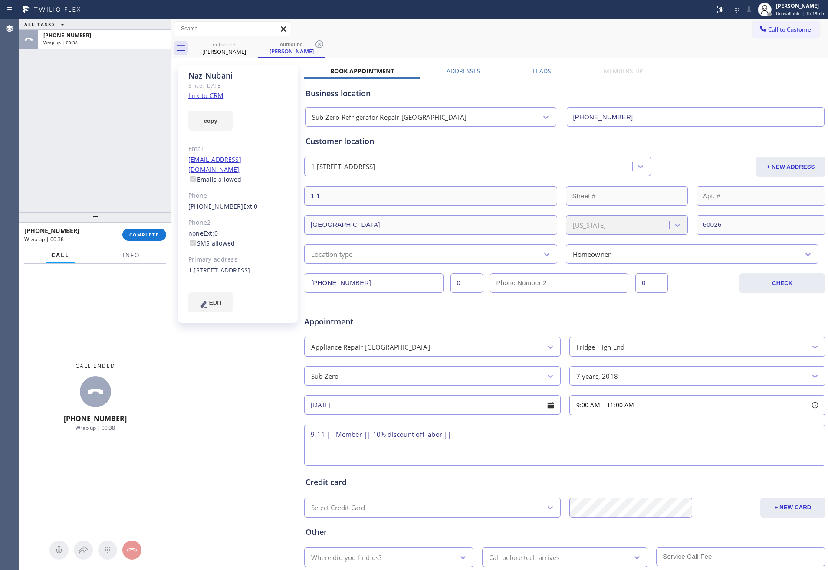
paste textarea "Sub Zero BI refrigerator, the drain line is clogged + the ice maker doesn't wor…"
paste textarea "[STREET_ADDRESS]"
click at [450, 459] on textarea "9-11 || Member || 10% discount off labor || Sub Zero BI refrigerator, the drain…" at bounding box center [564, 445] width 521 height 41
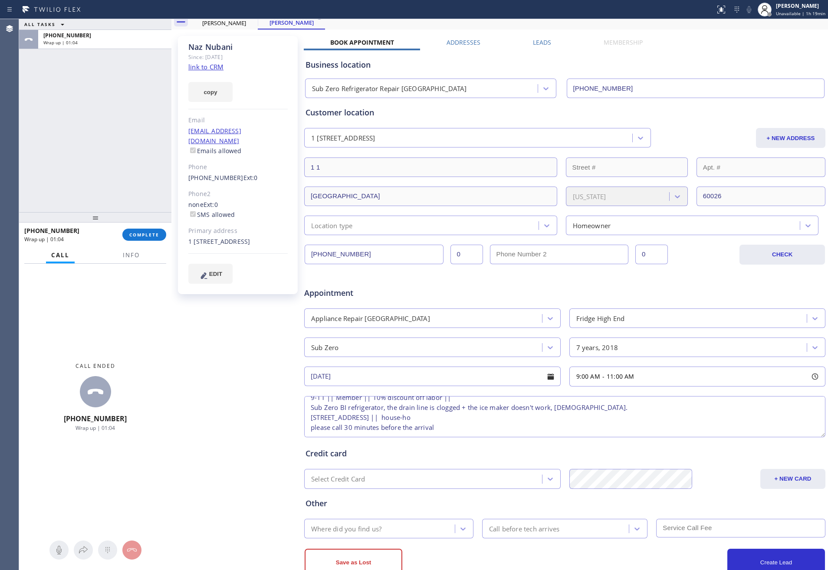
scroll to position [56, 0]
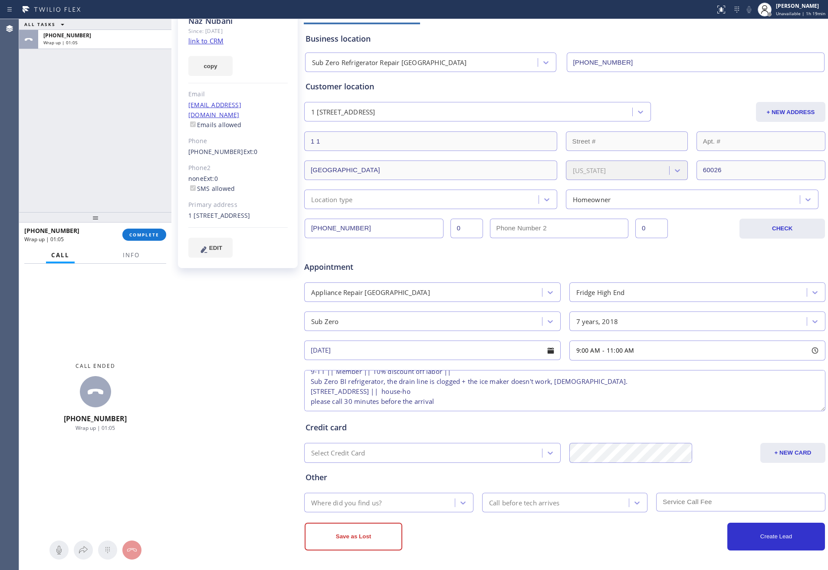
type textarea "9-11 || Member || 10% discount off labor || Sub Zero BI refrigerator, the drain…"
click at [402, 501] on div "Where did you find us?" at bounding box center [381, 502] width 148 height 15
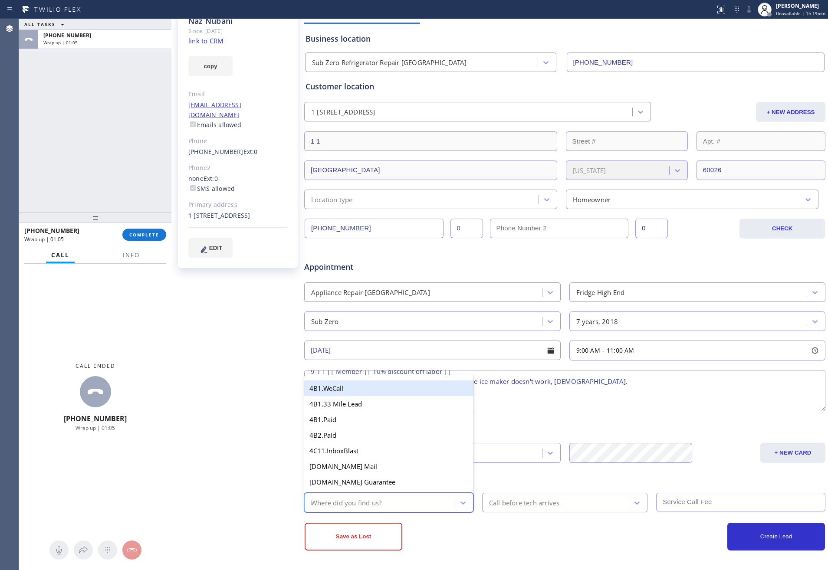
type input "mem"
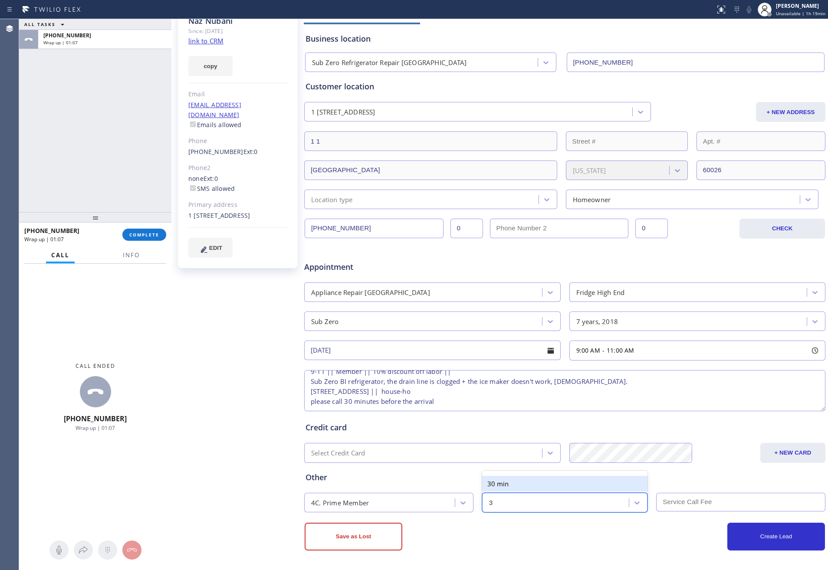
type input "30"
click at [764, 542] on button "Create Lead" at bounding box center [777, 537] width 98 height 28
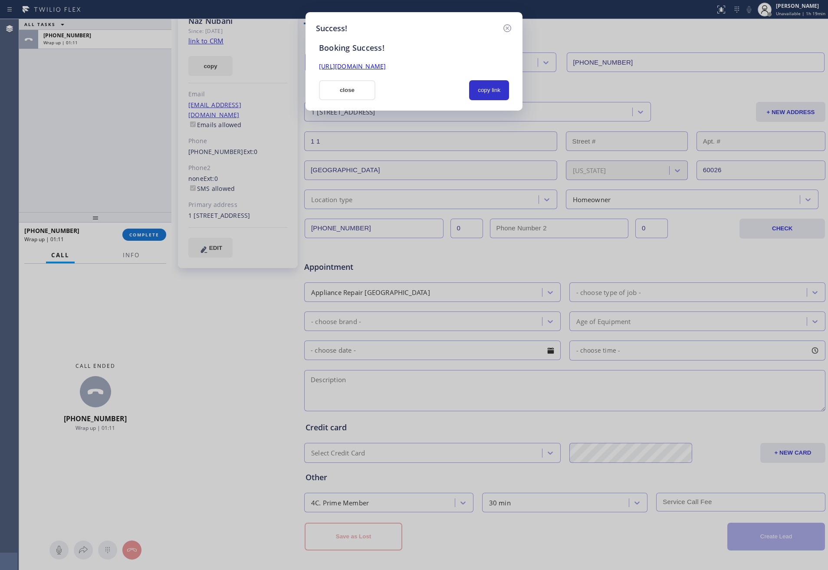
scroll to position [0, 0]
click at [484, 89] on button "copy link" at bounding box center [489, 90] width 40 height 20
click at [344, 94] on button "close" at bounding box center [347, 90] width 56 height 20
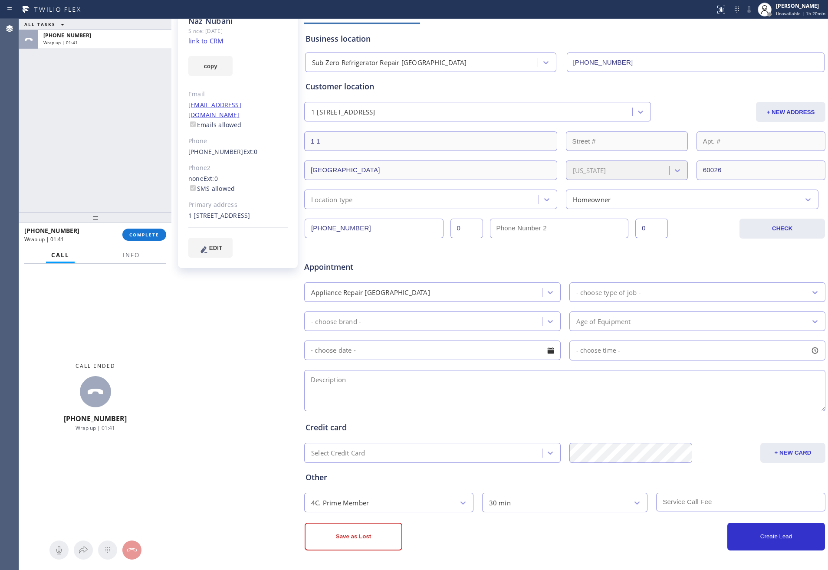
click at [150, 137] on div "ALL TASKS ALL TASKS ACTIVE TASKS TASKS IN WRAP UP [PHONE_NUMBER] Wrap up | 01:41" at bounding box center [95, 115] width 152 height 193
click at [381, 228] on input "[PHONE_NUMBER]" at bounding box center [374, 229] width 139 height 20
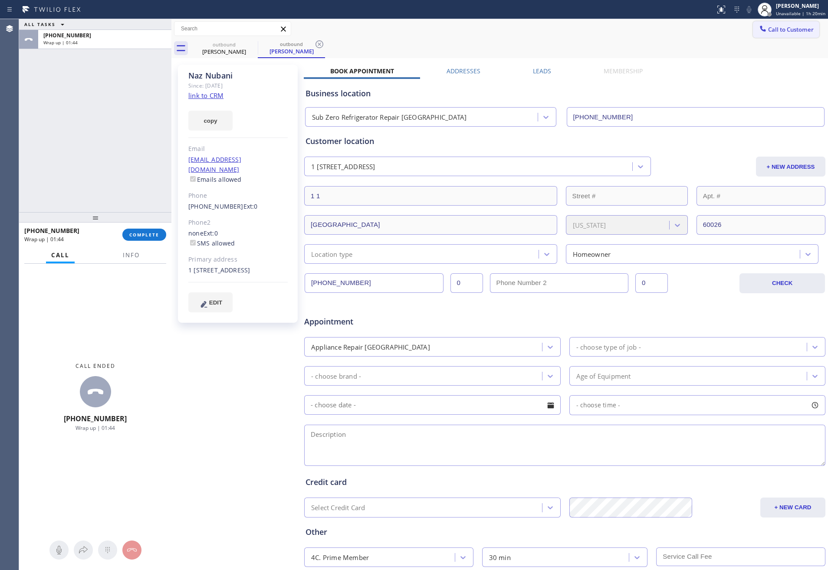
click at [768, 31] on span "Call to Customer" at bounding box center [791, 30] width 46 height 8
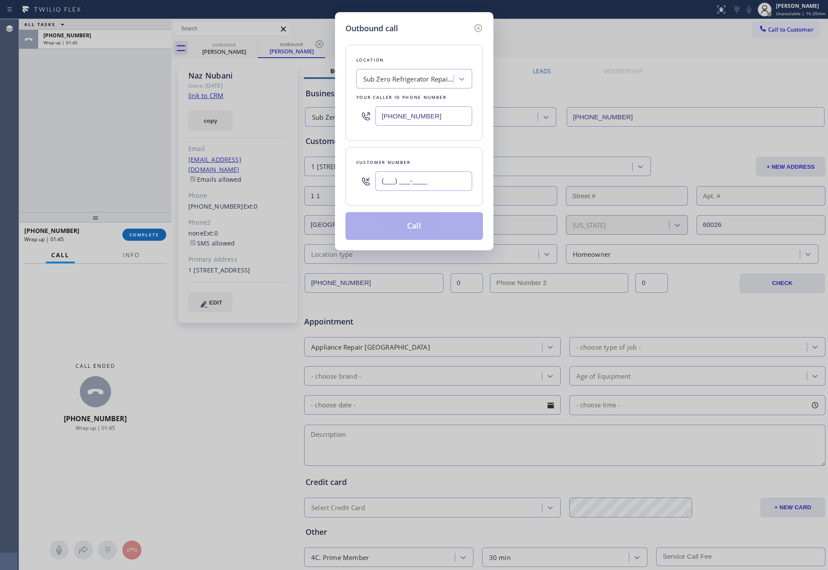
click at [450, 189] on input "(___) ___-____" at bounding box center [424, 181] width 97 height 20
paste input "773) 269-8088"
type input "[PHONE_NUMBER]"
click at [430, 232] on button "Call" at bounding box center [415, 226] width 138 height 28
drag, startPoint x: 90, startPoint y: 140, endPoint x: 142, endPoint y: 124, distance: 54.8
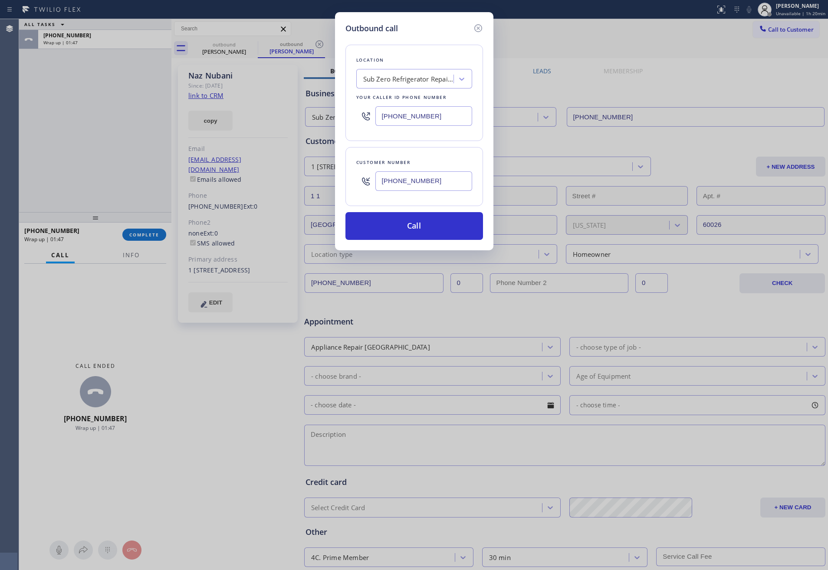
click at [100, 135] on div "Outbound call Location Sub Zero Refrigerator Repair [GEOGRAPHIC_DATA] Your call…" at bounding box center [414, 285] width 828 height 570
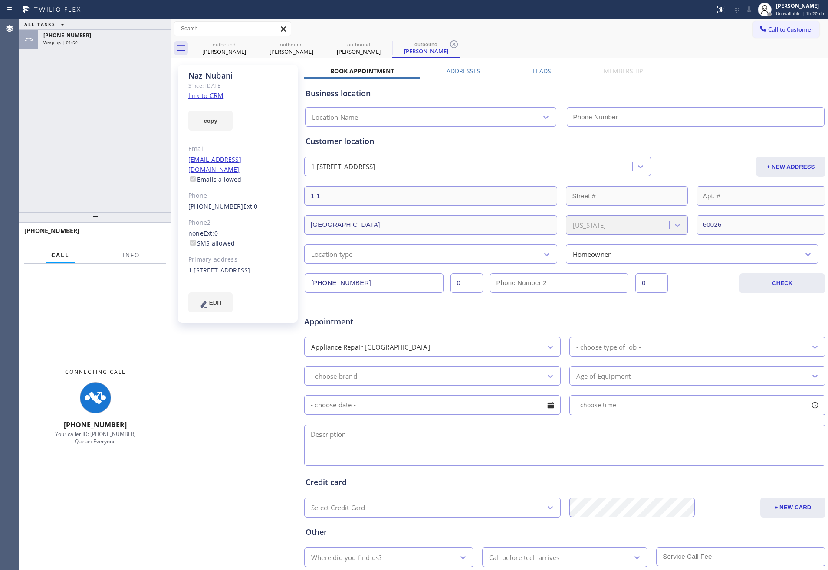
type input "[PHONE_NUMBER]"
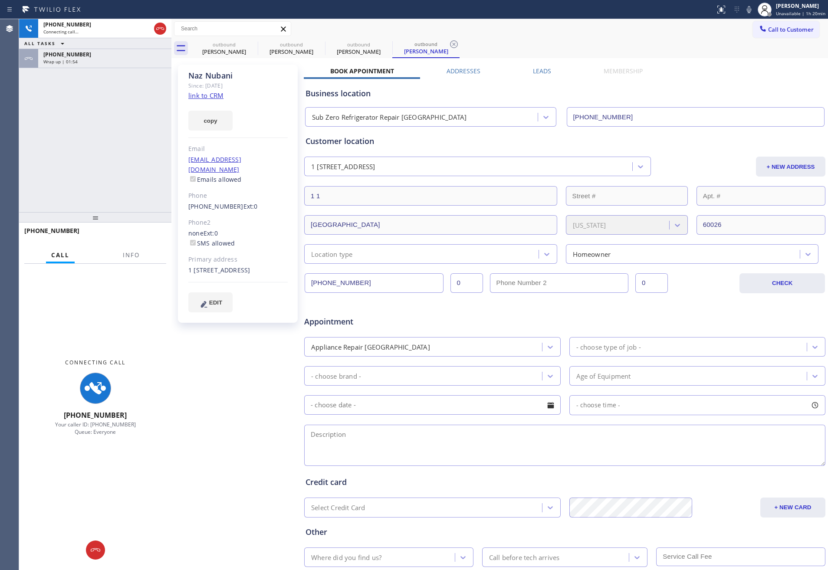
click at [94, 144] on div "[PHONE_NUMBER] Connecting call… ALL TASKS ALL TASKS ACTIVE TASKS TASKS IN WRAP …" at bounding box center [95, 115] width 152 height 193
click at [103, 60] on div "Wrap up | 01:55" at bounding box center [104, 62] width 123 height 6
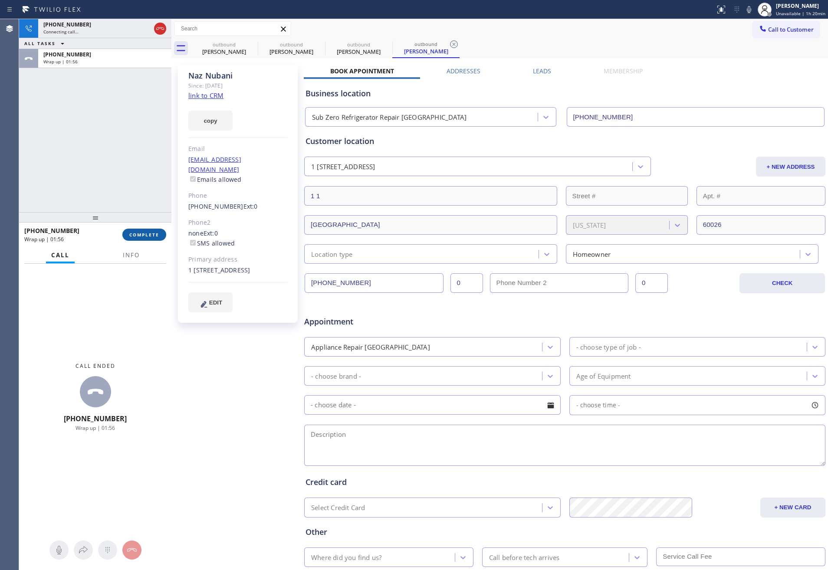
click at [148, 238] on button "COMPLETE" at bounding box center [144, 235] width 44 height 12
drag, startPoint x: 144, startPoint y: 128, endPoint x: 148, endPoint y: 130, distance: 4.5
click at [144, 132] on div "[PHONE_NUMBER] Connecting call… ALL TASKS ALL TASKS ACTIVE TASKS TASKS IN WRAP …" at bounding box center [95, 115] width 152 height 193
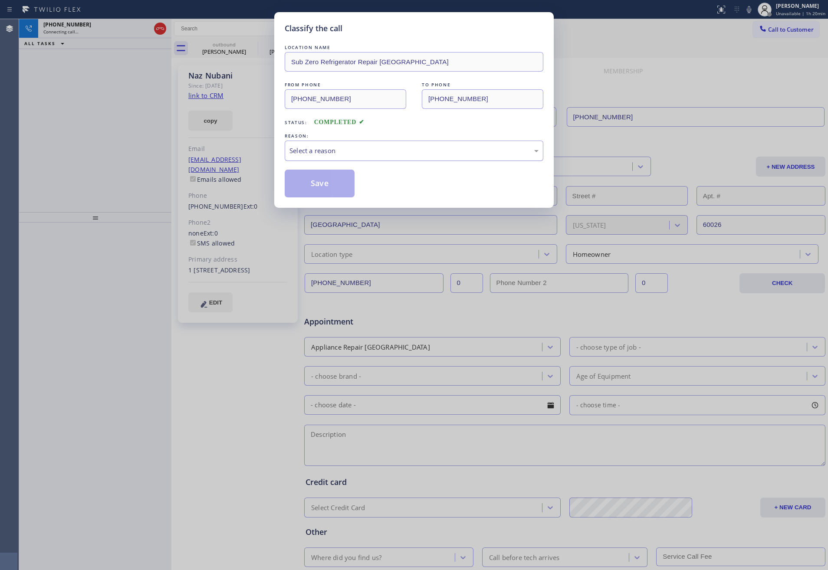
click at [301, 152] on div "Select a reason" at bounding box center [414, 151] width 249 height 10
click at [309, 185] on button "Save" at bounding box center [320, 184] width 70 height 28
drag, startPoint x: 112, startPoint y: 146, endPoint x: 119, endPoint y: 145, distance: 6.6
click at [119, 145] on div "Classify the call LOCATION NAME Sub Zero Refrigerator Repair [GEOGRAPHIC_DATA] …" at bounding box center [414, 285] width 828 height 570
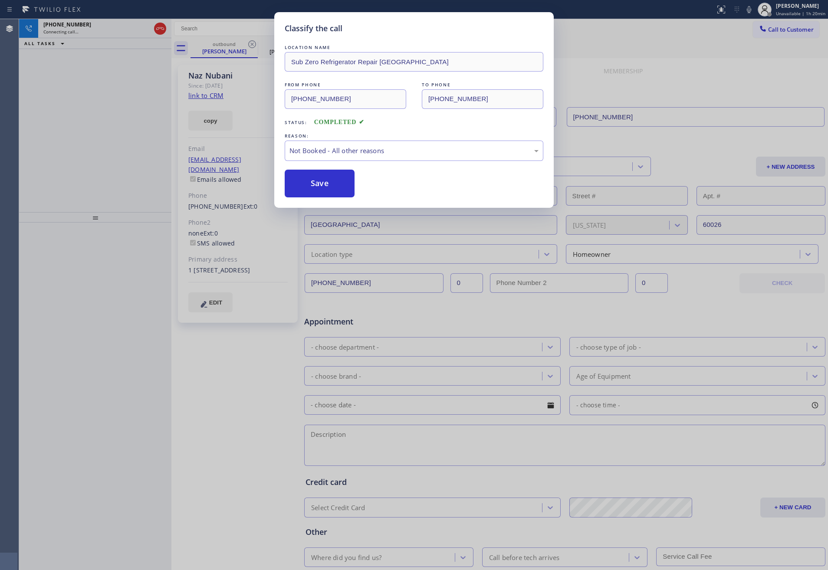
click at [119, 145] on div "Classify the call LOCATION NAME Sub Zero Refrigerator Repair [GEOGRAPHIC_DATA] …" at bounding box center [414, 285] width 828 height 570
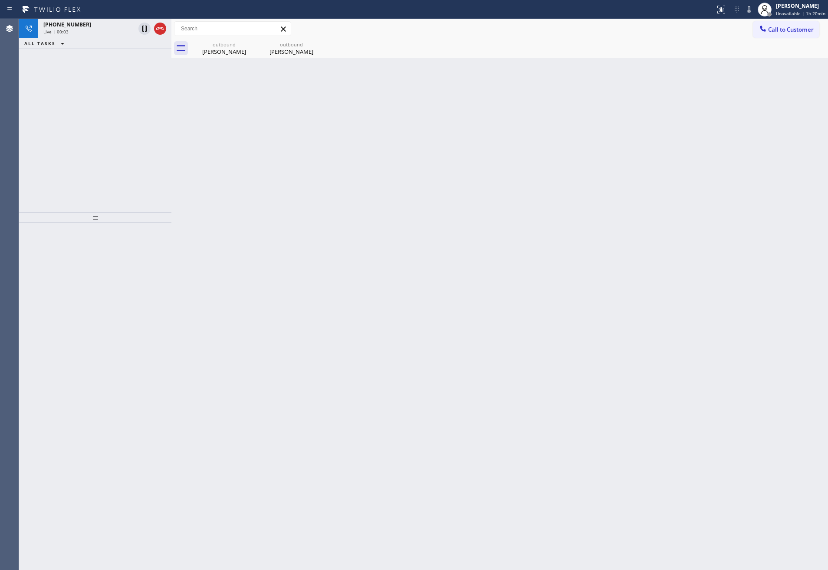
click at [121, 145] on div "[PHONE_NUMBER] Live | 00:03 ALL TASKS ALL TASKS ACTIVE TASKS TASKS IN WRAP UP" at bounding box center [95, 115] width 152 height 193
click at [99, 25] on div "[PHONE_NUMBER]" at bounding box center [89, 24] width 92 height 7
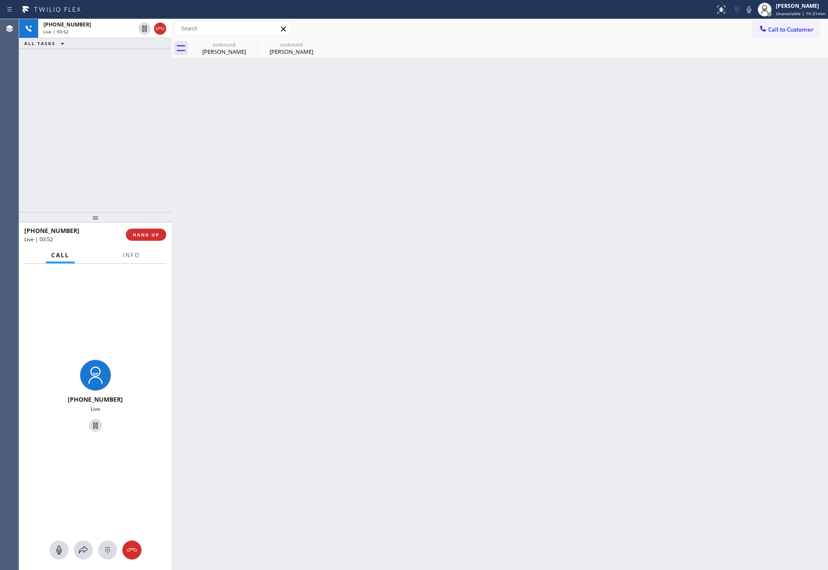
click at [603, 188] on div "Back to Dashboard Change Sender ID Customers Technicians Select a contact Outbo…" at bounding box center [499, 294] width 657 height 551
click at [143, 141] on div "[PHONE_NUMBER] Live | 01:03 ALL TASKS ALL TASKS ACTIVE TASKS TASKS IN WRAP UP" at bounding box center [95, 115] width 152 height 193
drag, startPoint x: 82, startPoint y: 176, endPoint x: 99, endPoint y: 236, distance: 62.0
click at [87, 185] on div "[PHONE_NUMBER] Live | 01:10 ALL TASKS ALL TASKS ACTIVE TASKS TASKS IN WRAP UP" at bounding box center [95, 115] width 152 height 193
click at [148, 234] on span "HANG UP" at bounding box center [146, 235] width 26 height 6
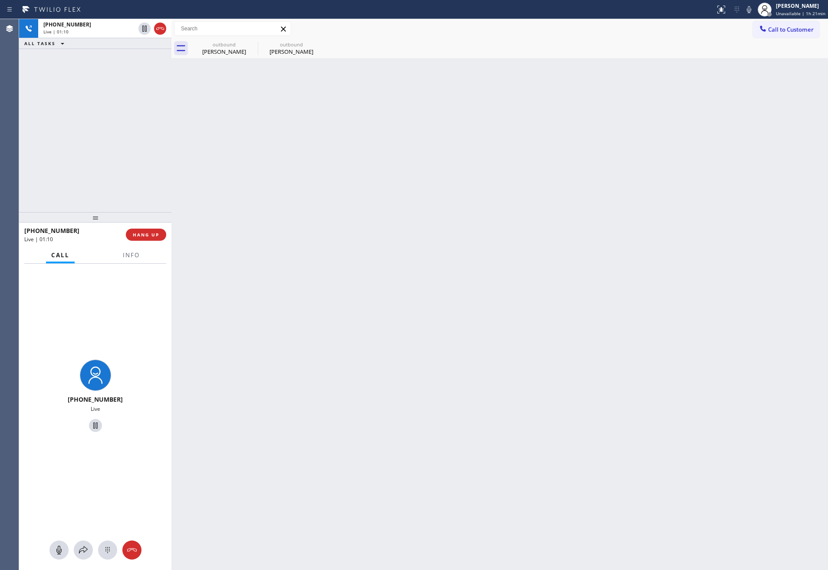
click at [111, 159] on div "[PHONE_NUMBER] Live | 01:10 ALL TASKS ALL TASKS ACTIVE TASKS TASKS IN WRAP UP" at bounding box center [95, 115] width 152 height 193
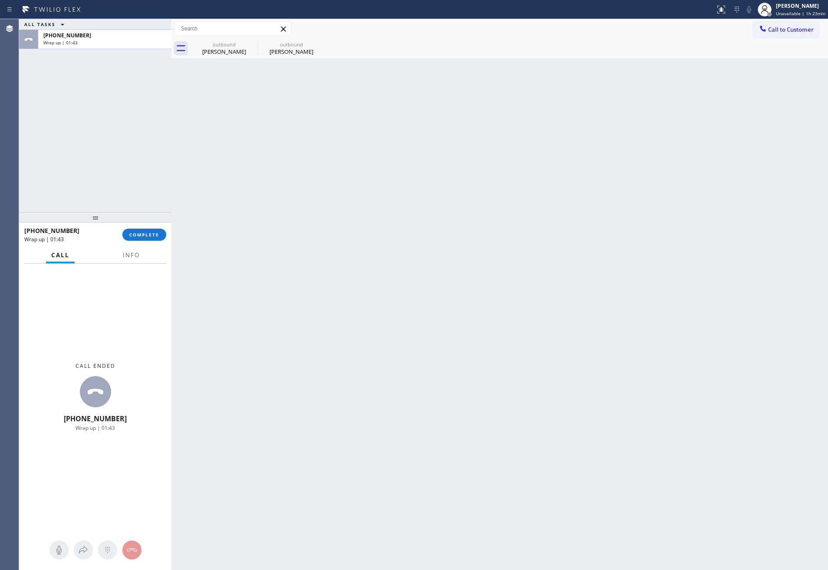
click at [94, 148] on div "ALL TASKS ALL TASKS ACTIVE TASKS TASKS IN WRAP UP [PHONE_NUMBER] Wrap up | 01:43" at bounding box center [95, 115] width 152 height 193
click at [146, 234] on span "COMPLETE" at bounding box center [144, 235] width 30 height 6
click at [122, 89] on div "ALL TASKS ALL TASKS ACTIVE TASKS TASKS IN WRAP UP [PHONE_NUMBER] Wrap up | 01:44" at bounding box center [95, 115] width 152 height 193
click at [123, 89] on div "ALL TASKS ALL TASKS ACTIVE TASKS TASKS IN WRAP UP [PHONE_NUMBER] Wrap up | 01:44" at bounding box center [95, 115] width 152 height 193
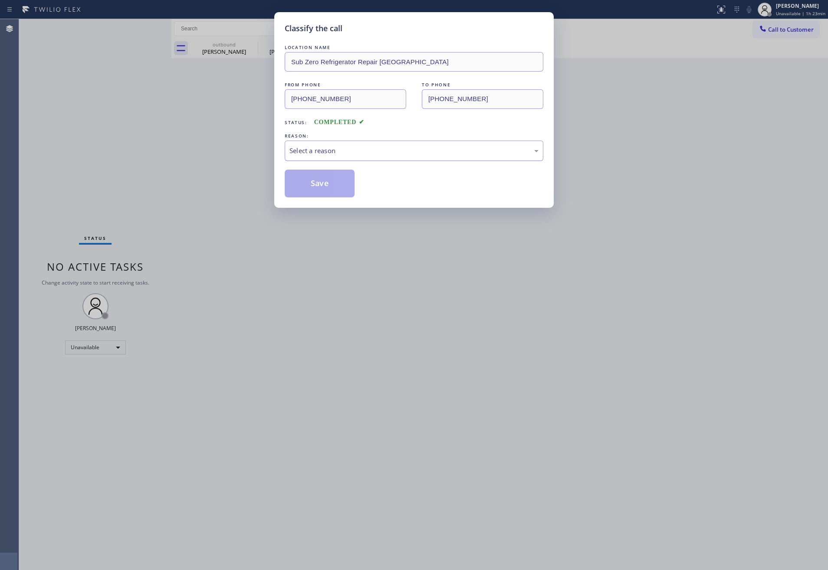
click at [322, 148] on div "Select a reason" at bounding box center [414, 151] width 249 height 10
click at [322, 183] on button "Save" at bounding box center [320, 184] width 70 height 28
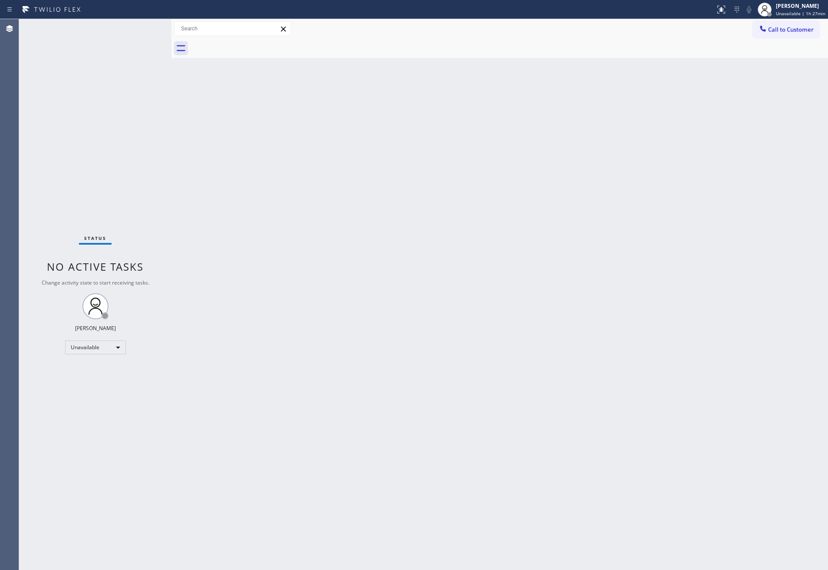
drag, startPoint x: 426, startPoint y: 272, endPoint x: 501, endPoint y: 4, distance: 278.4
click at [455, 201] on div "Back to Dashboard Change Sender ID Customers Technicians Select a contact Outbo…" at bounding box center [499, 294] width 657 height 551
drag, startPoint x: 47, startPoint y: 145, endPoint x: 134, endPoint y: 332, distance: 206.5
click at [72, 166] on div "Status No active tasks Change activity state to start receiving tasks. [PERSON_…" at bounding box center [95, 294] width 152 height 551
click at [115, 351] on div "Unavailable" at bounding box center [95, 348] width 61 height 14
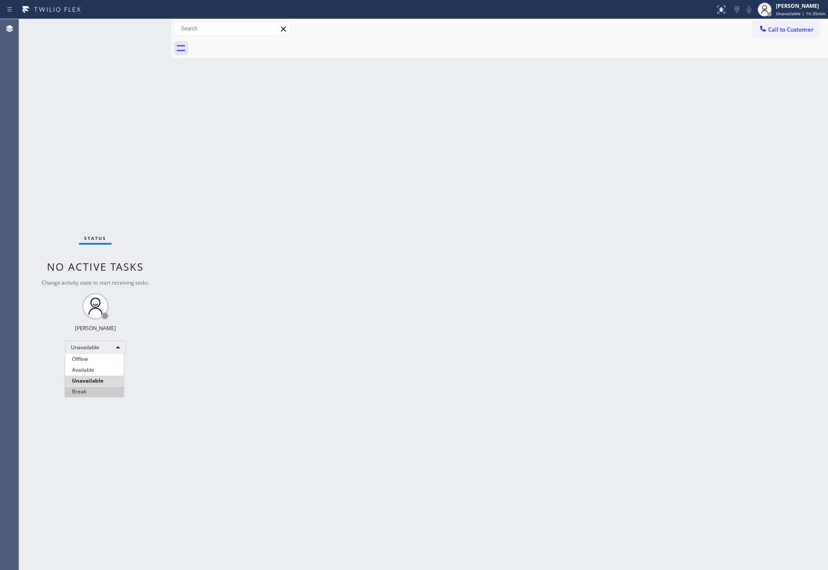
click at [97, 393] on li "Break" at bounding box center [94, 392] width 59 height 10
click at [165, 265] on div "Status No active tasks Change activity state to start receiving tasks. [PERSON_…" at bounding box center [95, 294] width 152 height 551
click at [93, 350] on div "Break" at bounding box center [95, 348] width 61 height 14
click at [115, 382] on li "Unavailable" at bounding box center [94, 381] width 59 height 10
click at [496, 333] on div "Back to Dashboard Change Sender ID Customers Technicians Select a contact Outbo…" at bounding box center [499, 294] width 657 height 551
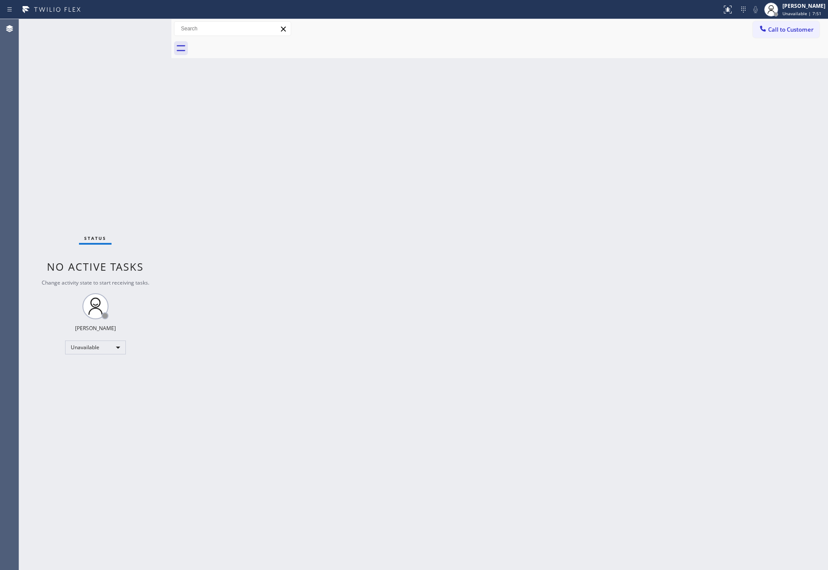
click at [401, 336] on div "Back to Dashboard Change Sender ID Customers Technicians Select a contact Outbo…" at bounding box center [499, 294] width 657 height 551
click at [271, 248] on div "Back to Dashboard Change Sender ID Customers Technicians Select a contact Outbo…" at bounding box center [499, 294] width 657 height 551
click at [284, 374] on div "Back to Dashboard Change Sender ID Customers Technicians Select a contact Outbo…" at bounding box center [499, 294] width 657 height 551
click at [246, 369] on div "Back to Dashboard Change Sender ID Customers Technicians Select a contact Outbo…" at bounding box center [499, 294] width 657 height 551
click at [121, 102] on div "Status No active tasks Change activity state to start receiving tasks. [PERSON_…" at bounding box center [95, 294] width 152 height 551
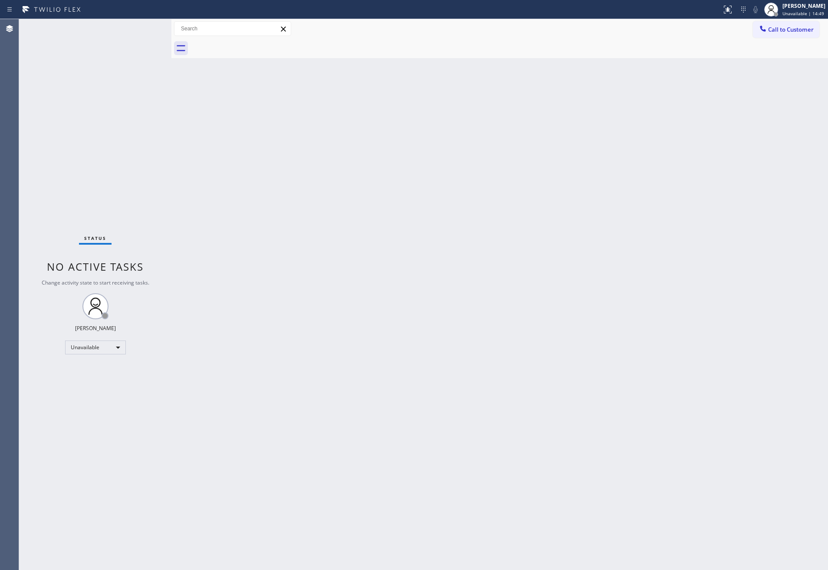
drag, startPoint x: 240, startPoint y: 307, endPoint x: 282, endPoint y: 321, distance: 44.2
click at [271, 320] on div "Back to Dashboard Change Sender ID Customers Technicians Select a contact Outbo…" at bounding box center [499, 294] width 657 height 551
drag, startPoint x: 306, startPoint y: 329, endPoint x: 312, endPoint y: 327, distance: 5.8
click at [310, 327] on div "Back to Dashboard Change Sender ID Customers Technicians Select a contact Outbo…" at bounding box center [499, 294] width 657 height 551
click at [312, 326] on div "Back to Dashboard Change Sender ID Customers Technicians Select a contact Outbo…" at bounding box center [499, 294] width 657 height 551
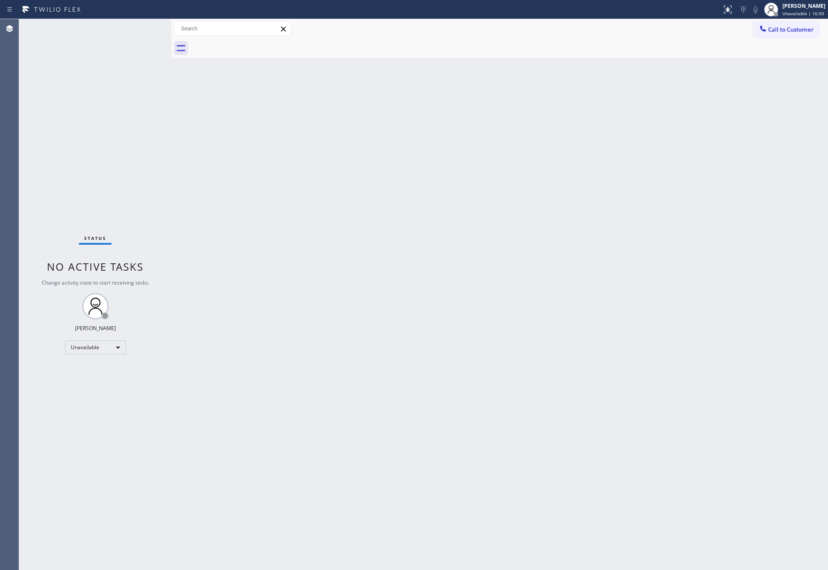
click at [268, 372] on div "Back to Dashboard Change Sender ID Customers Technicians Select a contact Outbo…" at bounding box center [499, 294] width 657 height 551
drag, startPoint x: 406, startPoint y: 503, endPoint x: 405, endPoint y: 456, distance: 47.3
click at [411, 468] on div "Back to Dashboard Change Sender ID Customers Technicians Select a contact Outbo…" at bounding box center [499, 294] width 657 height 551
click at [228, 241] on div "Back to Dashboard Change Sender ID Customers Technicians Select a contact Outbo…" at bounding box center [499, 294] width 657 height 551
drag, startPoint x: 465, startPoint y: 418, endPoint x: 550, endPoint y: 273, distance: 168.5
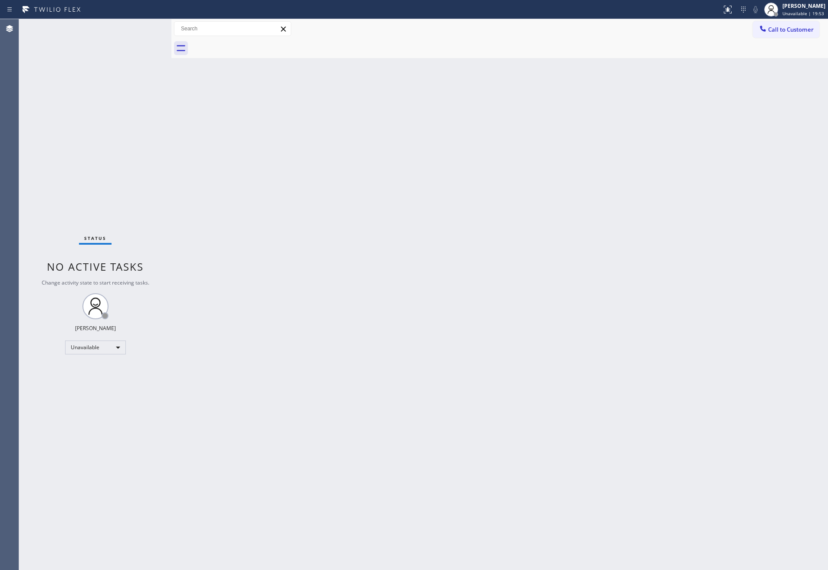
click at [477, 408] on div "Back to Dashboard Change Sender ID Customers Technicians Select a contact Outbo…" at bounding box center [499, 294] width 657 height 551
click at [357, 318] on div "Back to Dashboard Change Sender ID Customers Technicians Select a contact Outbo…" at bounding box center [499, 294] width 657 height 551
click at [249, 197] on div "Back to Dashboard Change Sender ID Customers Technicians Select a contact Outbo…" at bounding box center [499, 294] width 657 height 551
click at [777, 33] on span "Call to Customer" at bounding box center [791, 30] width 46 height 8
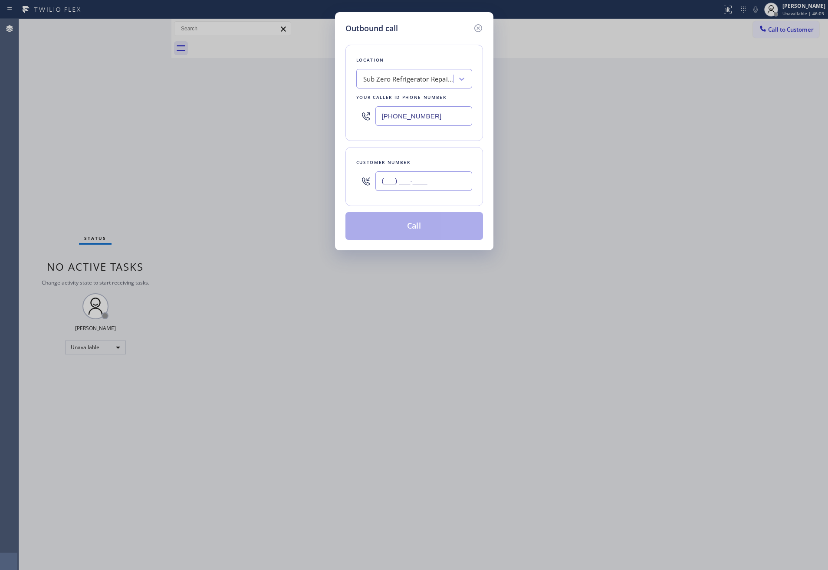
click at [432, 190] on input "(___) ___-____" at bounding box center [424, 181] width 97 height 20
paste input "714) 240-7011"
type input "[PHONE_NUMBER]"
click at [391, 82] on div "Sub Zero Refrigerator Repair [GEOGRAPHIC_DATA]" at bounding box center [408, 79] width 91 height 10
type input "home alliance mem"
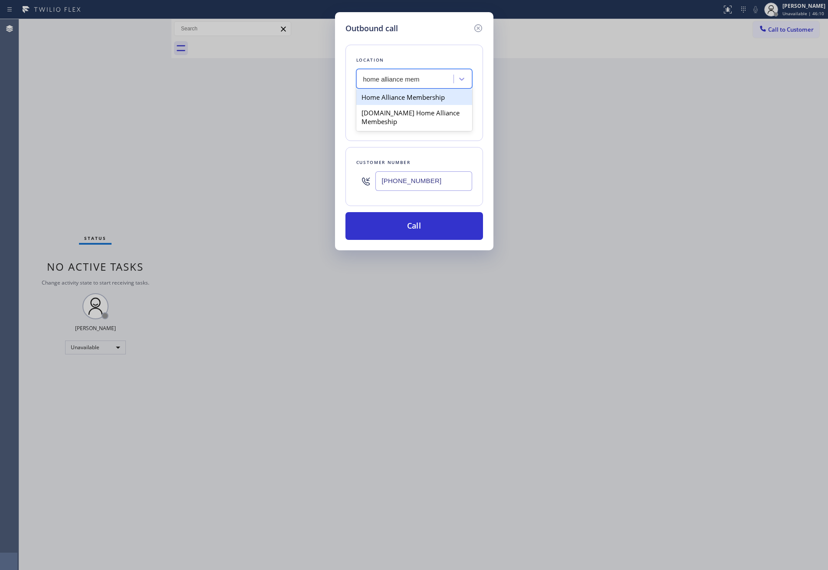
click at [423, 99] on div "Home Alliance Membership" at bounding box center [414, 97] width 116 height 16
type input "[PHONE_NUMBER]"
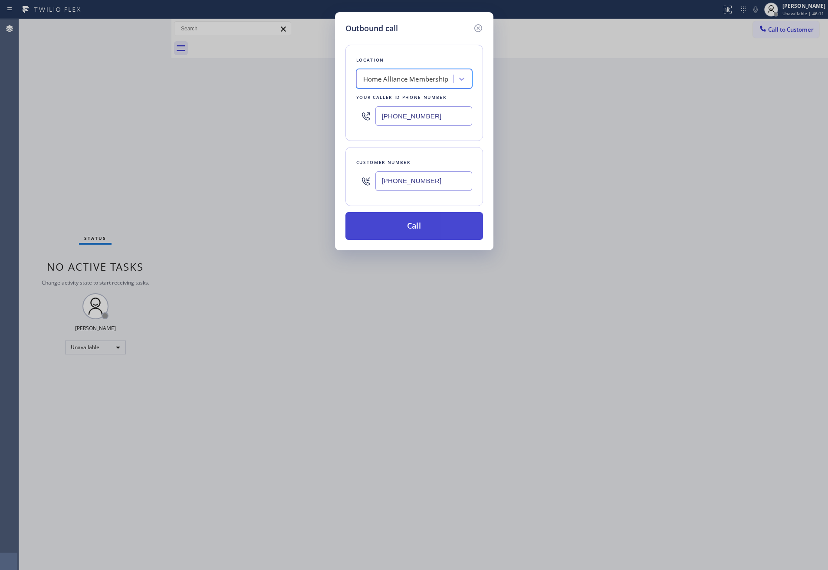
click at [411, 232] on button "Call" at bounding box center [415, 226] width 138 height 28
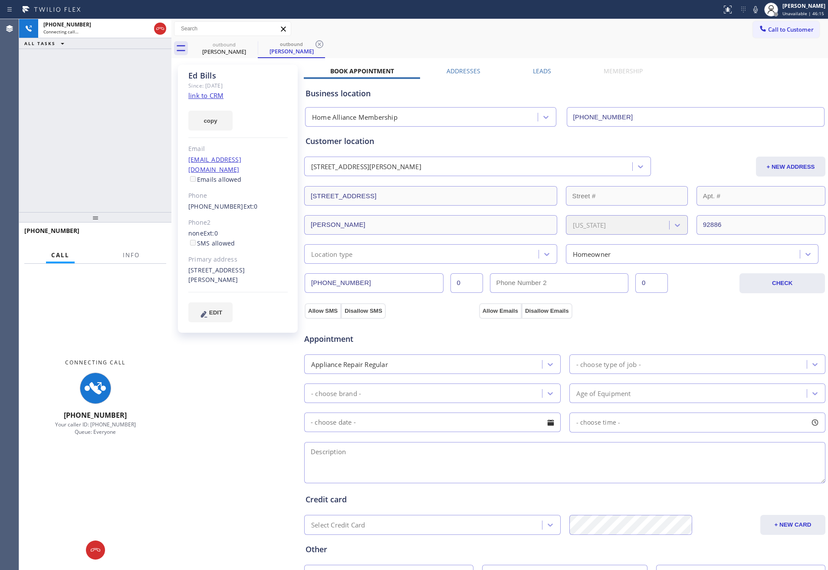
click at [539, 72] on label "Leads" at bounding box center [542, 71] width 18 height 8
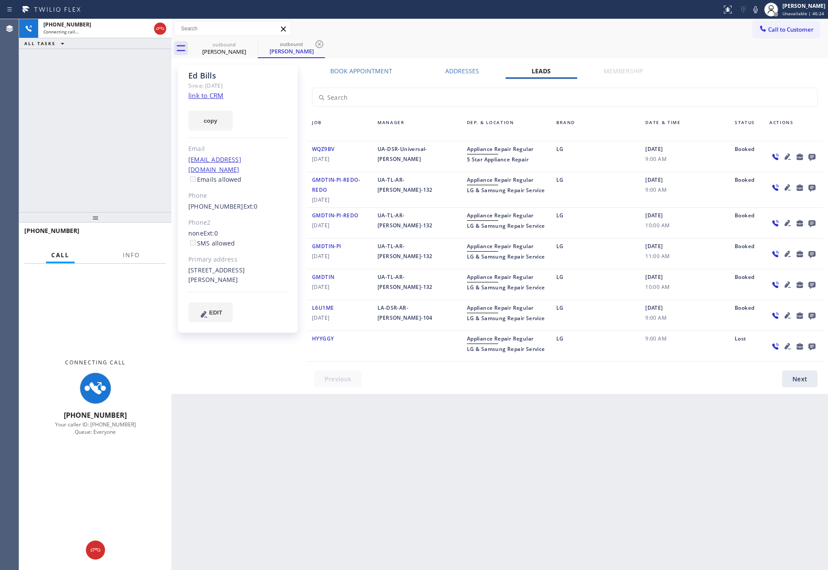
click at [198, 95] on link "link to CRM" at bounding box center [205, 95] width 35 height 9
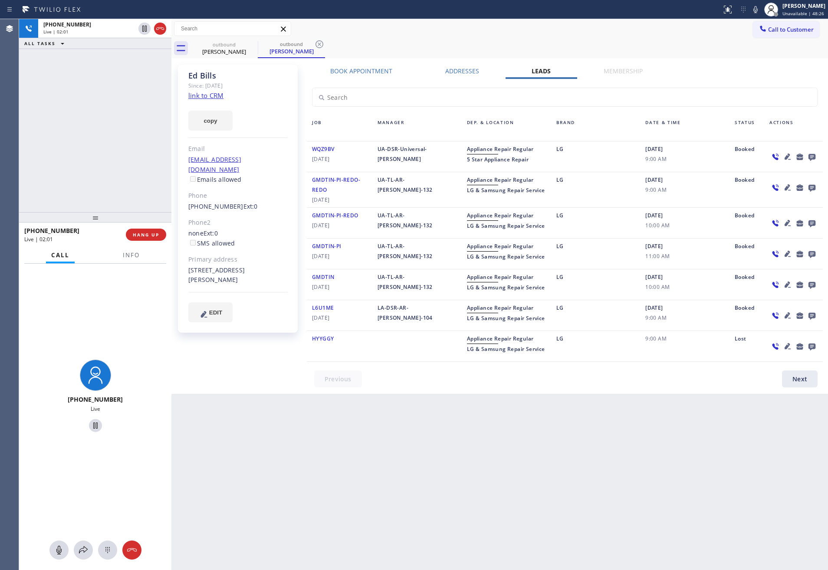
drag, startPoint x: 60, startPoint y: 554, endPoint x: 84, endPoint y: 207, distance: 347.7
click at [62, 551] on icon at bounding box center [59, 550] width 10 height 10
click at [101, 125] on div "[PHONE_NUMBER] Live | 02:02 ALL TASKS ALL TASKS ACTIVE TASKS TASKS IN WRAP UP" at bounding box center [95, 115] width 152 height 193
click at [102, 124] on div "[PHONE_NUMBER] Live | 02:02 ALL TASKS ALL TASKS ACTIVE TASKS TASKS IN WRAP UP" at bounding box center [95, 115] width 152 height 193
drag, startPoint x: 111, startPoint y: 132, endPoint x: 723, endPoint y: 527, distance: 729.1
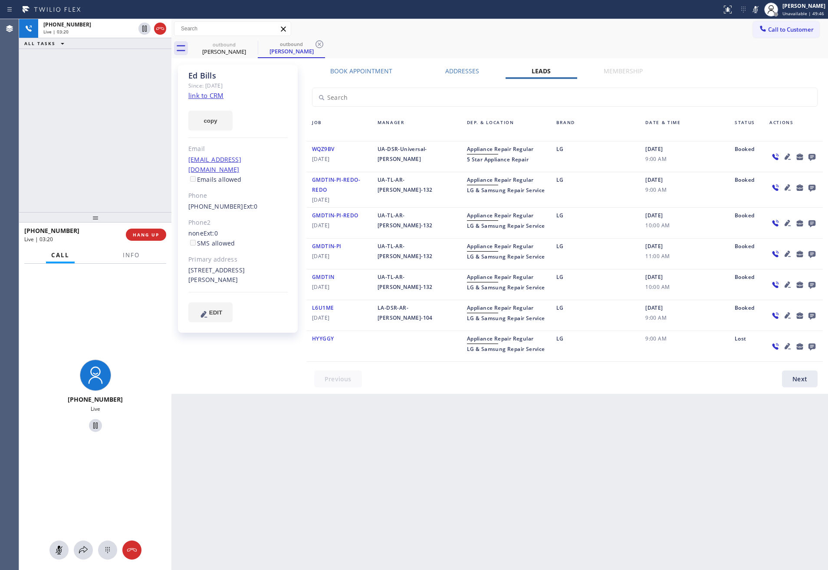
click at [111, 136] on div "[PHONE_NUMBER] Live | 03:20 ALL TASKS ALL TASKS ACTIVE TASKS TASKS IN WRAP UP" at bounding box center [95, 115] width 152 height 193
drag, startPoint x: 274, startPoint y: 373, endPoint x: 205, endPoint y: 199, distance: 186.9
click at [274, 367] on div "[PERSON_NAME] Since: [DATE] link to CRM copy Email [EMAIL_ADDRESS][DOMAIN_NAME]…" at bounding box center [239, 226] width 130 height 332
click at [158, 142] on div "[PHONE_NUMBER] Live | 03:32 ALL TASKS ALL TASKS ACTIVE TASKS TASKS IN WRAP UP" at bounding box center [95, 115] width 152 height 193
drag, startPoint x: 667, startPoint y: 427, endPoint x: 812, endPoint y: 421, distance: 145.1
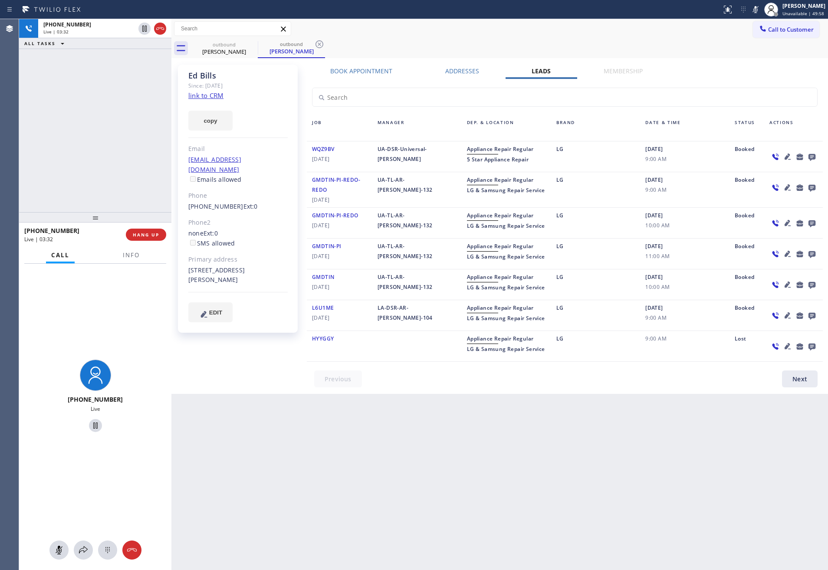
click at [746, 425] on div "Back to Dashboard Change Sender ID Customers Technicians Select a contact Outbo…" at bounding box center [499, 294] width 657 height 551
click at [210, 392] on div "[PERSON_NAME] Since: [DATE] link to CRM copy Email [EMAIL_ADDRESS][DOMAIN_NAME]…" at bounding box center [239, 226] width 130 height 332
click at [97, 124] on div "[PHONE_NUMBER] Live | 03:50 ALL TASKS ALL TASKS ACTIVE TASKS TASKS IN WRAP UP" at bounding box center [95, 115] width 152 height 193
click at [98, 124] on div "[PHONE_NUMBER] Live | 03:50 ALL TASKS ALL TASKS ACTIVE TASKS TASKS IN WRAP UP" at bounding box center [95, 115] width 152 height 193
click at [515, 434] on div "Back to Dashboard Change Sender ID Customers Technicians Select a contact Outbo…" at bounding box center [499, 294] width 657 height 551
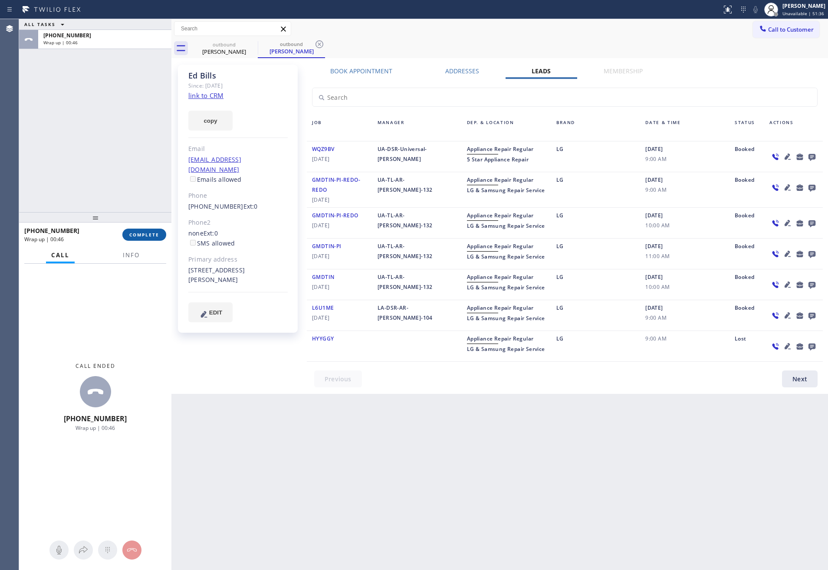
click at [133, 232] on span "COMPLETE" at bounding box center [144, 235] width 30 height 6
click at [125, 166] on div "ALL TASKS ALL TASKS ACTIVE TASKS TASKS IN WRAP UP [PHONE_NUMBER] Wrap up | 00:46" at bounding box center [95, 115] width 152 height 193
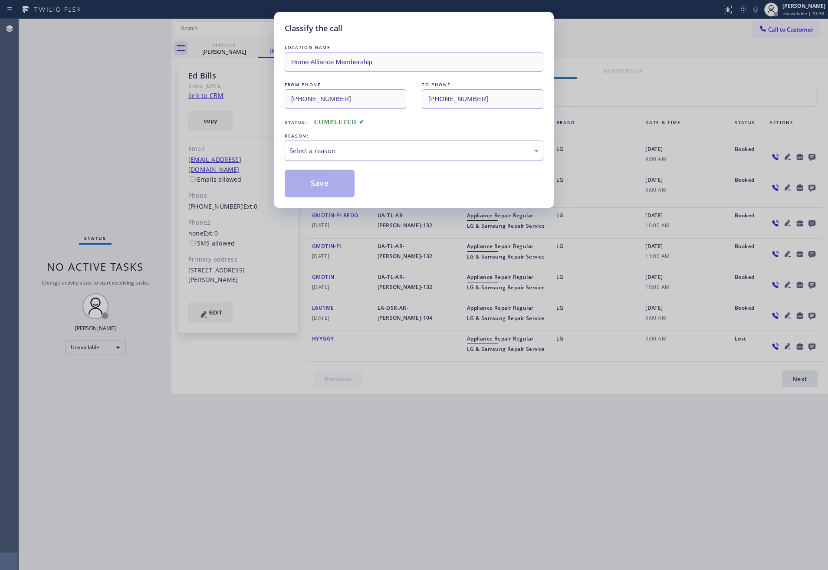
click at [328, 154] on div "Select a reason" at bounding box center [414, 151] width 249 height 10
click at [320, 185] on button "Save" at bounding box center [320, 184] width 70 height 28
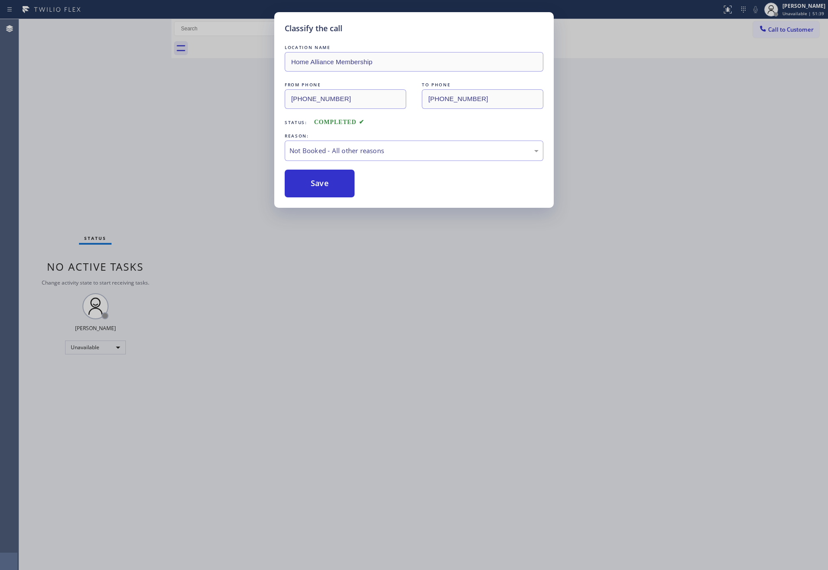
click at [320, 185] on button "Save" at bounding box center [320, 184] width 70 height 28
click at [137, 157] on div "Classify the call LOCATION NAME Home Alliance Membership FROM PHONE [PHONE_NUMB…" at bounding box center [414, 285] width 828 height 570
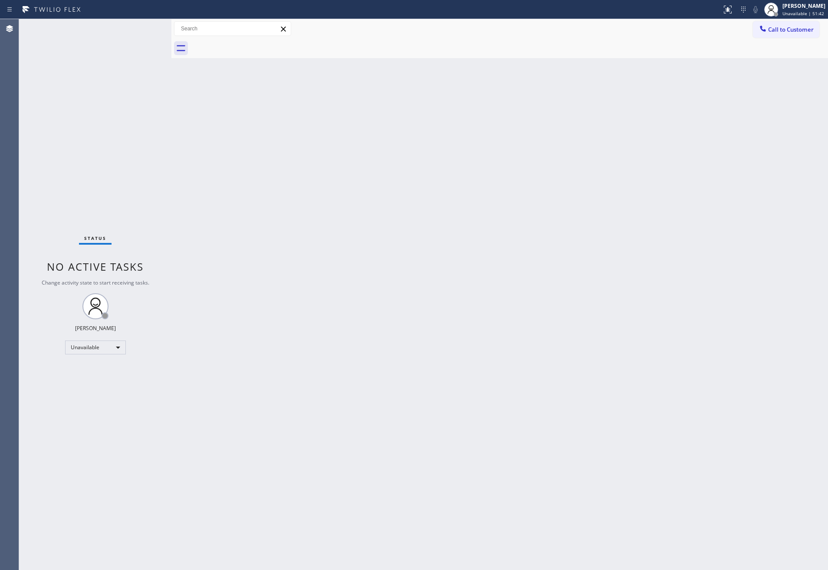
click at [516, 341] on div "Back to Dashboard Change Sender ID Customers Technicians Select a contact Outbo…" at bounding box center [499, 294] width 657 height 551
click at [98, 346] on div "Unavailable" at bounding box center [95, 348] width 61 height 14
click at [98, 394] on li "Break" at bounding box center [94, 392] width 59 height 10
click at [322, 253] on div "Back to Dashboard Change Sender ID Customers Technicians Select a contact Outbo…" at bounding box center [499, 294] width 657 height 551
